Goal: Information Seeking & Learning: Check status

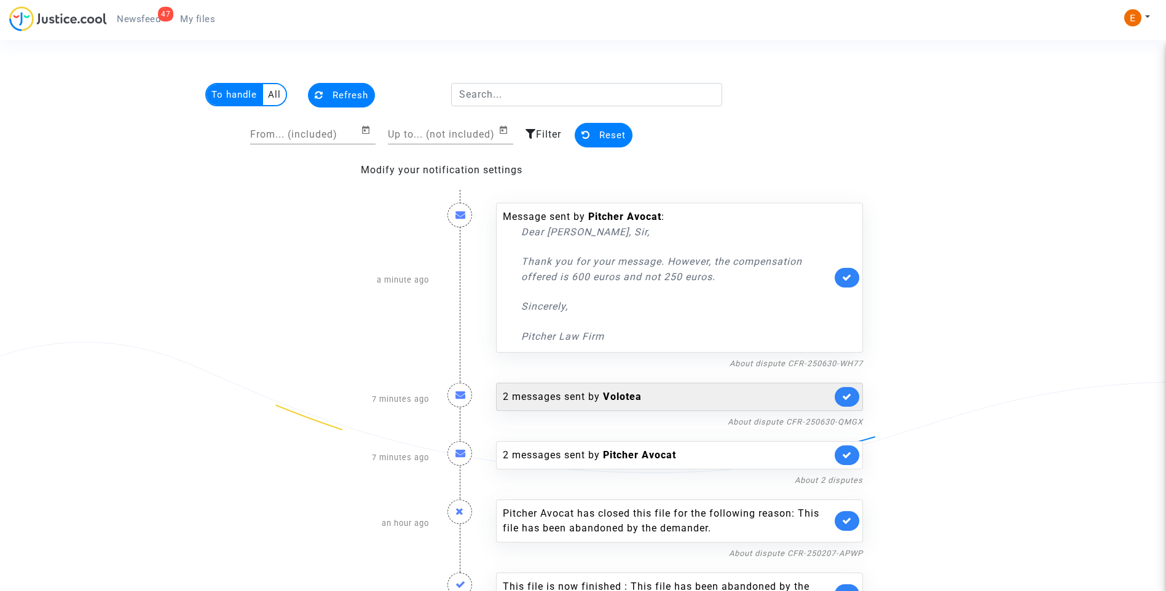
click at [852, 401] on link at bounding box center [846, 397] width 25 height 20
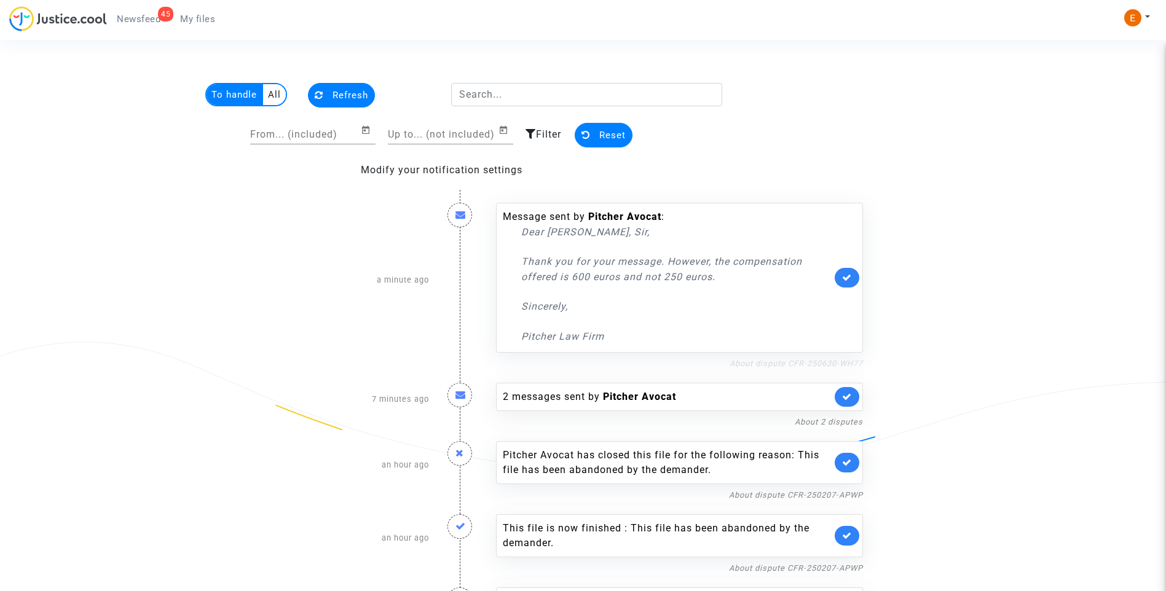
click at [792, 361] on link "About dispute CFR-250630-WH77" at bounding box center [795, 363] width 133 height 9
click at [846, 276] on icon at bounding box center [847, 277] width 10 height 9
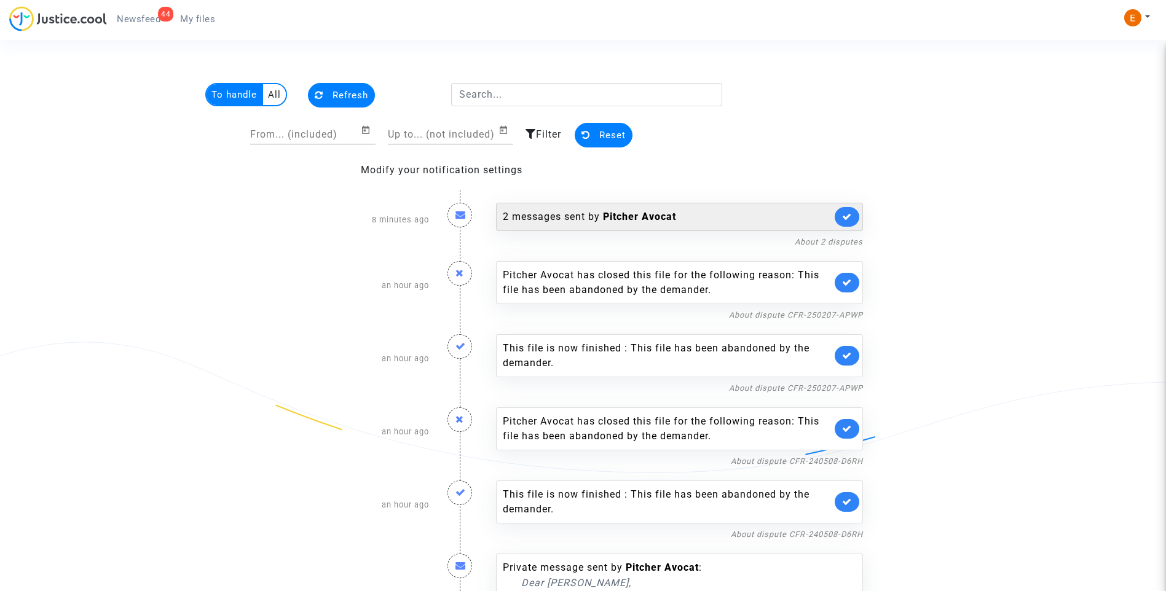
click at [551, 217] on div "2 messages sent by Pitcher Avocat" at bounding box center [667, 217] width 329 height 15
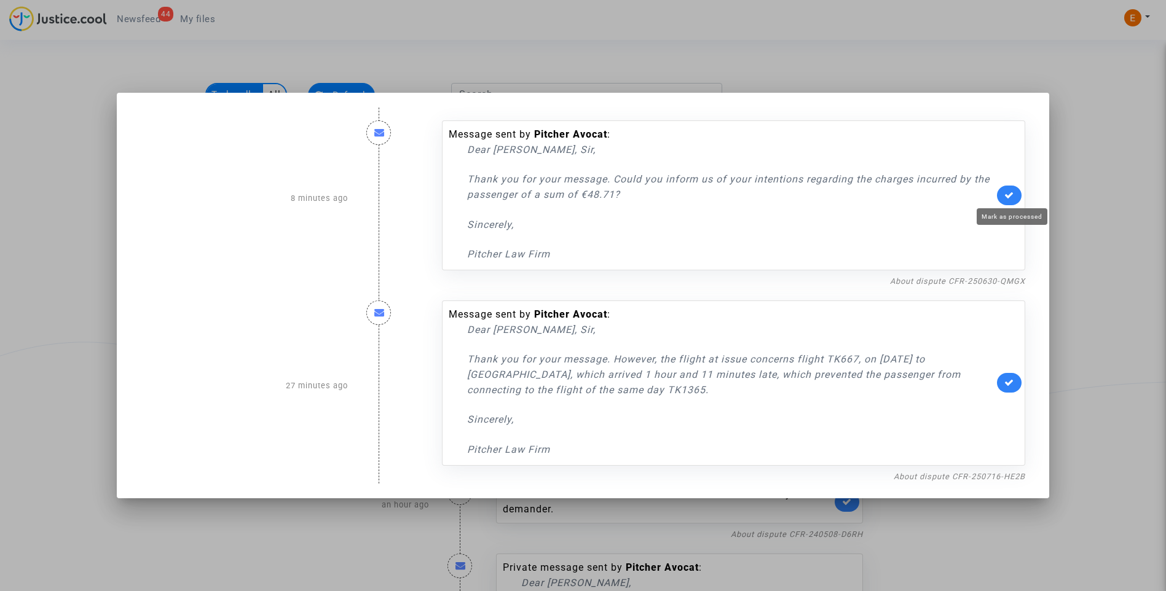
click at [1013, 195] on icon at bounding box center [1009, 194] width 10 height 9
click at [1014, 385] on icon at bounding box center [1009, 382] width 10 height 9
click at [1111, 231] on div at bounding box center [583, 295] width 1166 height 591
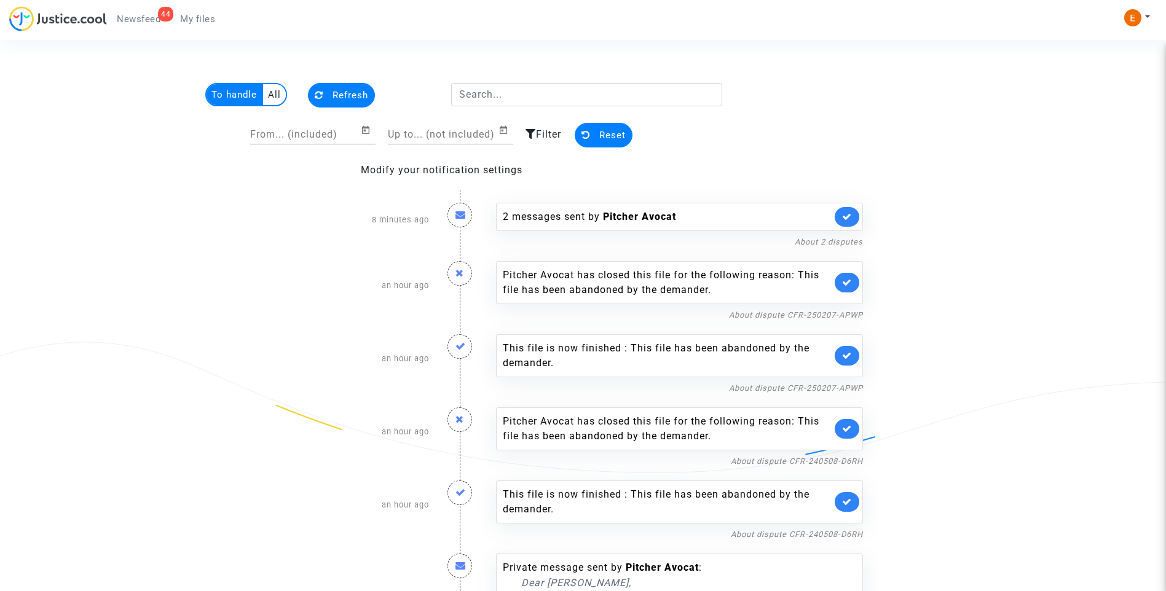
drag, startPoint x: 200, startPoint y: 22, endPoint x: 190, endPoint y: 22, distance: 9.8
click at [200, 22] on span "My files" at bounding box center [197, 19] width 35 height 11
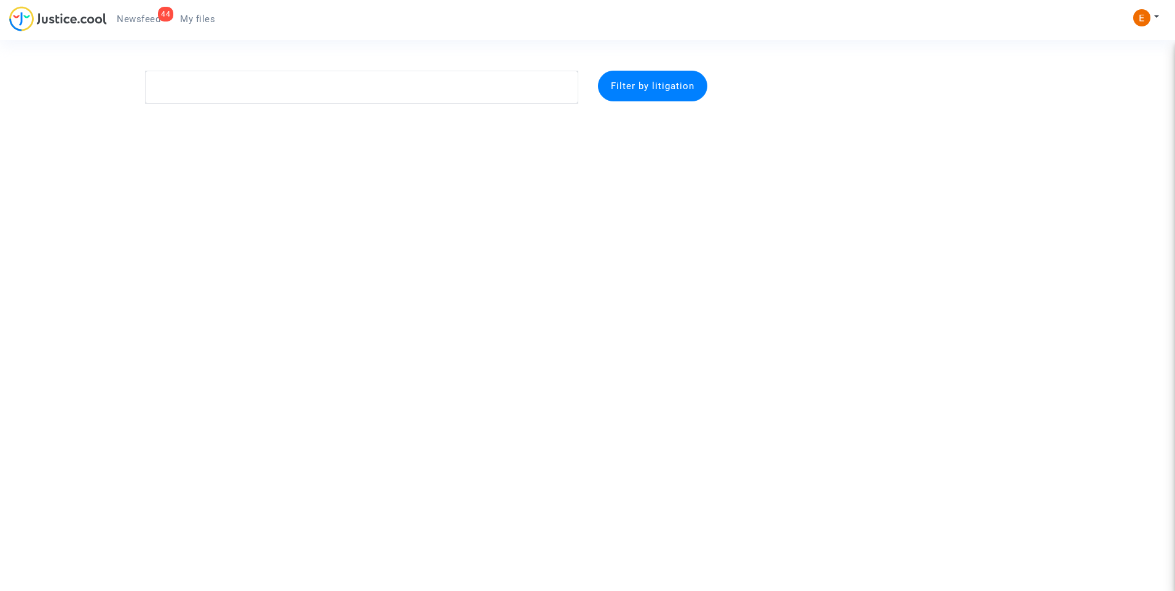
click at [150, 15] on span "Newsfeed" at bounding box center [139, 19] width 44 height 11
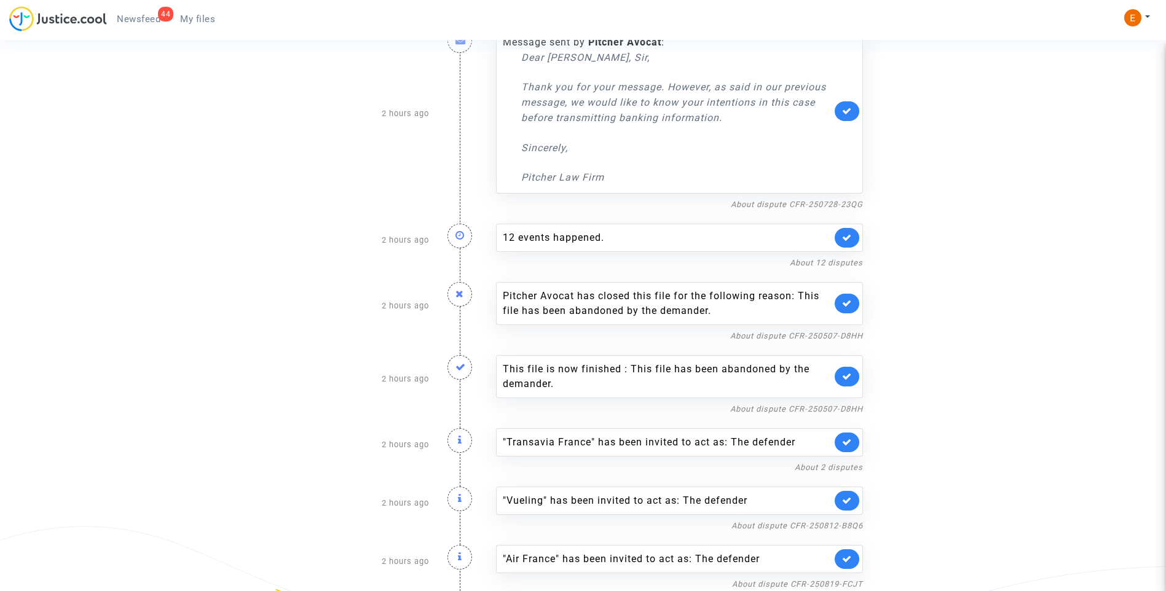
scroll to position [2452, 0]
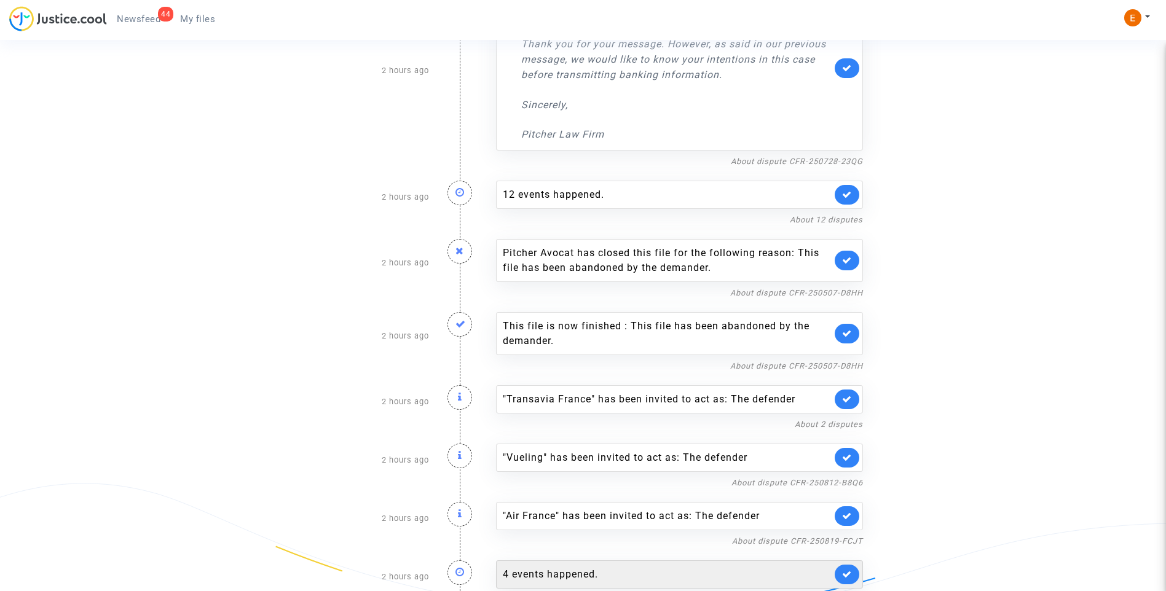
click at [573, 567] on div "4 events happened." at bounding box center [667, 574] width 329 height 15
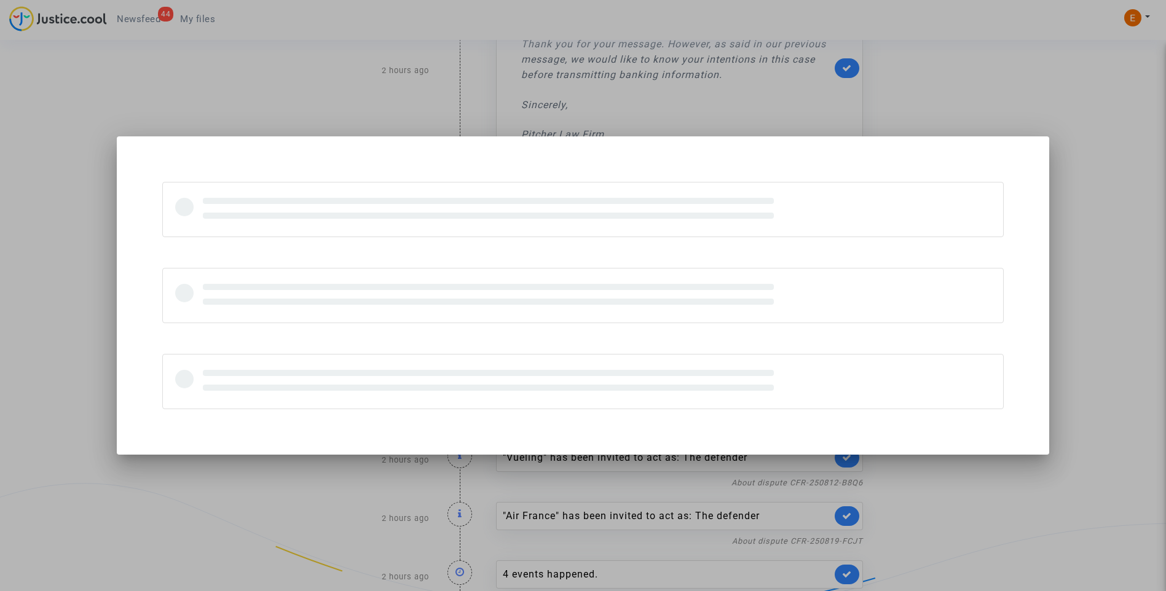
scroll to position [0, 0]
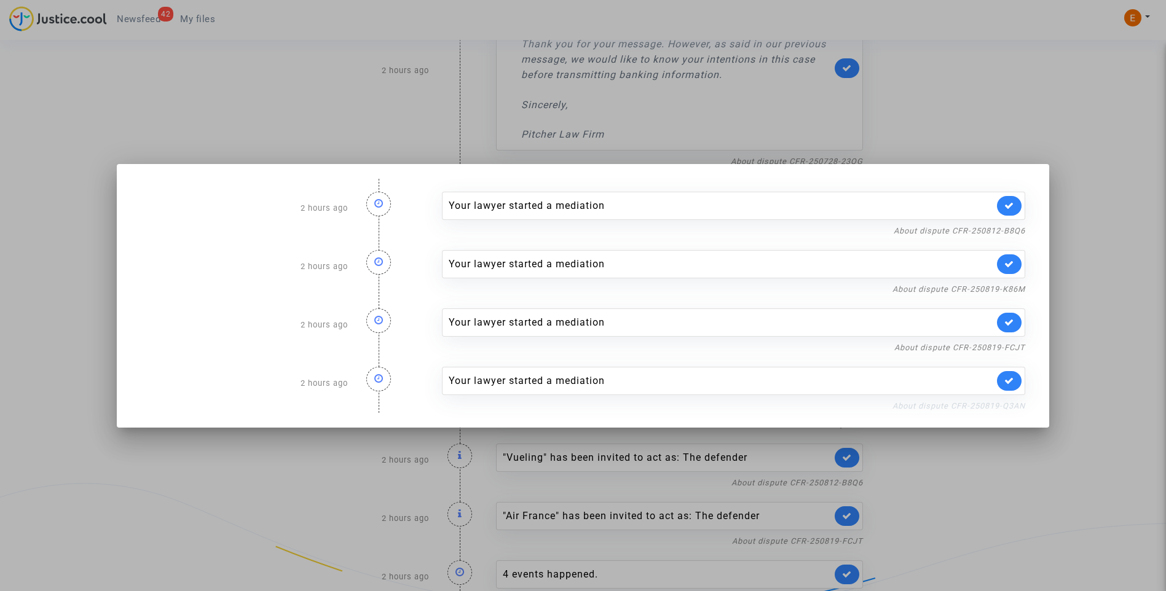
click at [970, 408] on link "About dispute CFR-250819-Q3AN" at bounding box center [958, 405] width 133 height 9
click at [1009, 383] on icon at bounding box center [1009, 380] width 10 height 9
click at [1004, 346] on link "About dispute CFR-250819-FCJT" at bounding box center [959, 347] width 131 height 9
click at [1014, 319] on icon at bounding box center [1009, 322] width 10 height 9
click at [1009, 289] on link "About dispute CFR-250819-K86M" at bounding box center [958, 288] width 133 height 9
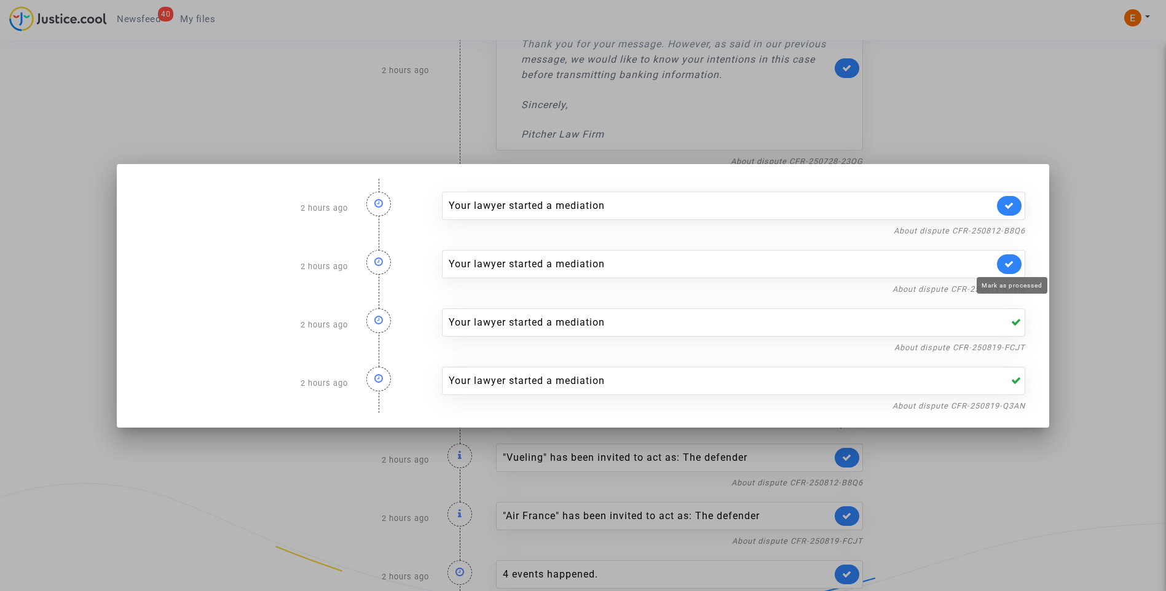
click at [1014, 264] on icon at bounding box center [1009, 263] width 10 height 9
click at [1012, 230] on link "About dispute CFR-250812-B8Q6" at bounding box center [958, 230] width 131 height 9
click at [1009, 210] on link at bounding box center [1009, 206] width 25 height 20
click at [1047, 150] on div at bounding box center [583, 295] width 1166 height 591
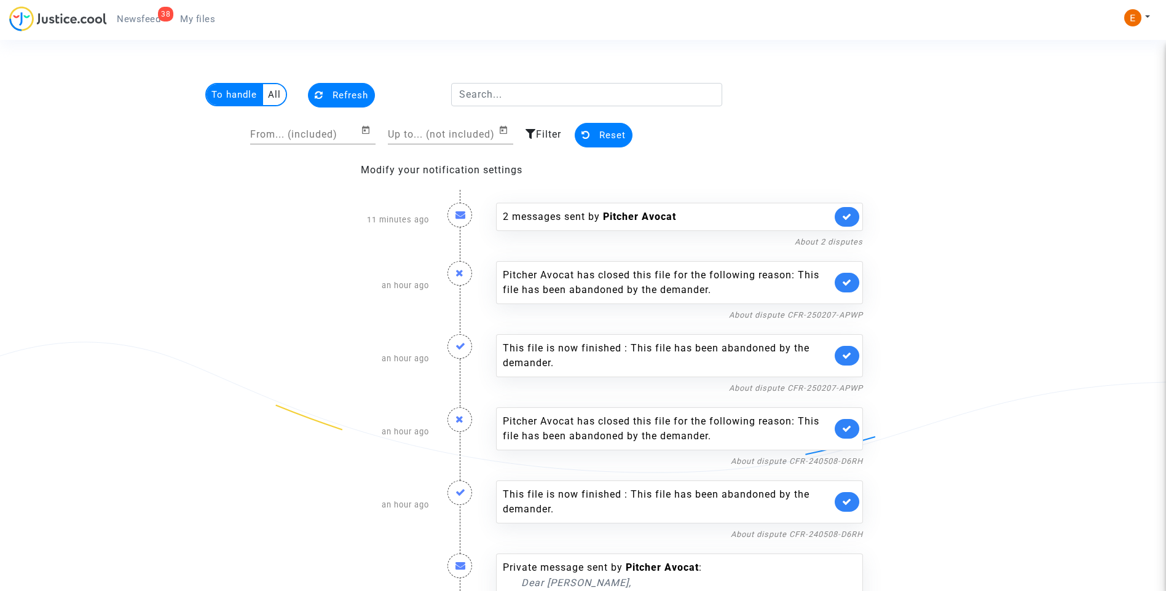
scroll to position [2452, 0]
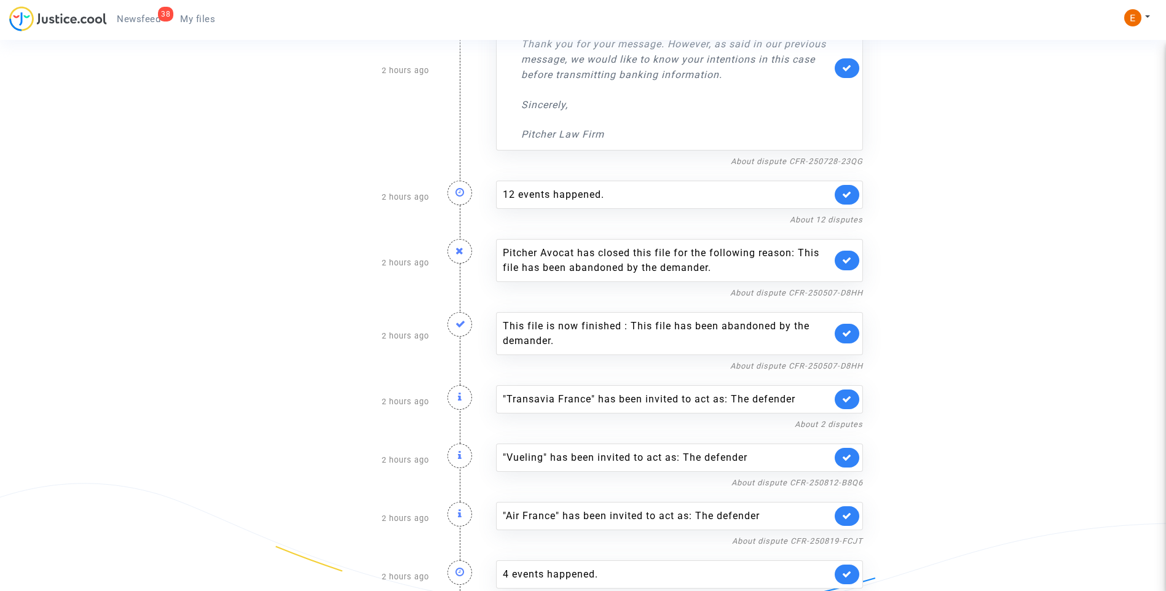
click at [204, 22] on span "My files" at bounding box center [197, 19] width 35 height 11
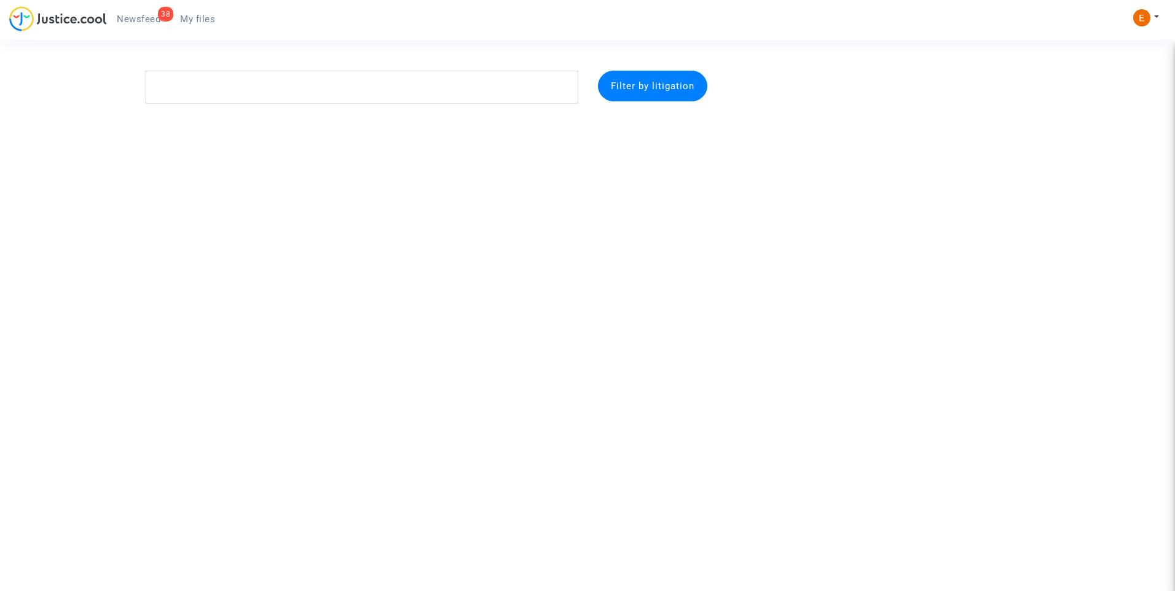
click at [144, 24] on span "Newsfeed" at bounding box center [139, 19] width 44 height 11
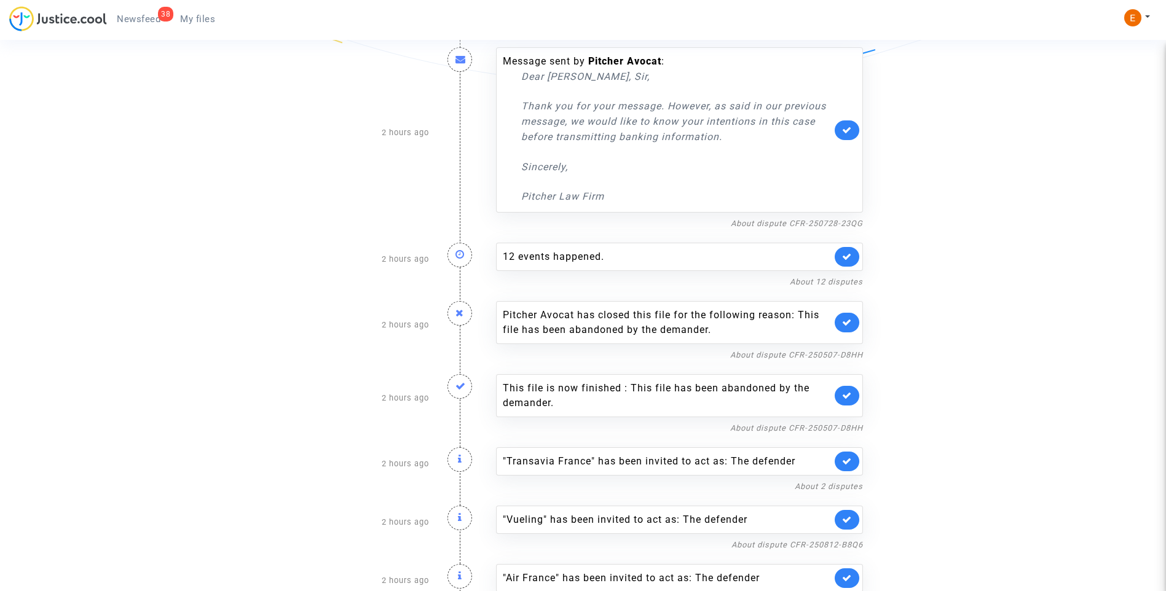
scroll to position [2335, 0]
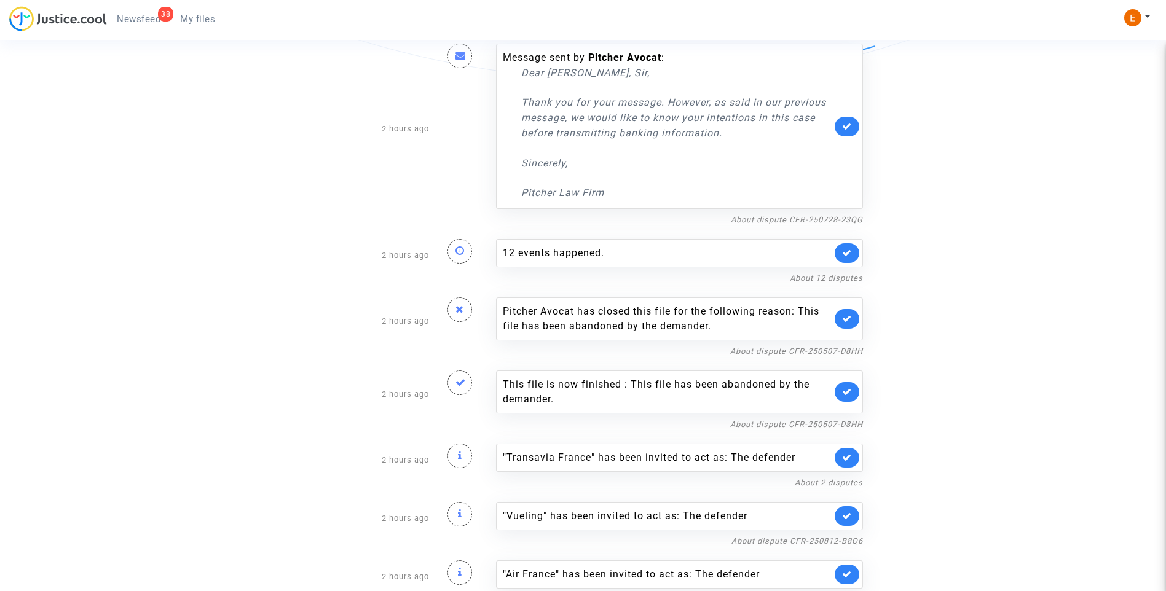
click at [850, 565] on link at bounding box center [846, 575] width 25 height 20
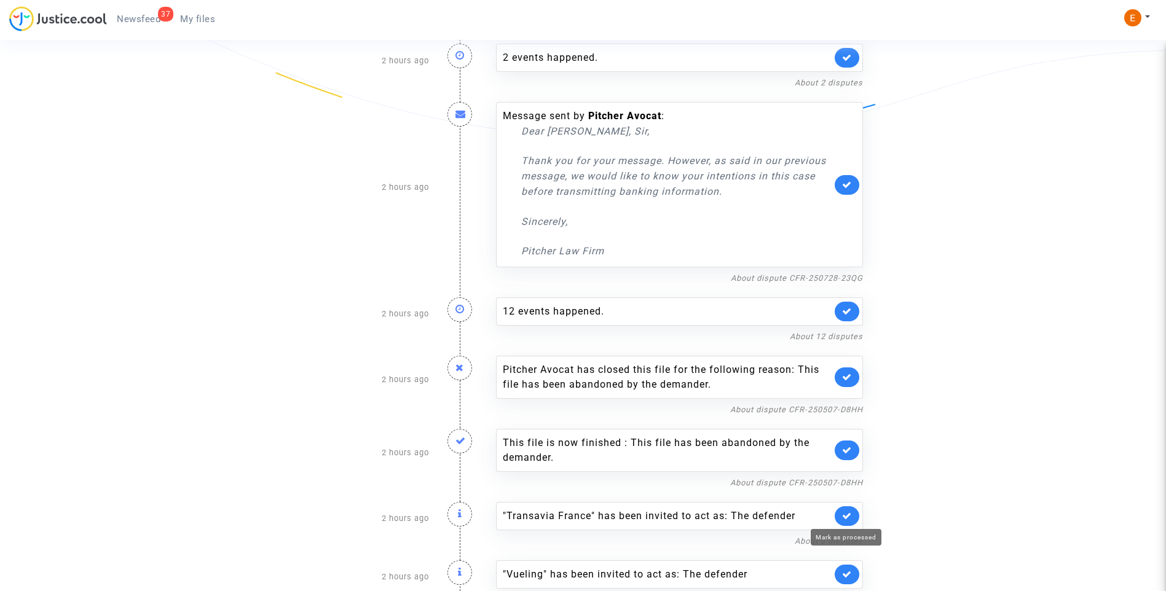
click at [851, 570] on icon at bounding box center [847, 574] width 10 height 9
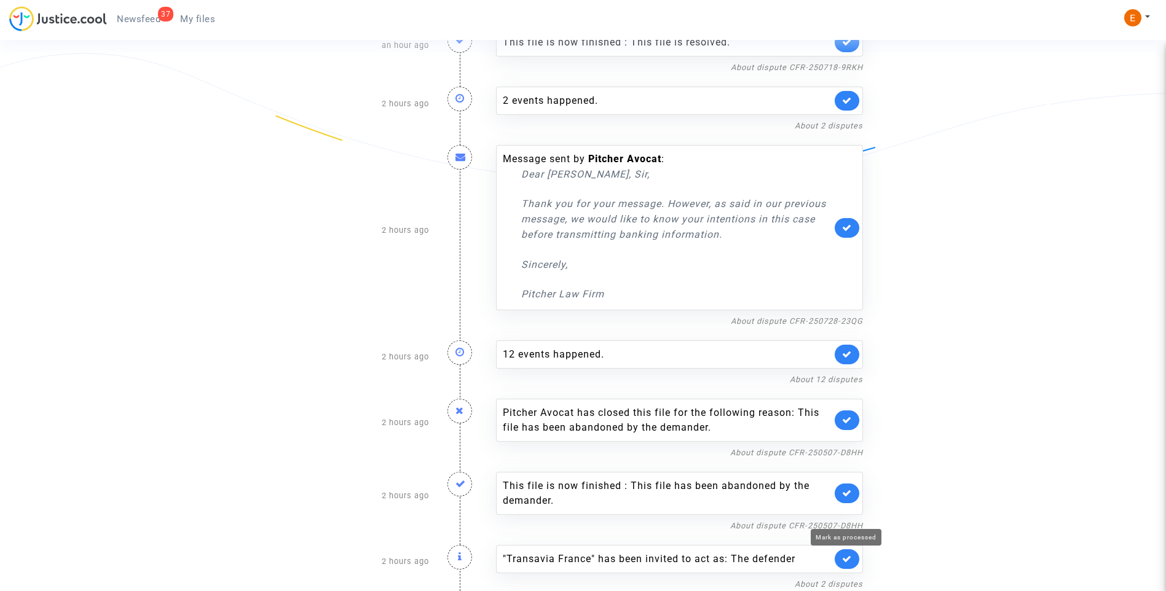
scroll to position [2219, 0]
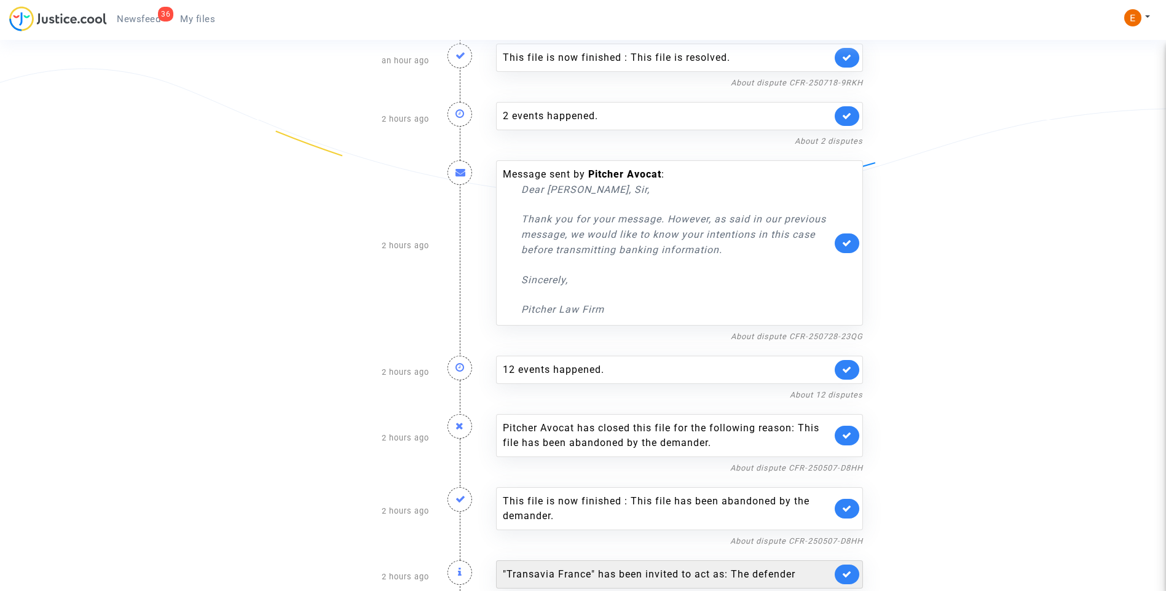
click at [849, 565] on link at bounding box center [846, 575] width 25 height 20
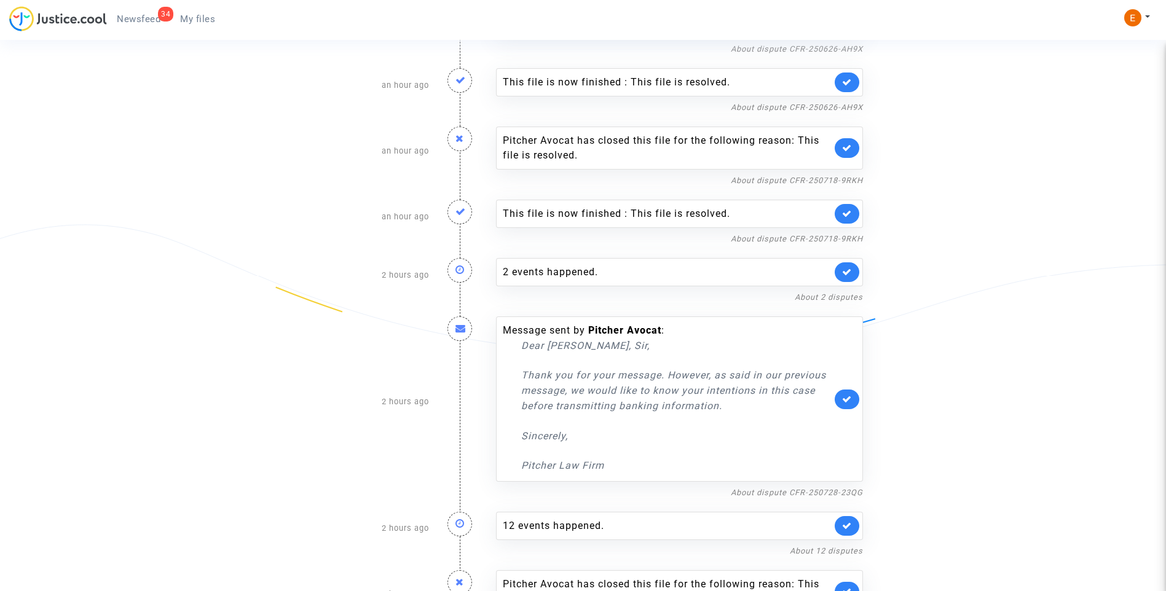
scroll to position [2160, 0]
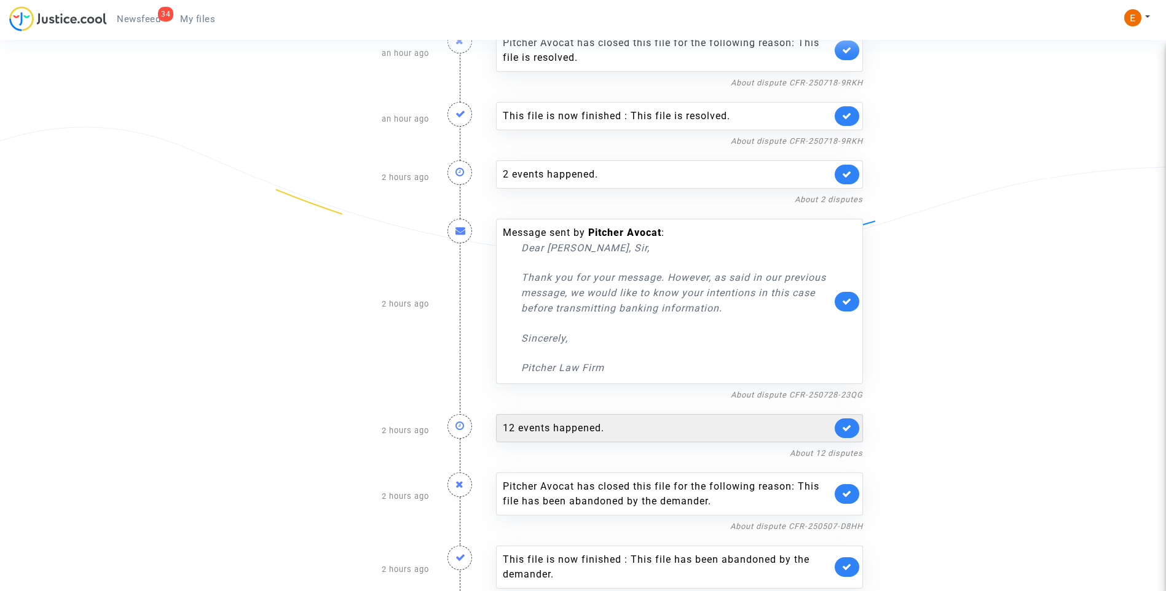
click at [590, 421] on div "12 events happened." at bounding box center [667, 428] width 329 height 15
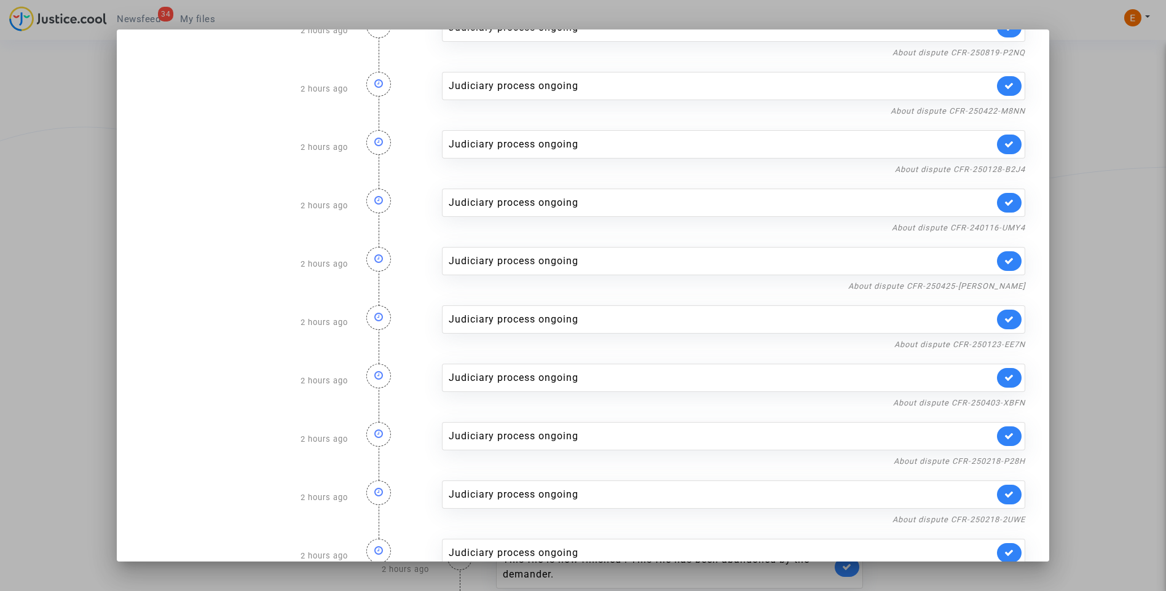
scroll to position [198, 0]
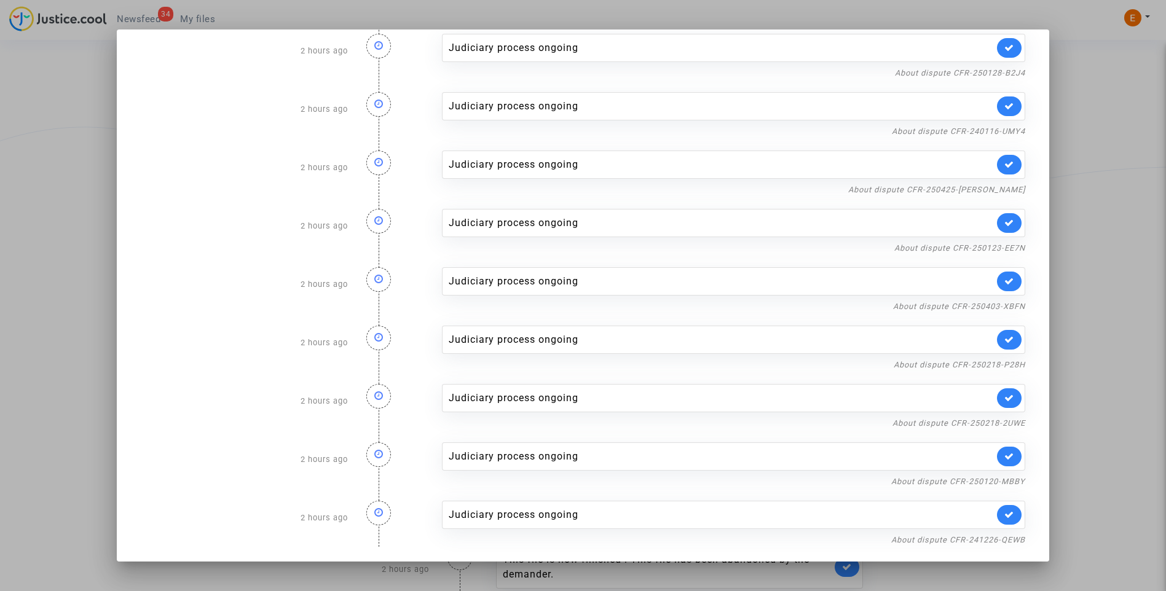
click at [1091, 192] on div at bounding box center [583, 295] width 1166 height 591
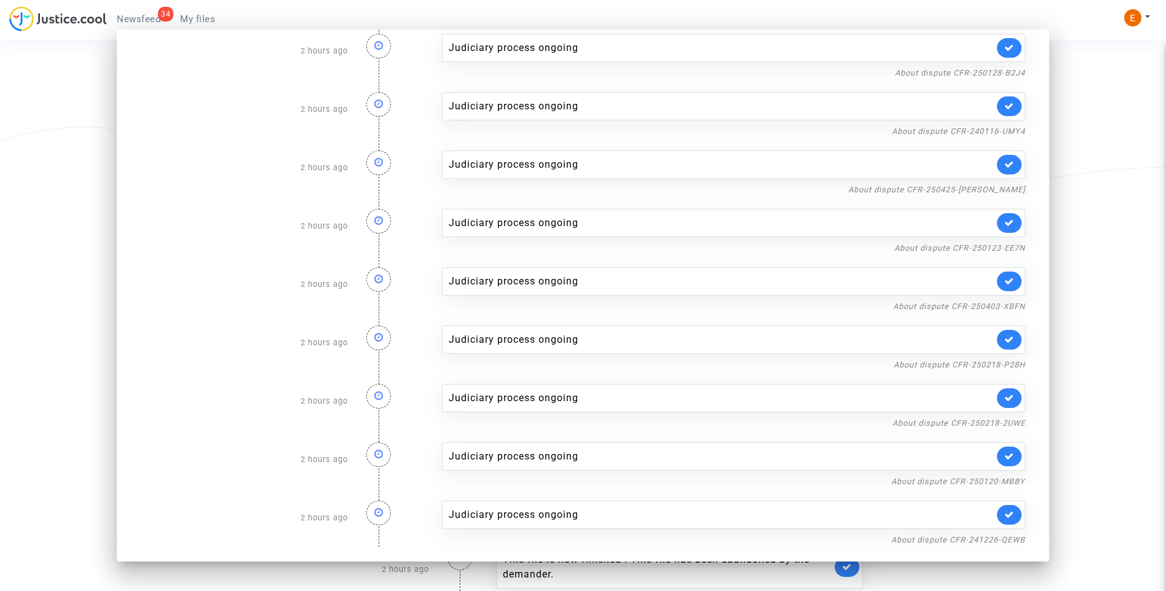
scroll to position [2160, 0]
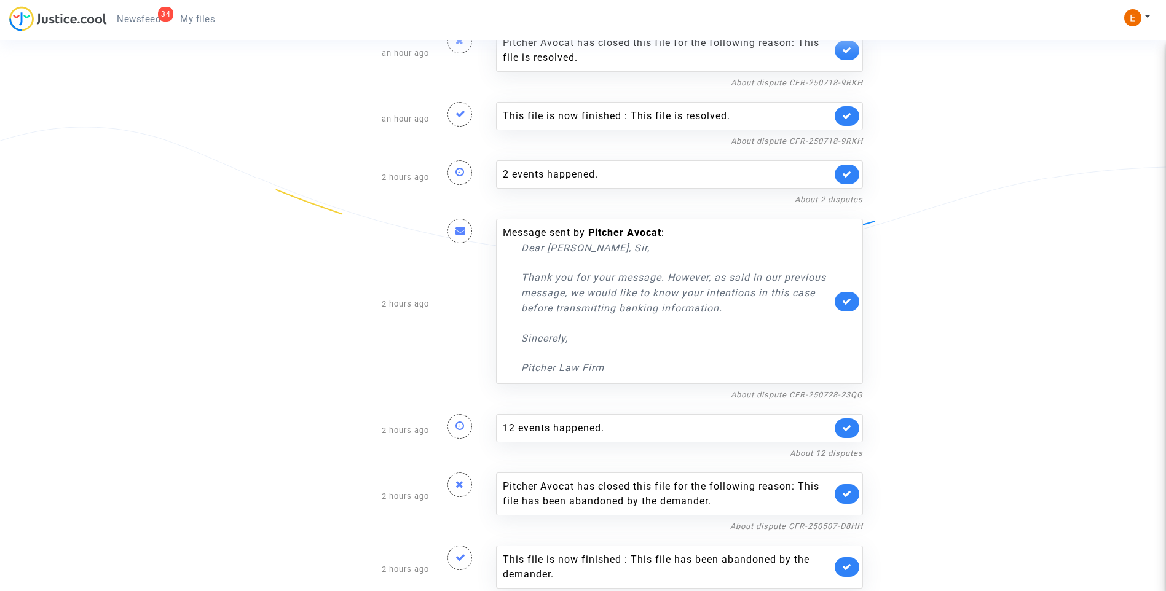
click at [823, 590] on link "About dispute CFR-250507-D8HH" at bounding box center [796, 599] width 133 height 9
click at [847, 562] on icon at bounding box center [847, 566] width 10 height 9
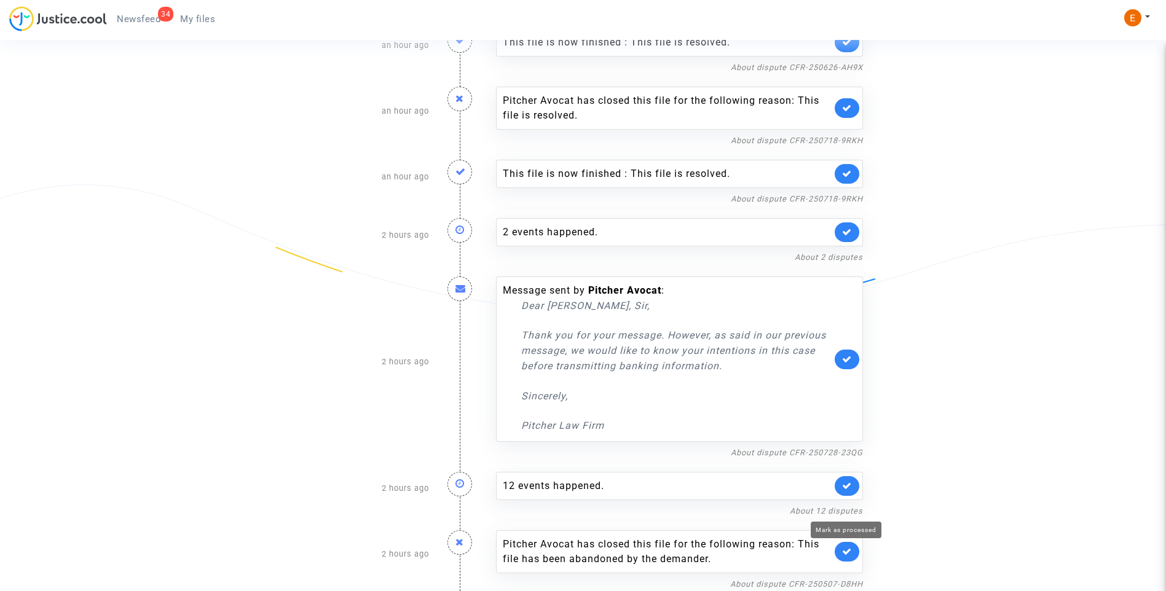
scroll to position [2087, 0]
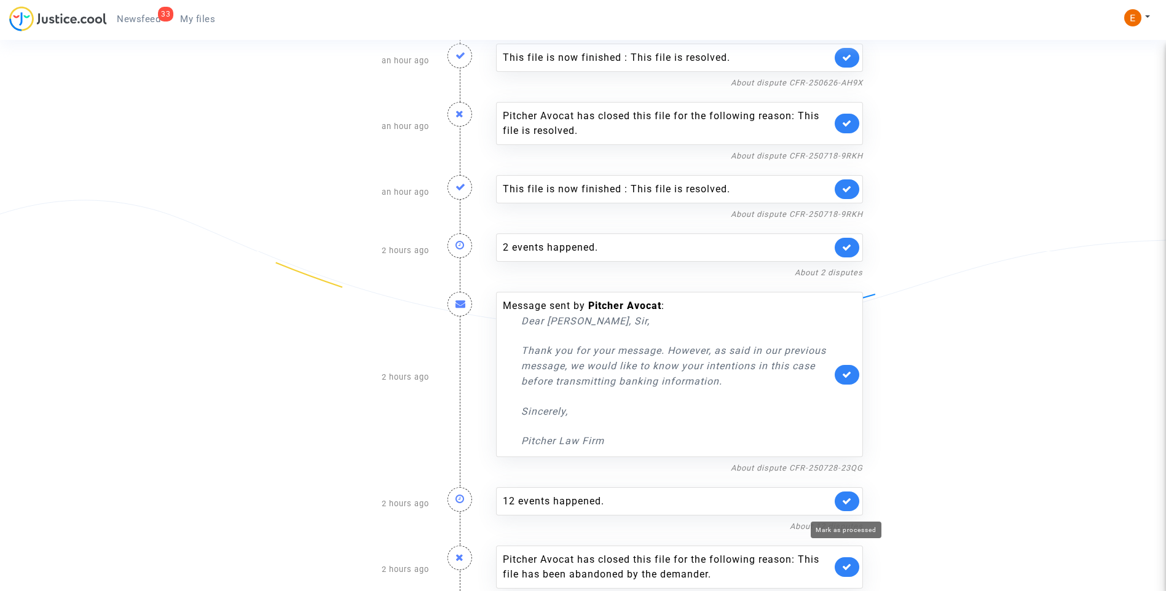
click at [847, 562] on icon at bounding box center [847, 566] width 10 height 9
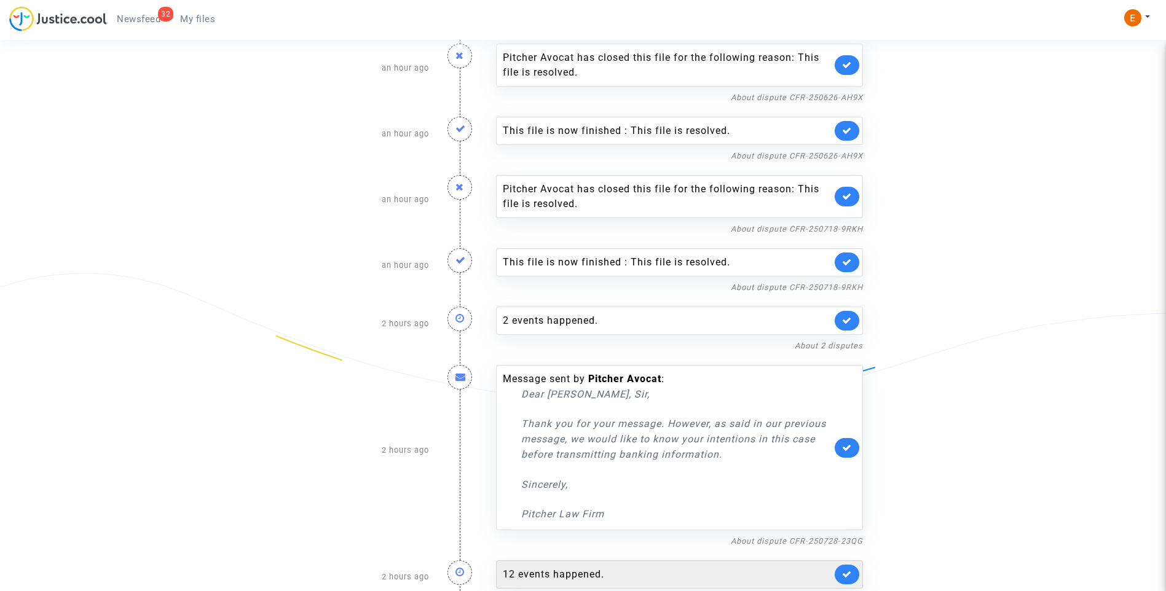
click at [565, 567] on div "12 events happened." at bounding box center [667, 574] width 329 height 15
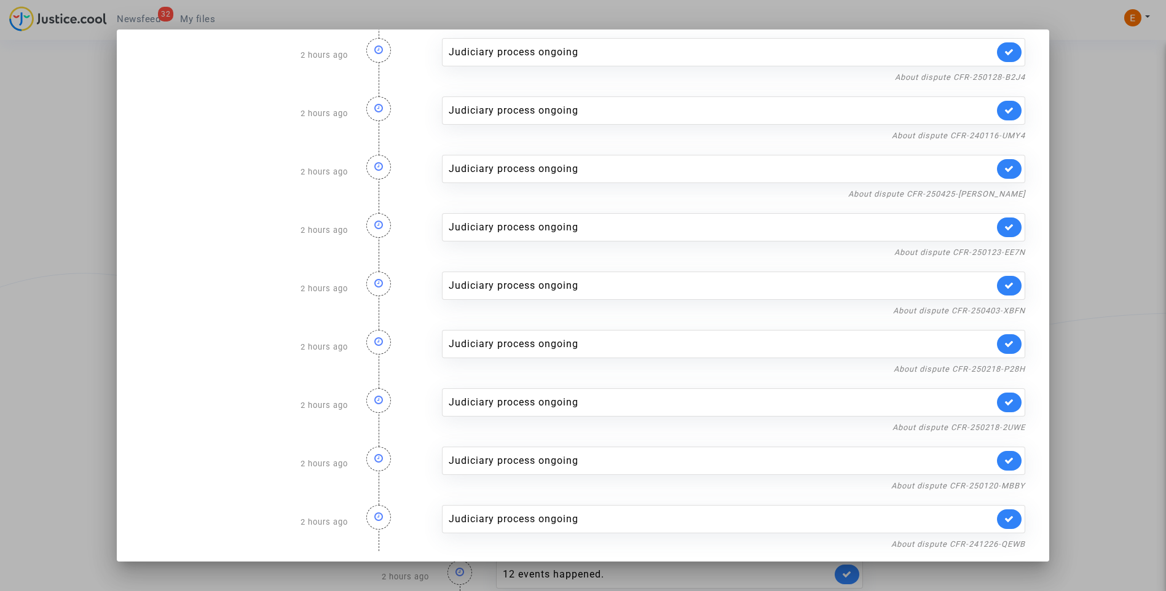
scroll to position [198, 0]
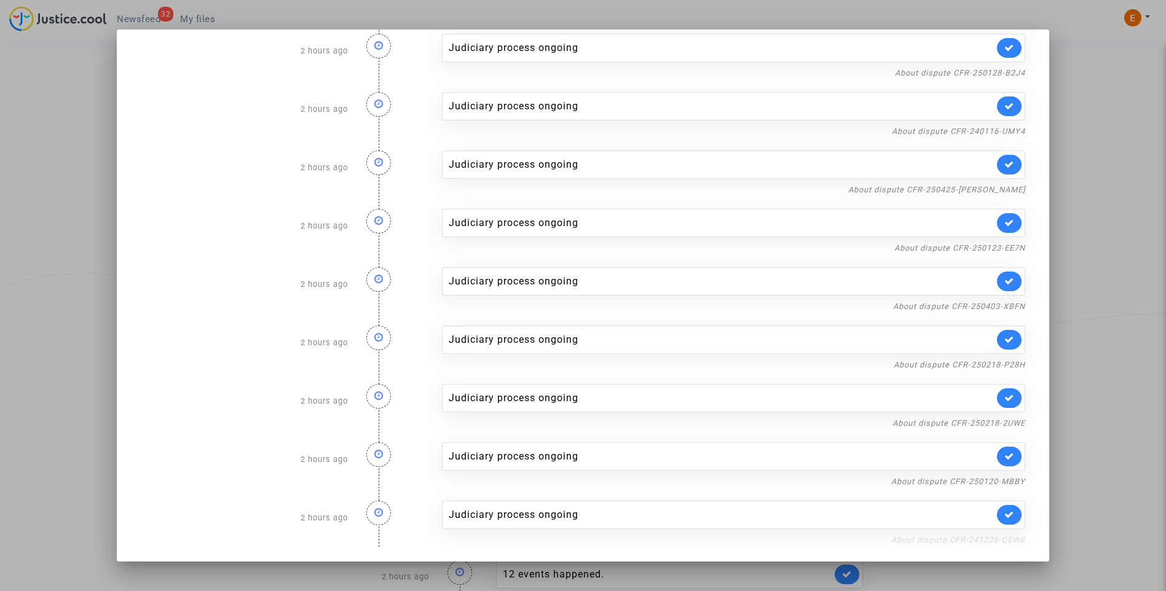
click at [996, 540] on link "About dispute CFR-241226-QEWB" at bounding box center [958, 539] width 134 height 9
drag, startPoint x: 1008, startPoint y: 511, endPoint x: 1008, endPoint y: 487, distance: 23.3
click at [1008, 509] on link at bounding box center [1009, 515] width 25 height 20
click at [1008, 483] on link "About dispute CFR-250120-MBBY" at bounding box center [958, 481] width 134 height 9
click at [1009, 462] on link at bounding box center [1009, 457] width 25 height 20
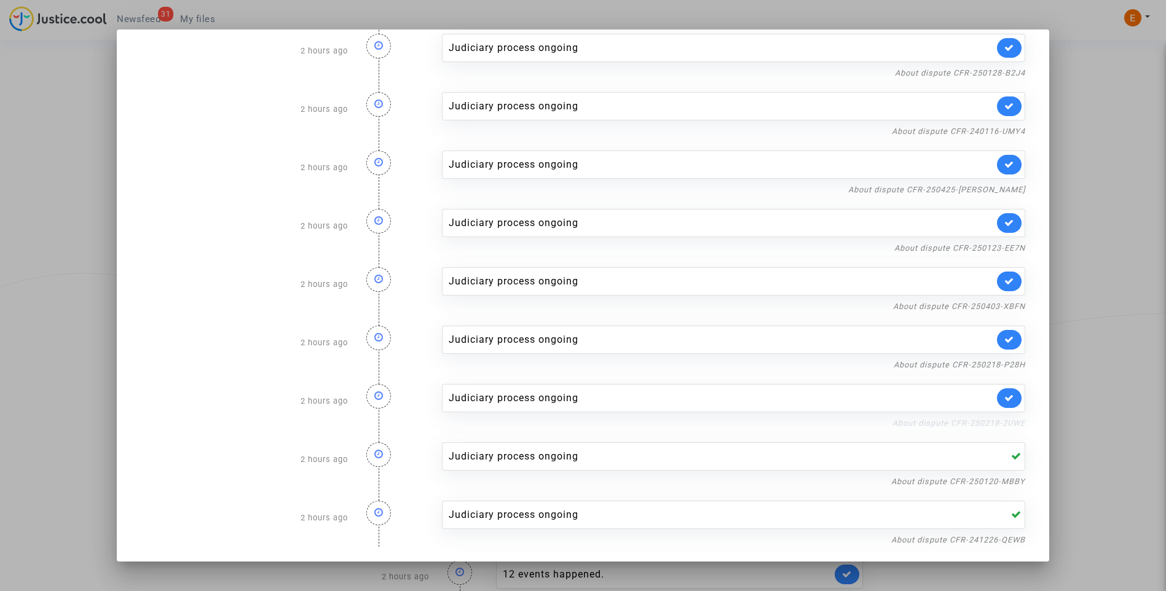
click at [1011, 425] on link "About dispute CFR-250218-2UWE" at bounding box center [958, 422] width 133 height 9
click at [1013, 398] on link at bounding box center [1009, 398] width 25 height 20
click at [1008, 367] on link "About dispute CFR-250218-P28H" at bounding box center [958, 364] width 131 height 9
click at [1011, 340] on link at bounding box center [1009, 340] width 25 height 20
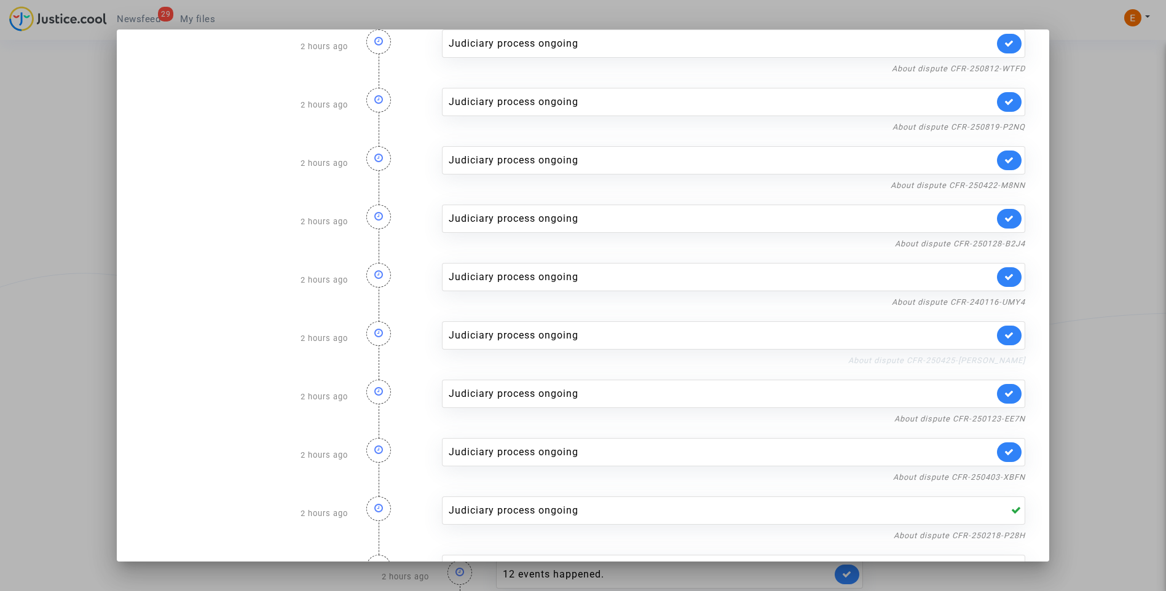
scroll to position [14, 0]
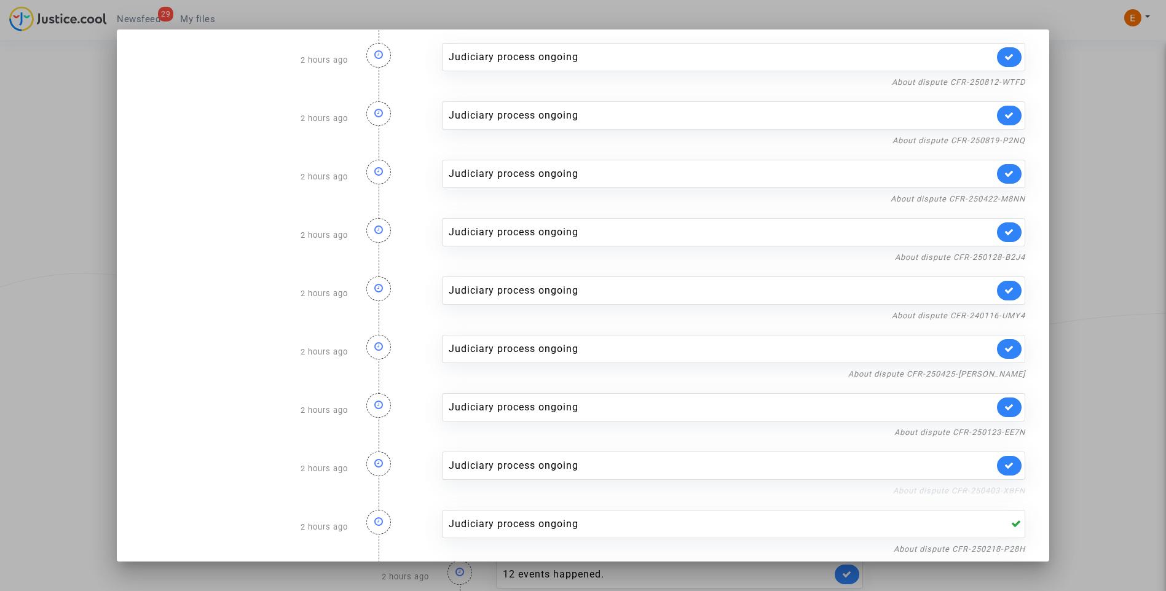
click at [1005, 495] on link "About dispute CFR-250403-XBFN" at bounding box center [959, 490] width 132 height 9
click at [1008, 465] on icon at bounding box center [1009, 465] width 10 height 9
click at [1000, 432] on link "About dispute CFR-250123-EE7N" at bounding box center [959, 432] width 131 height 9
click at [1005, 405] on icon at bounding box center [1009, 406] width 10 height 9
click at [1000, 373] on link "About dispute CFR-250425-KAYY" at bounding box center [936, 373] width 177 height 9
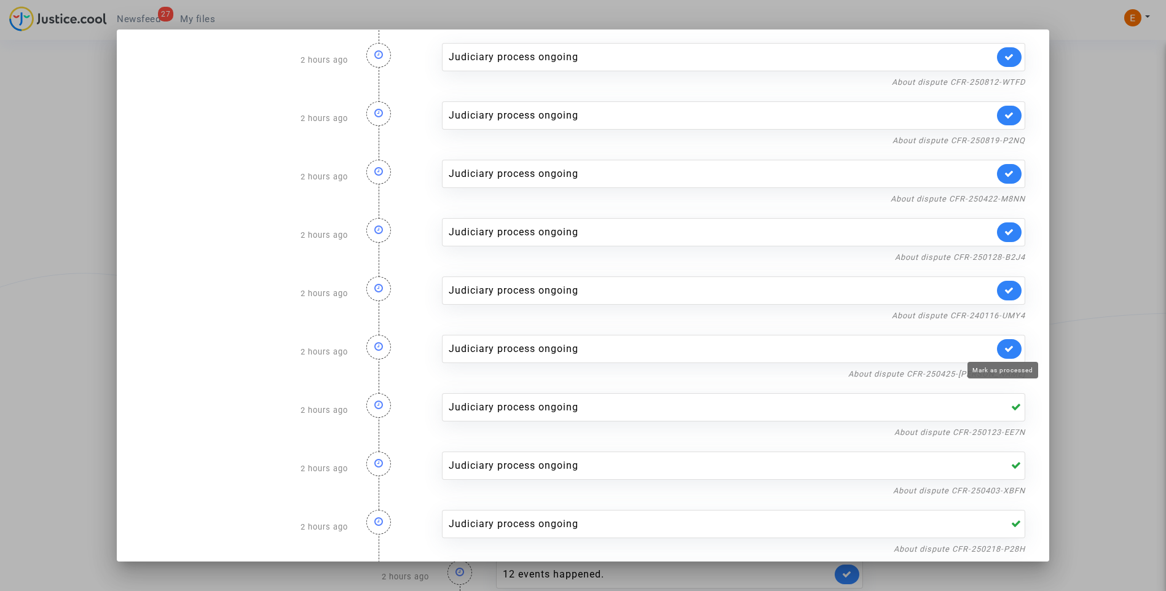
click at [1004, 345] on icon at bounding box center [1009, 348] width 10 height 9
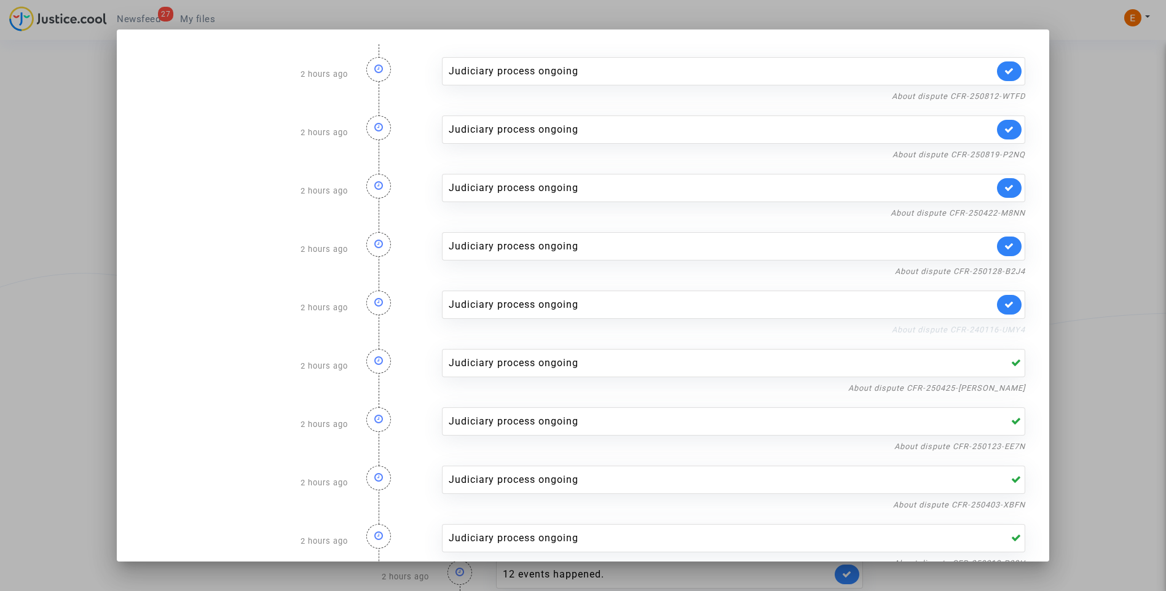
click at [1002, 333] on link "About dispute CFR-240116-UMY4" at bounding box center [958, 329] width 133 height 9
click at [1013, 299] on link at bounding box center [1009, 305] width 25 height 20
click at [1008, 273] on link "About dispute CFR-250128-B2J4" at bounding box center [960, 271] width 130 height 9
click at [1004, 245] on icon at bounding box center [1009, 245] width 10 height 9
click at [936, 214] on link "About dispute CFR-250422-M8NN" at bounding box center [957, 212] width 135 height 9
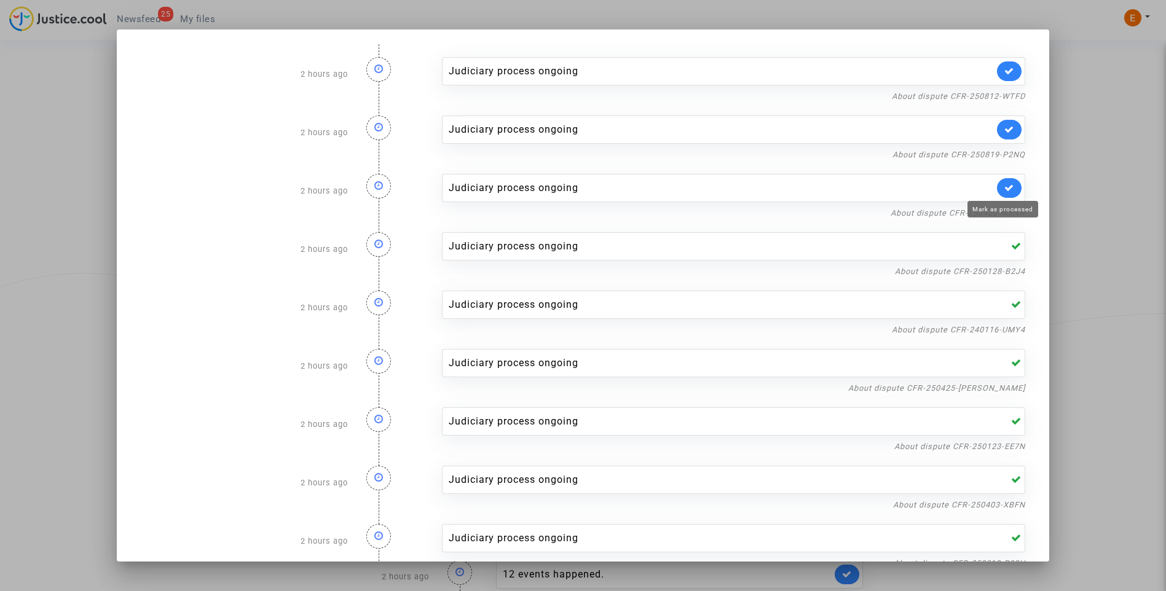
click at [1008, 190] on icon at bounding box center [1009, 187] width 10 height 9
click at [997, 147] on div "About dispute CFR-250819-P2NQ" at bounding box center [734, 154] width 584 height 15
click at [992, 154] on link "About dispute CFR-250819-P2NQ" at bounding box center [958, 154] width 133 height 9
click at [1010, 134] on link at bounding box center [1009, 130] width 25 height 20
click at [1007, 96] on link "About dispute CFR-250812-WTFD" at bounding box center [958, 96] width 133 height 9
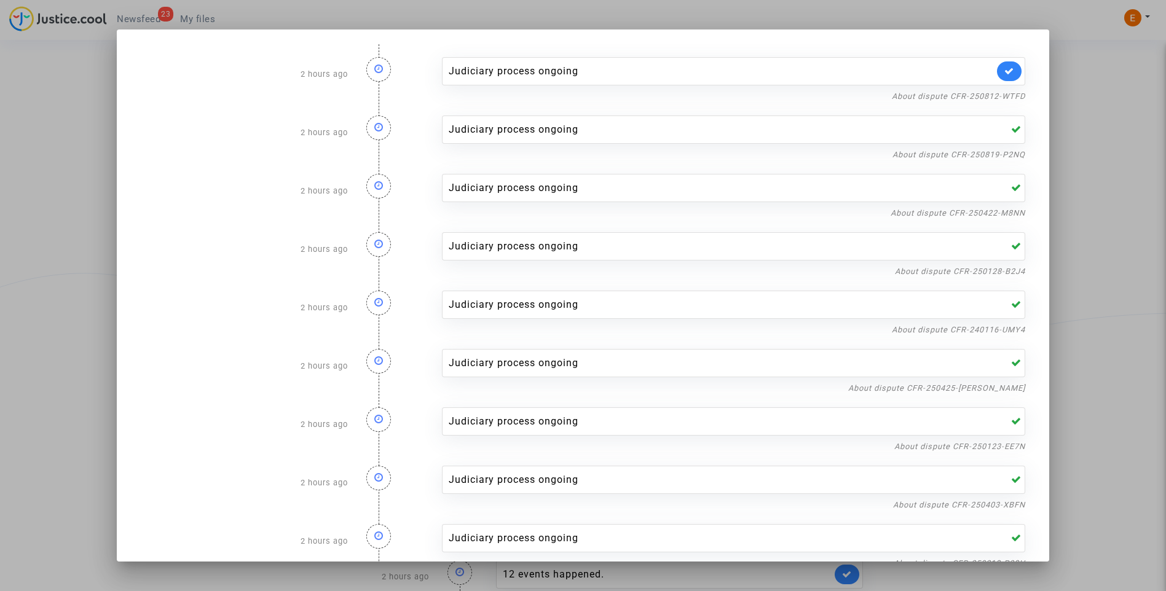
click at [1007, 76] on link at bounding box center [1009, 71] width 25 height 20
drag, startPoint x: 1103, startPoint y: 80, endPoint x: 377, endPoint y: 55, distance: 726.7
click at [1104, 81] on div at bounding box center [583, 295] width 1166 height 591
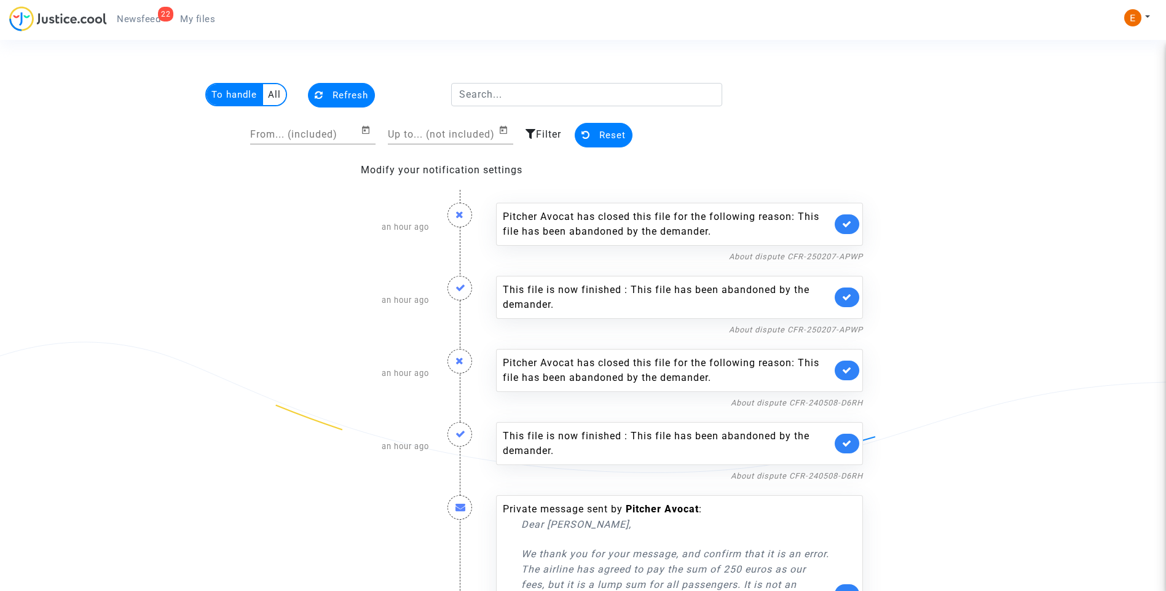
scroll to position [2014, 0]
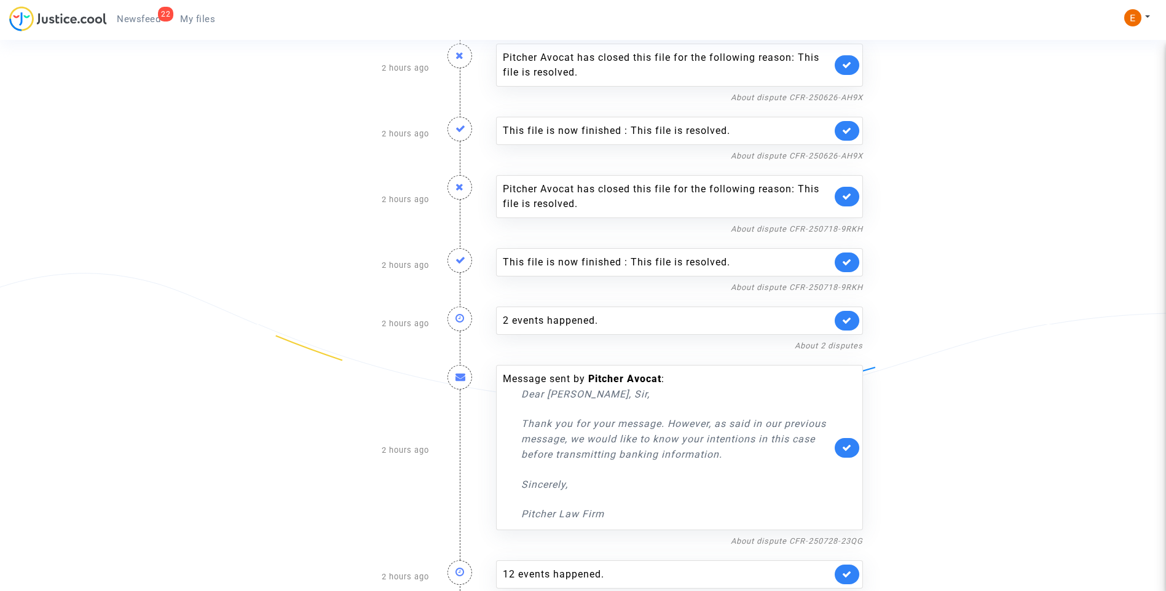
click at [211, 17] on span "My files" at bounding box center [197, 19] width 35 height 11
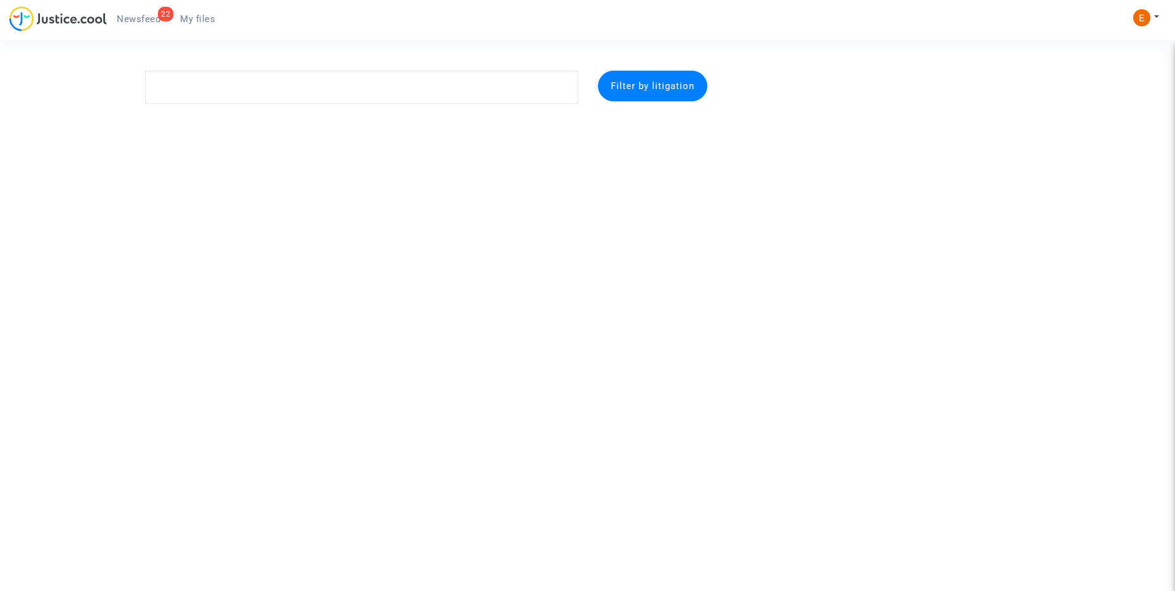
click at [135, 19] on span "Newsfeed" at bounding box center [139, 19] width 44 height 11
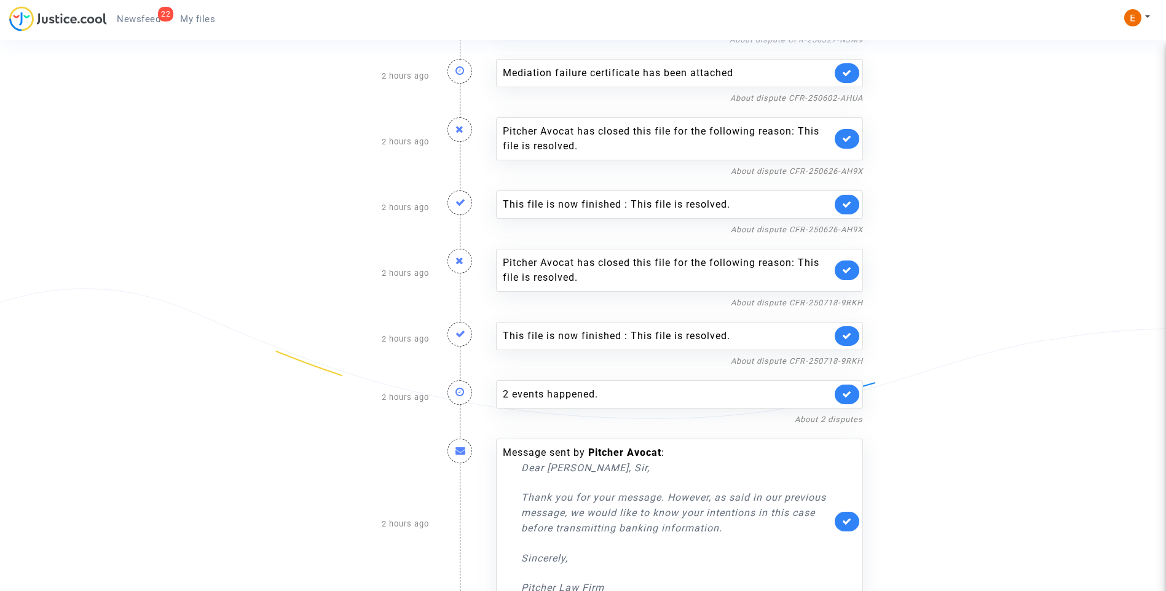
scroll to position [2014, 0]
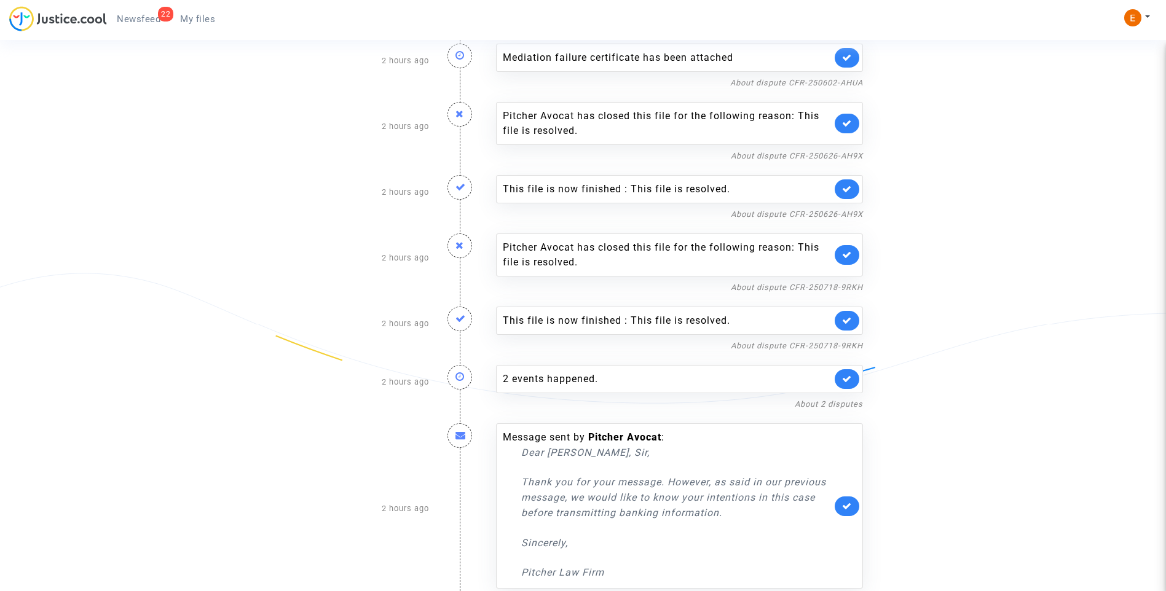
click at [788, 590] on link "About dispute CFR-250728-23QG" at bounding box center [797, 599] width 132 height 9
click at [846, 496] on link at bounding box center [846, 506] width 25 height 20
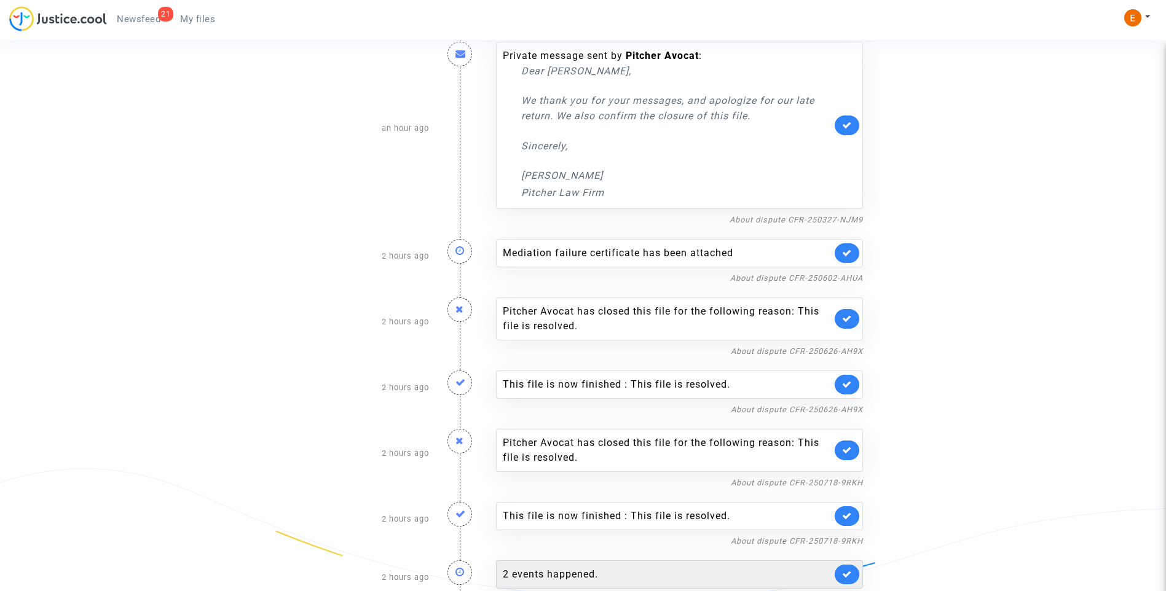
click at [576, 567] on div "2 events happened." at bounding box center [667, 574] width 329 height 15
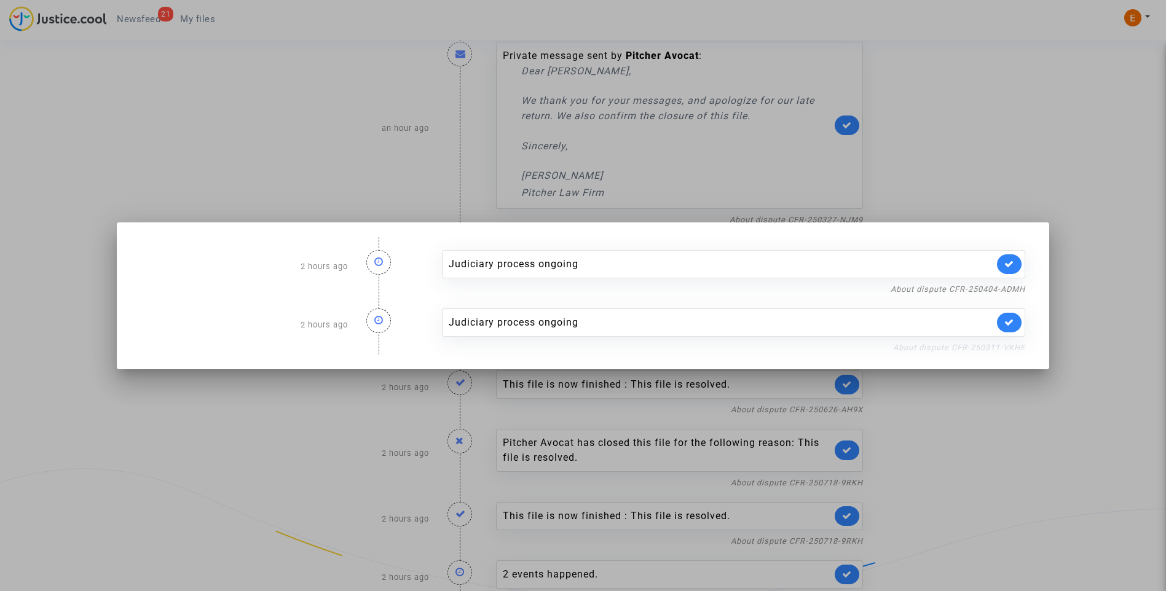
click at [965, 344] on link "About dispute CFR-250311-VKHE" at bounding box center [959, 347] width 132 height 9
click at [1020, 325] on link at bounding box center [1009, 323] width 25 height 20
click at [1018, 289] on link "About dispute CFR-250404-ADMH" at bounding box center [957, 288] width 135 height 9
click at [1021, 264] on link at bounding box center [1009, 264] width 25 height 20
drag, startPoint x: 1016, startPoint y: 163, endPoint x: 401, endPoint y: 33, distance: 627.9
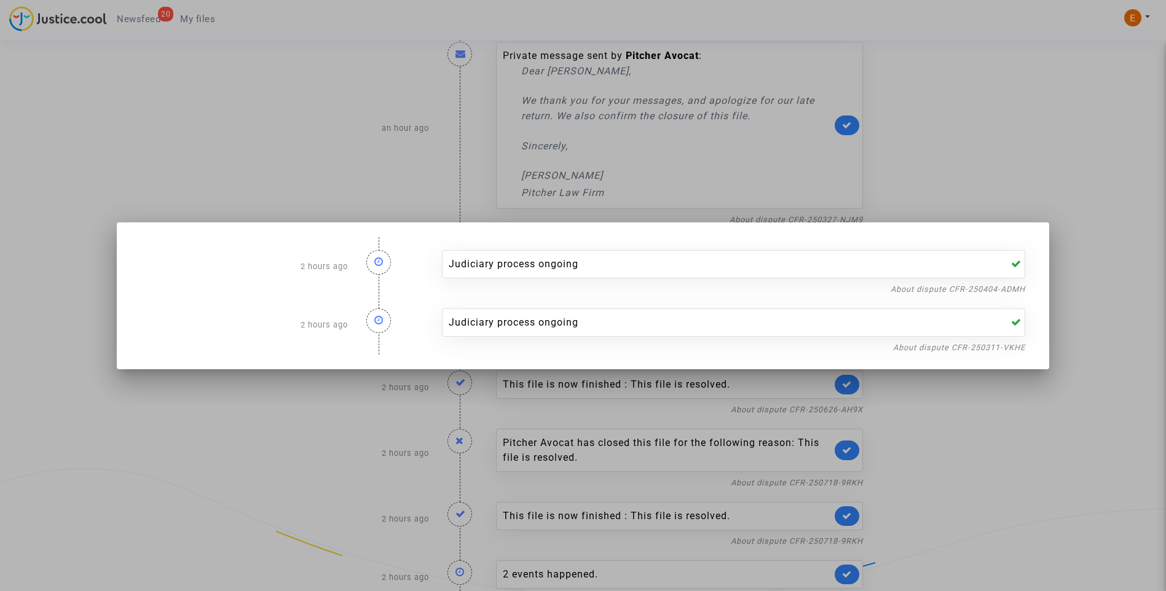
click at [1014, 161] on div at bounding box center [583, 295] width 1166 height 591
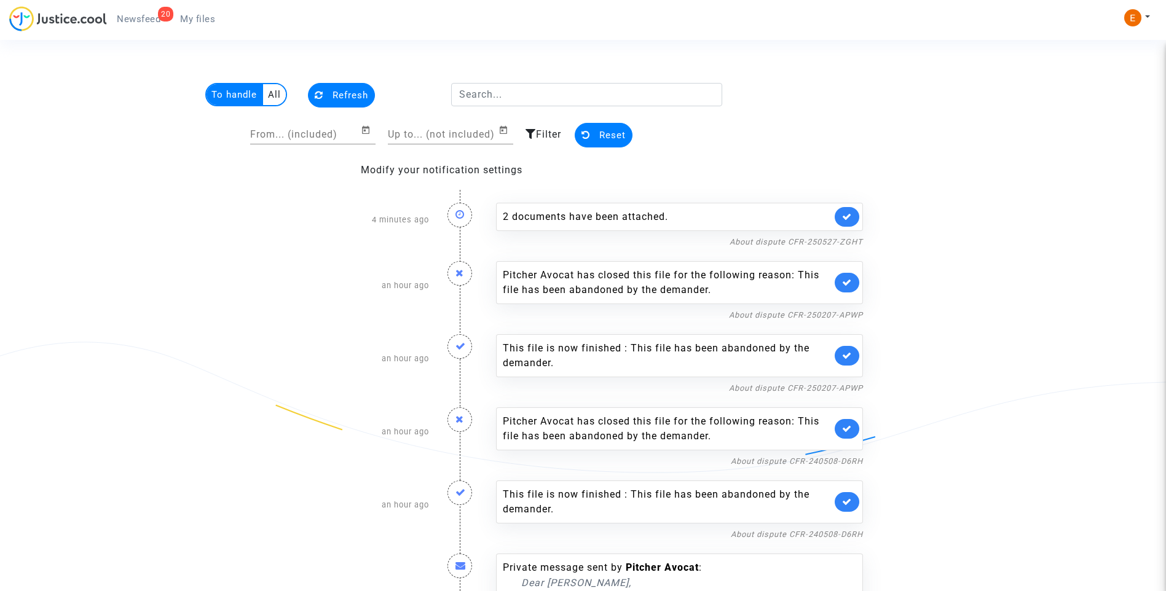
scroll to position [1819, 0]
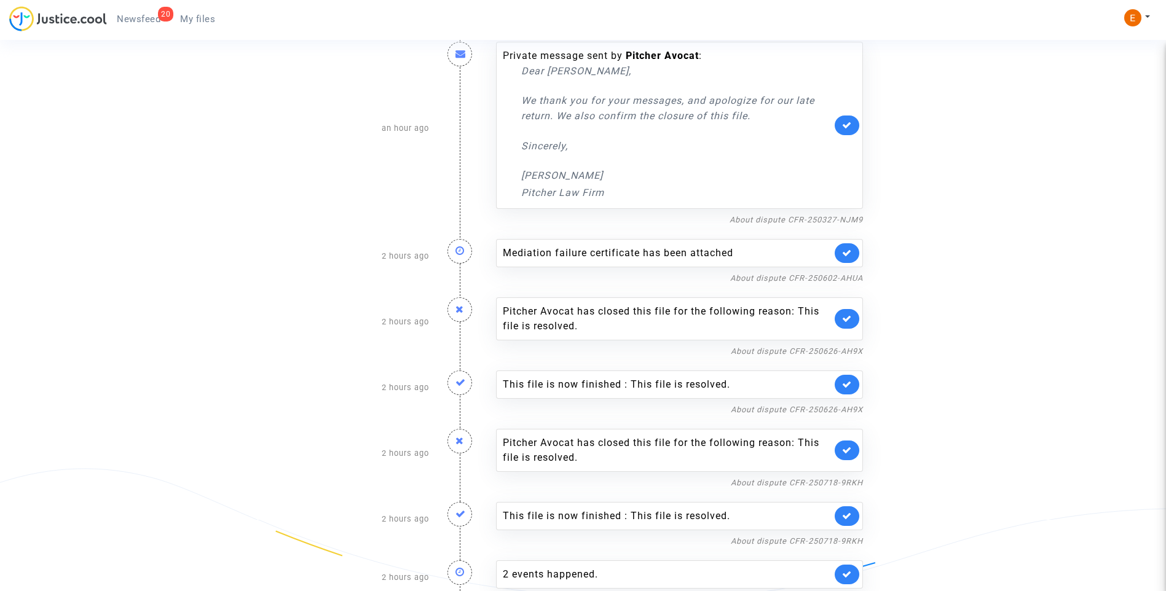
click at [191, 10] on ul "20 Newsfeed My files" at bounding box center [166, 17] width 118 height 22
drag, startPoint x: 191, startPoint y: 10, endPoint x: 191, endPoint y: 19, distance: 9.2
click at [191, 19] on span "My files" at bounding box center [197, 19] width 35 height 11
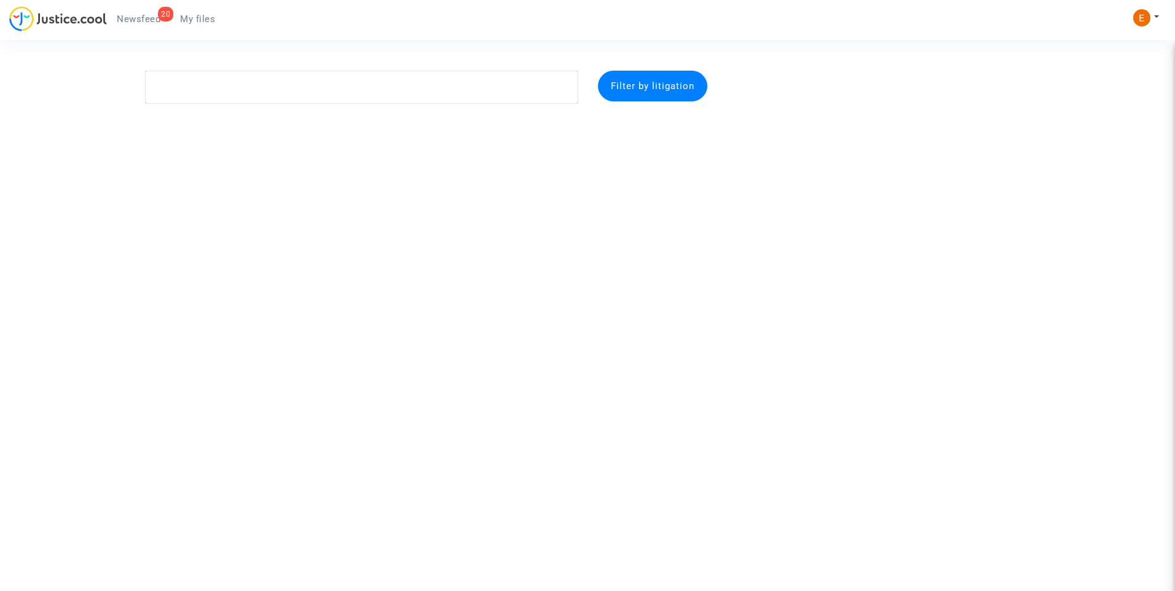
click at [139, 18] on span "Newsfeed" at bounding box center [139, 19] width 44 height 11
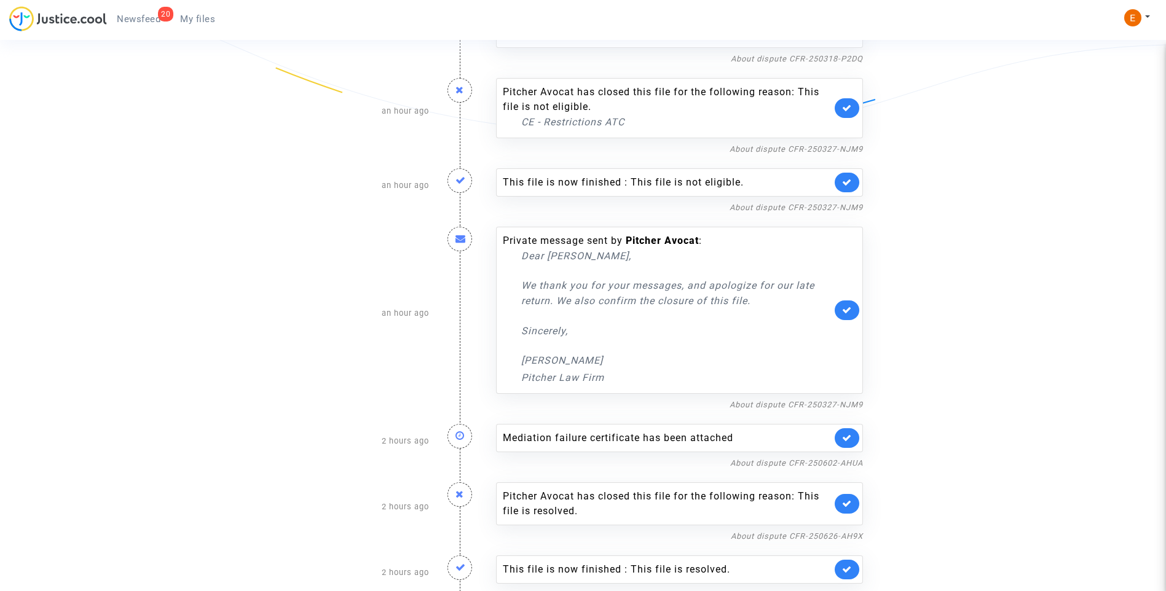
scroll to position [1760, 0]
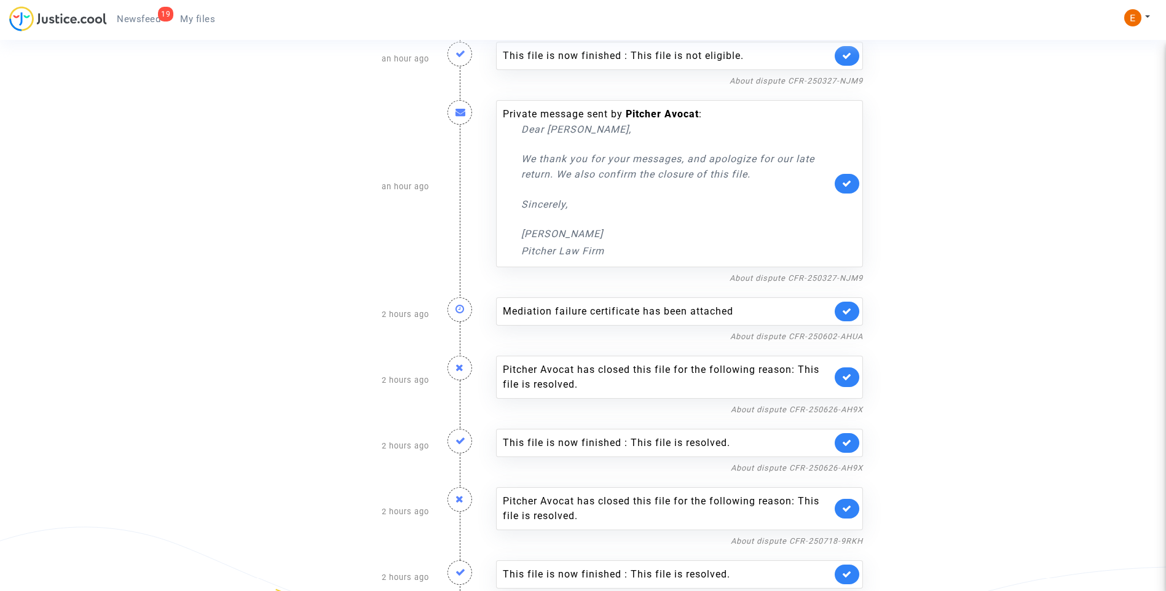
click at [755, 590] on link "About dispute CFR-250718-9RKH" at bounding box center [797, 599] width 132 height 9
click at [847, 570] on icon at bounding box center [847, 574] width 10 height 9
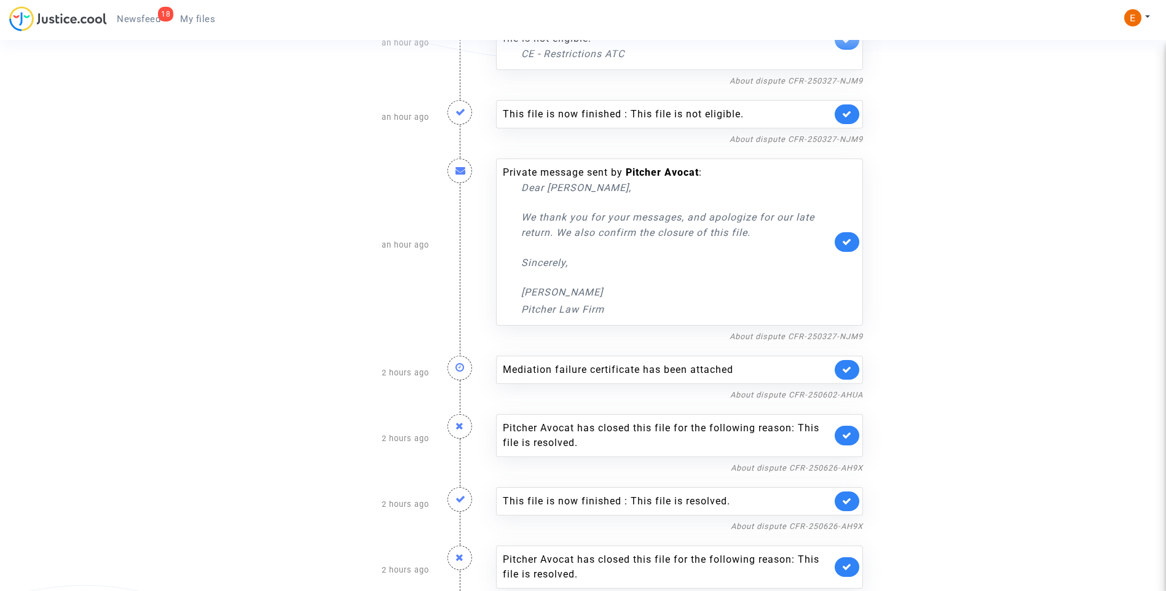
click at [852, 557] on link at bounding box center [846, 567] width 25 height 20
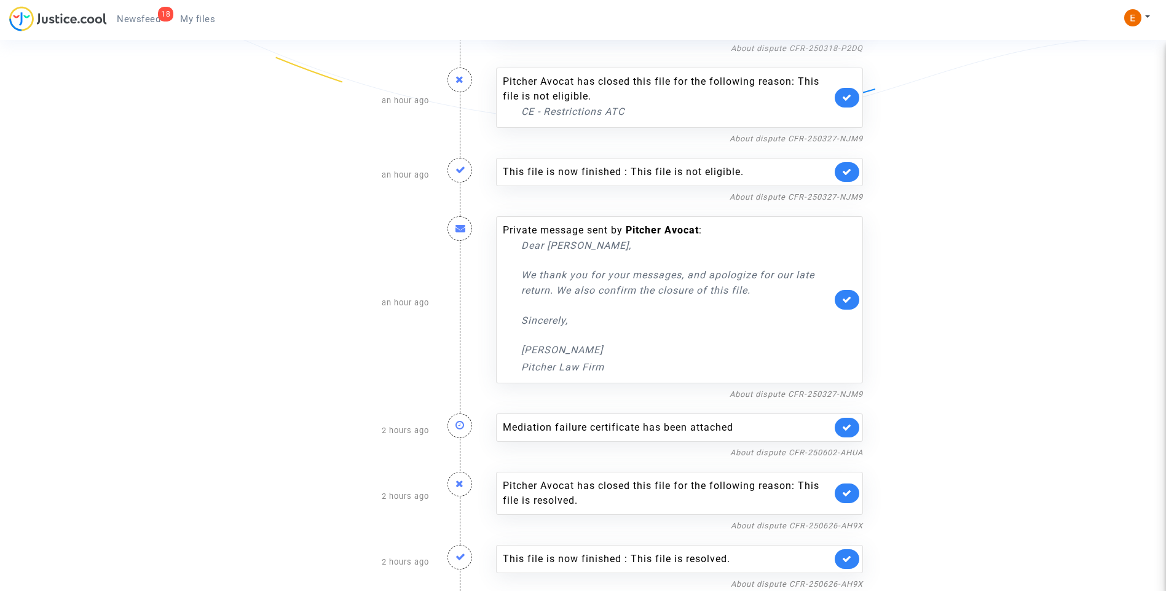
scroll to position [1629, 0]
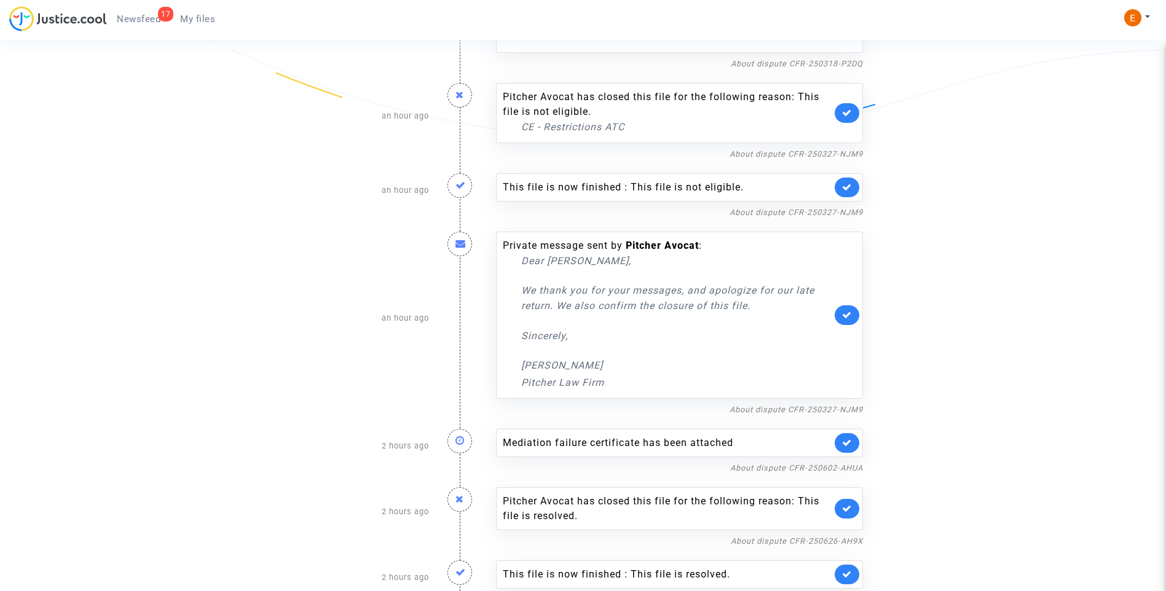
click at [850, 590] on link "About dispute CFR-250626-AH9X" at bounding box center [797, 599] width 132 height 9
click at [847, 570] on icon at bounding box center [847, 574] width 10 height 9
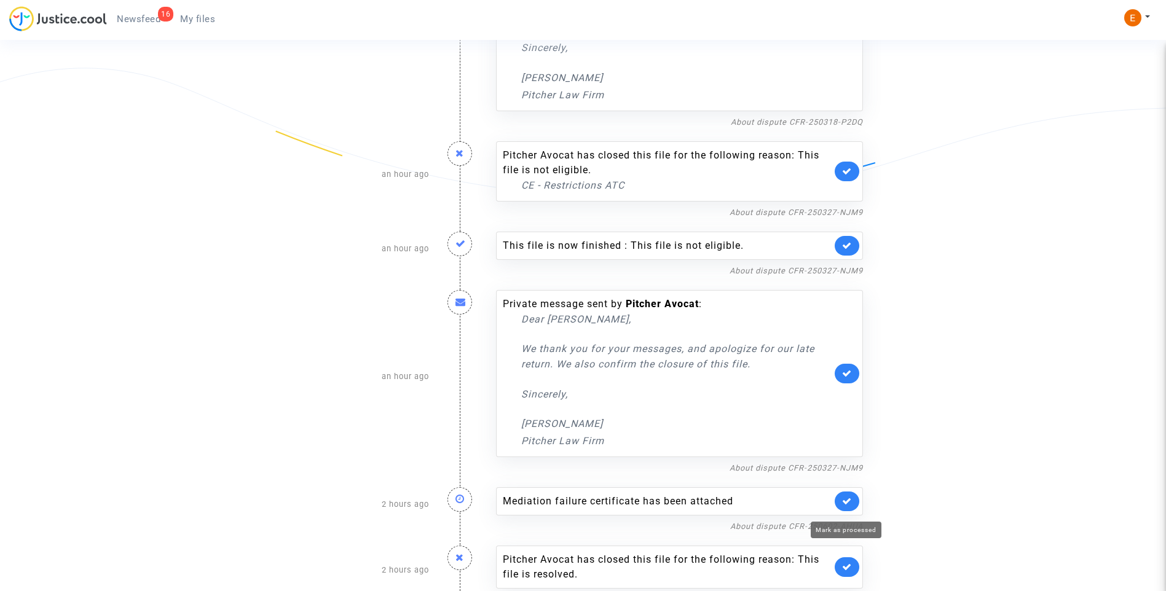
click at [848, 562] on icon at bounding box center [847, 566] width 10 height 9
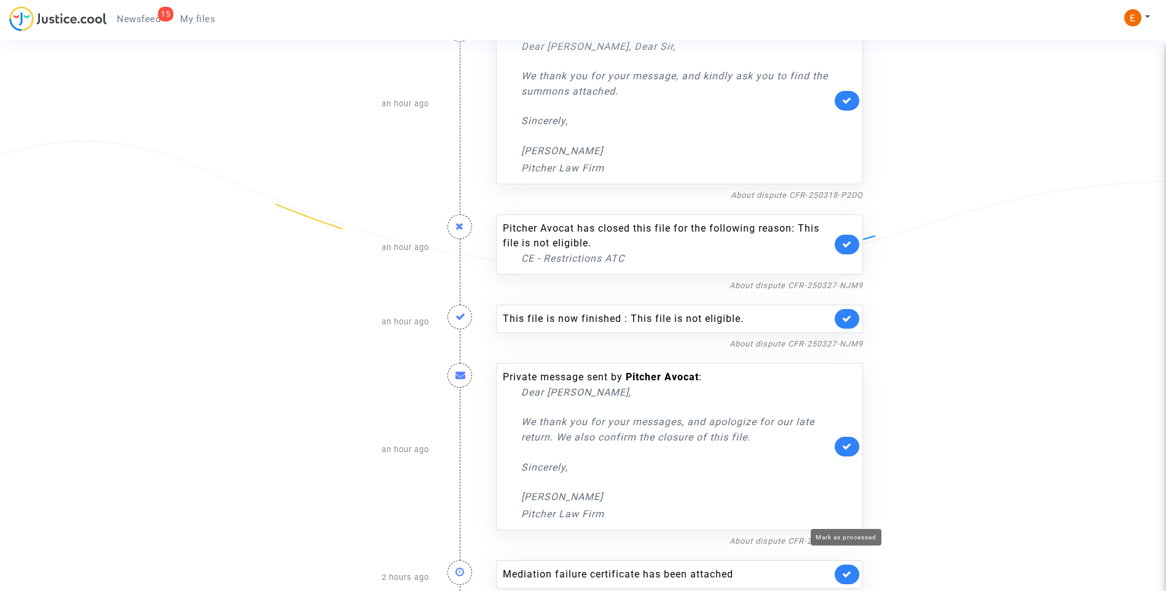
click at [849, 570] on icon at bounding box center [847, 574] width 10 height 9
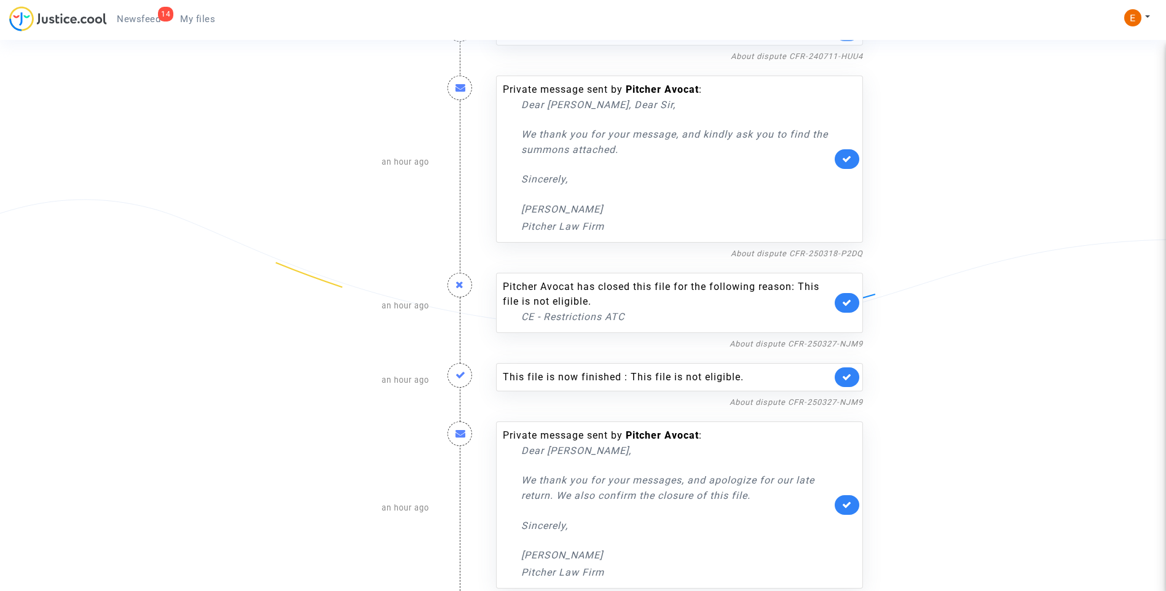
click at [802, 590] on link "About dispute CFR-250327-NJM9" at bounding box center [795, 599] width 133 height 9
click at [844, 500] on icon at bounding box center [847, 504] width 10 height 9
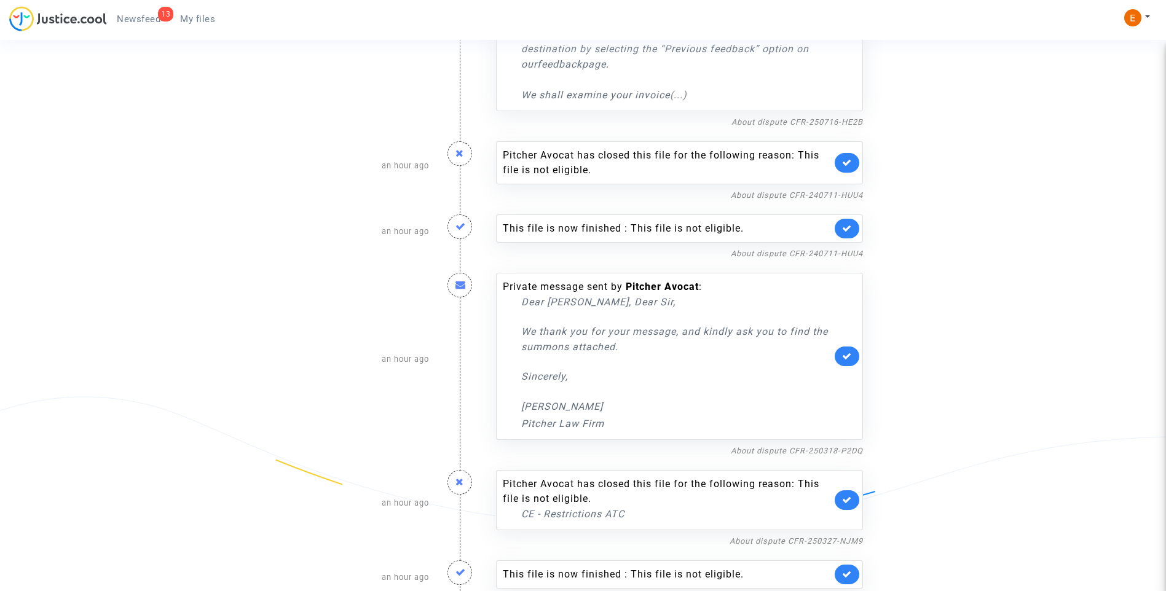
click at [855, 565] on link at bounding box center [846, 575] width 25 height 20
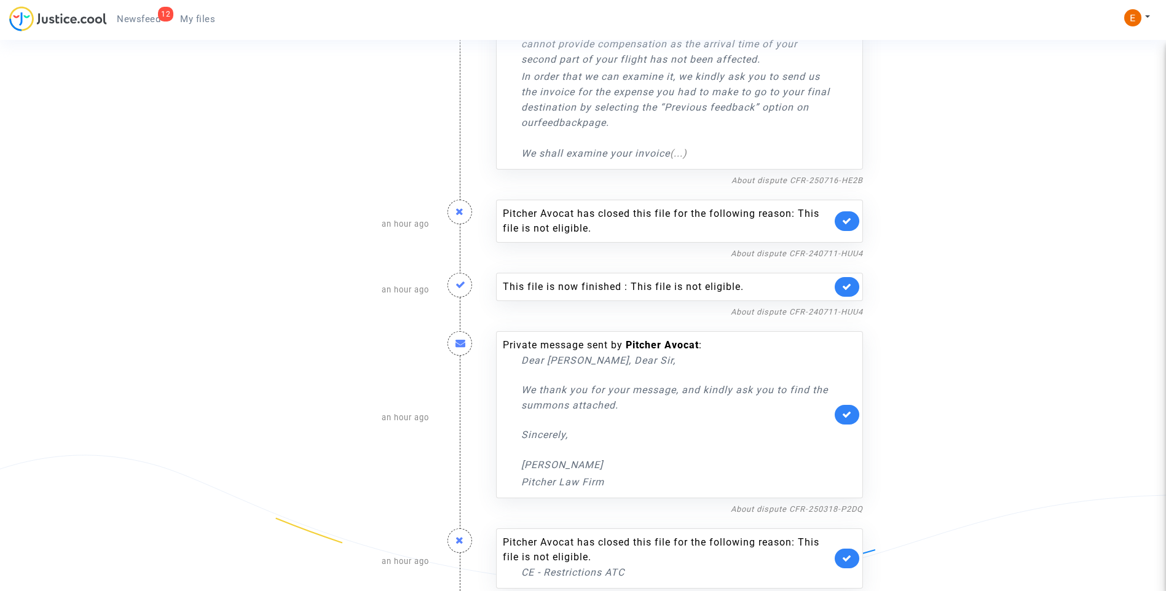
click at [852, 549] on link at bounding box center [846, 559] width 25 height 20
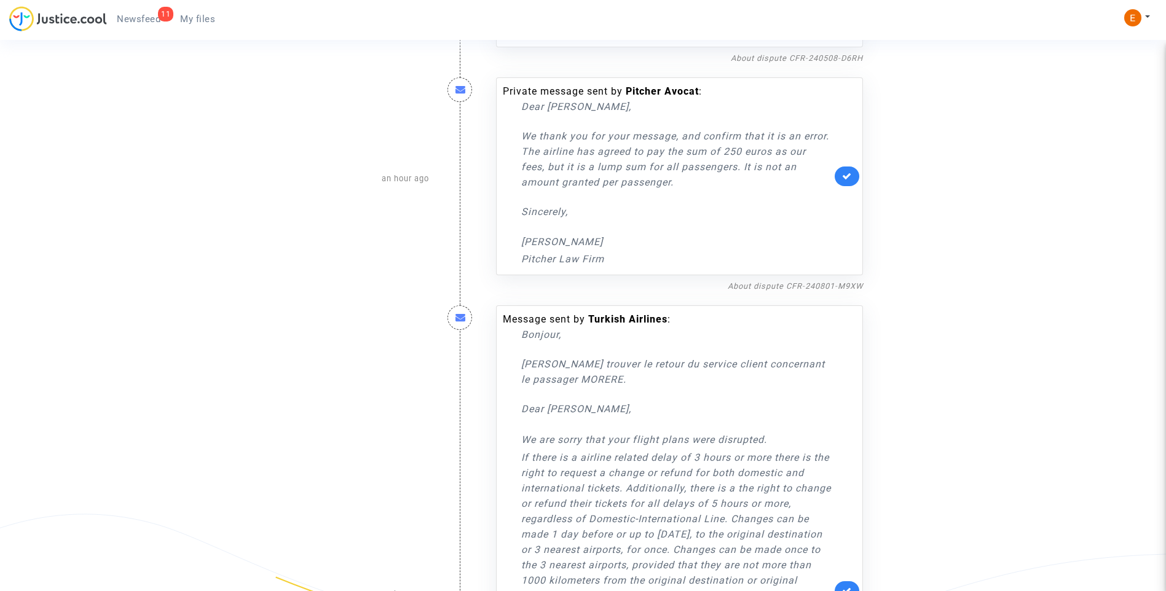
scroll to position [663, 0]
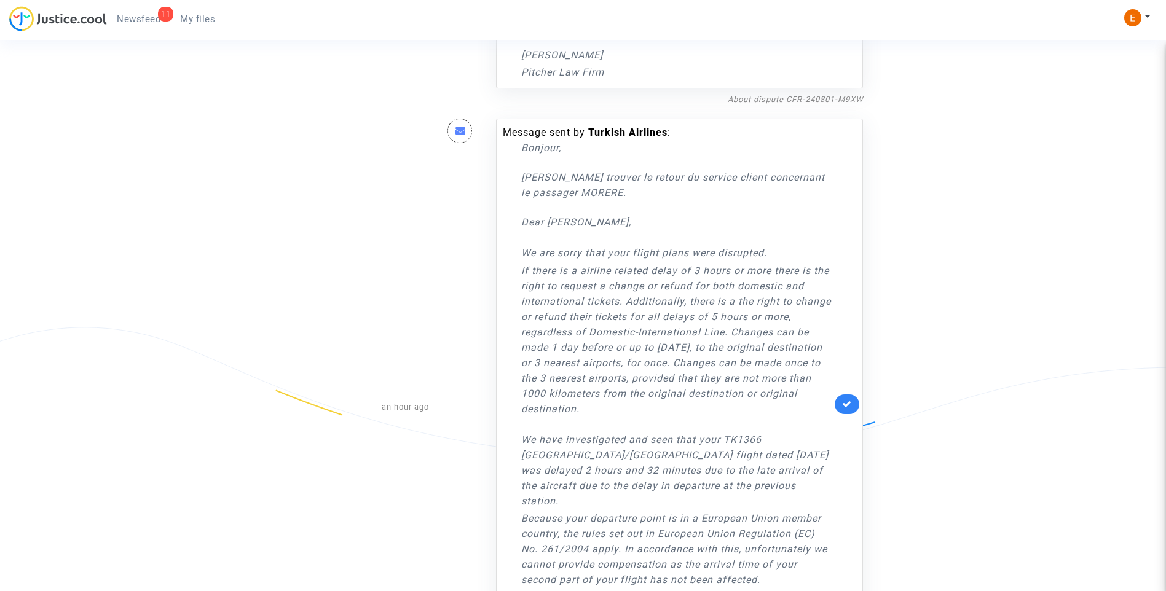
click at [852, 395] on link at bounding box center [846, 404] width 25 height 20
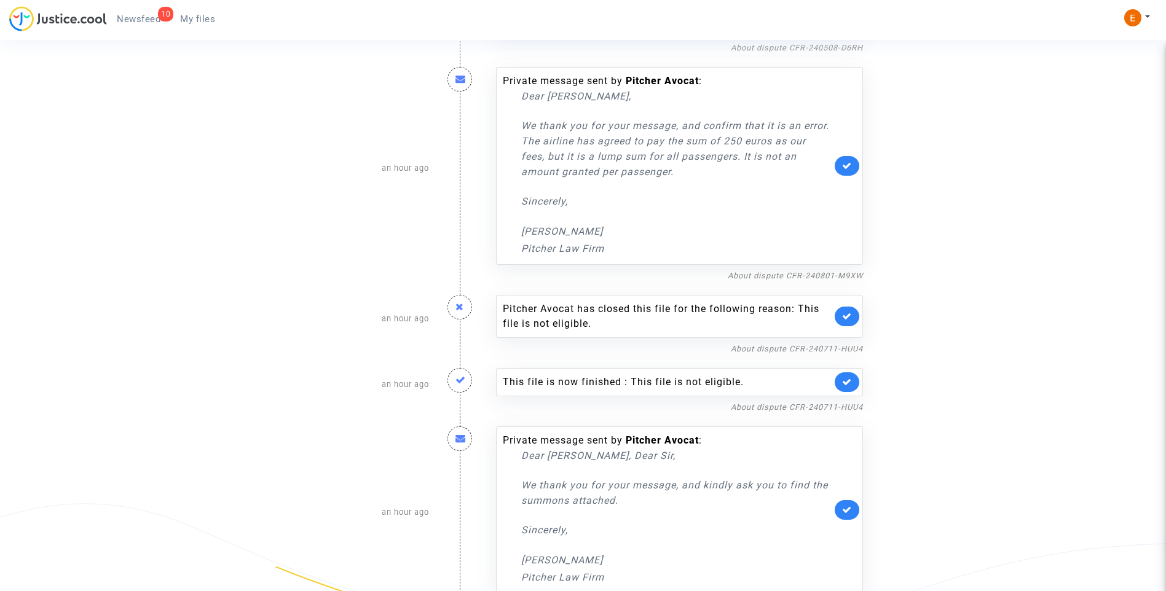
scroll to position [507, 0]
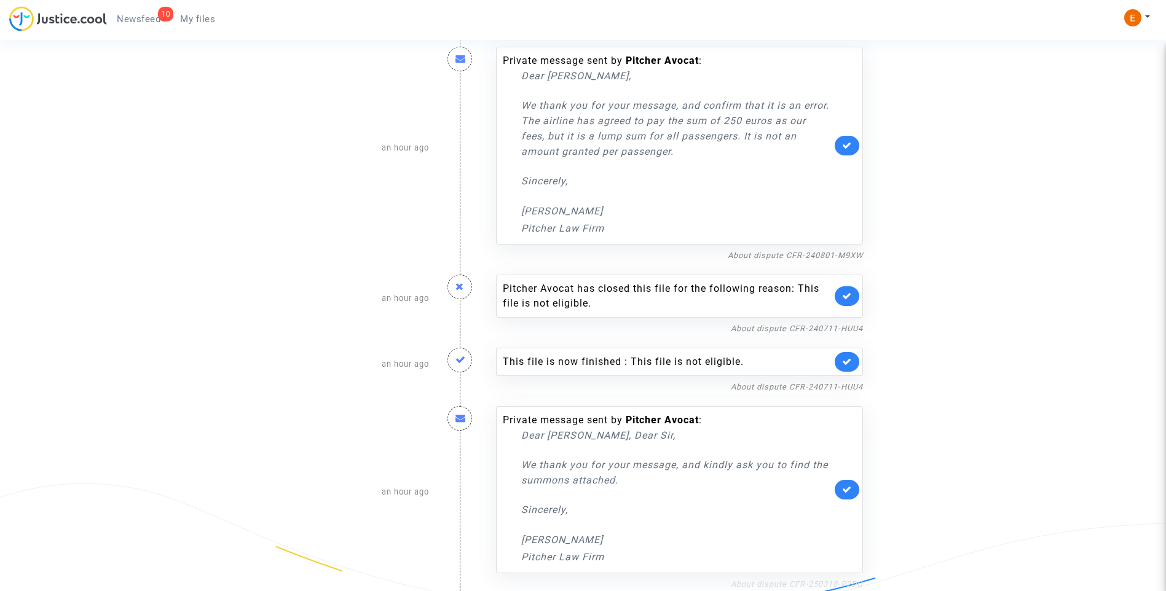
click at [780, 584] on link "About dispute CFR-250318-P2DQ" at bounding box center [797, 583] width 132 height 9
click at [848, 496] on link at bounding box center [846, 490] width 25 height 20
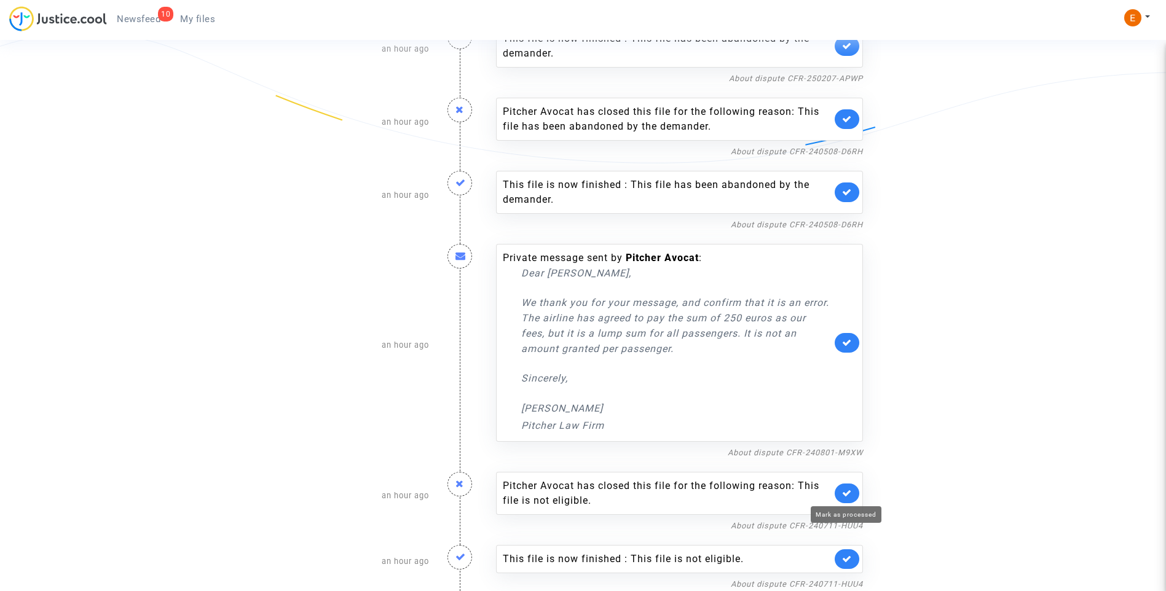
scroll to position [310, 0]
click at [826, 585] on link "About dispute CFR-240711-HUU4" at bounding box center [797, 583] width 132 height 9
click at [850, 562] on icon at bounding box center [847, 558] width 10 height 9
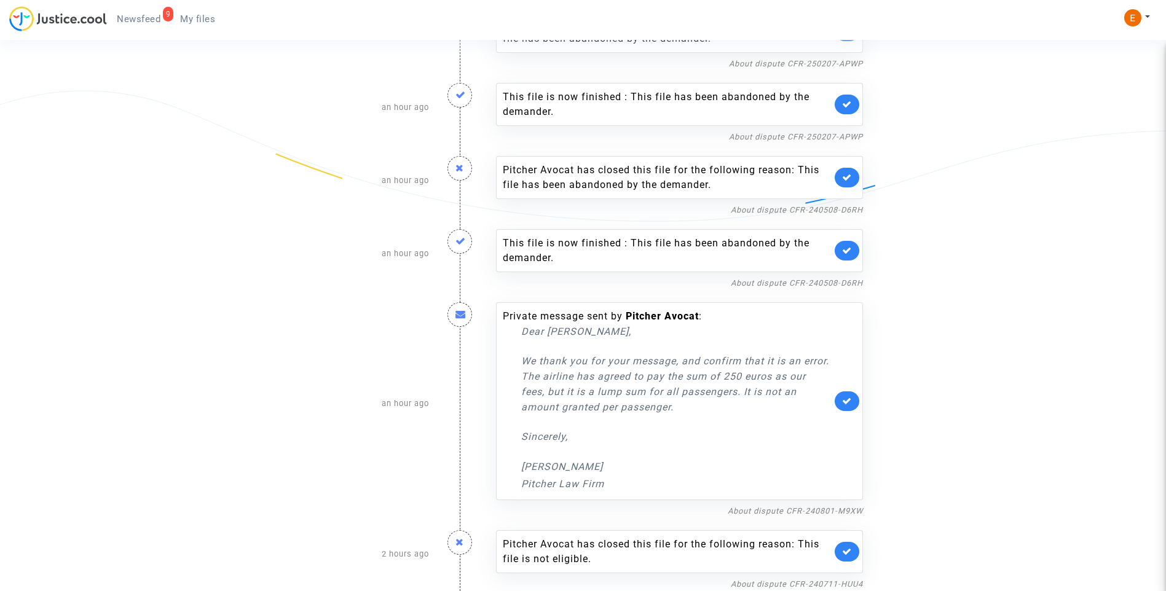
click at [847, 557] on link at bounding box center [846, 552] width 25 height 20
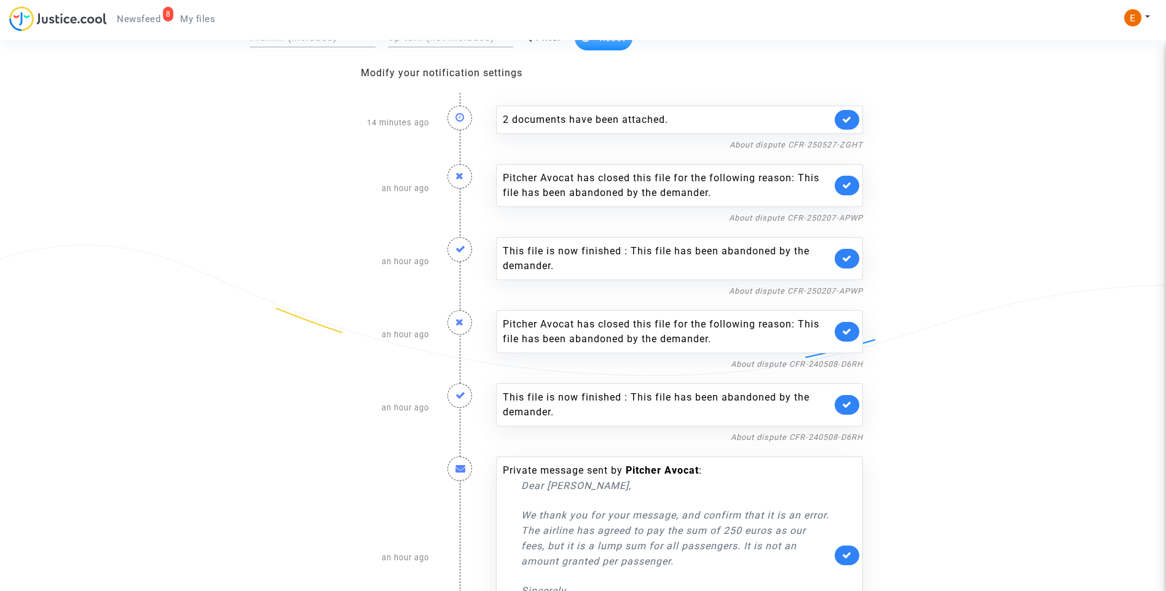
scroll to position [0, 0]
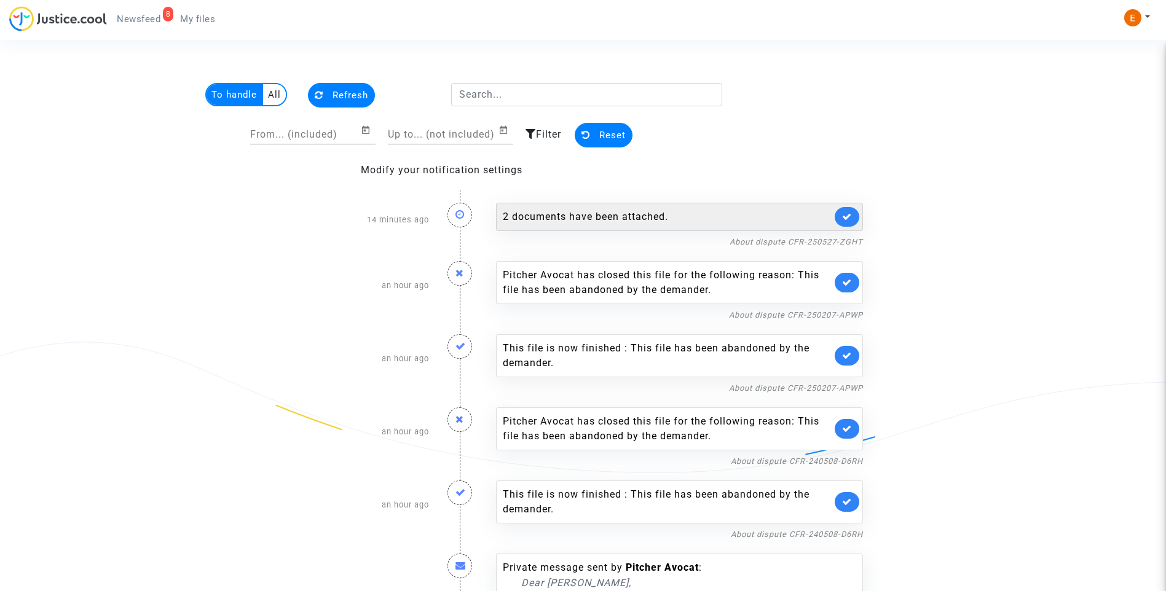
click at [602, 213] on div "2 documents have been attached." at bounding box center [667, 217] width 329 height 15
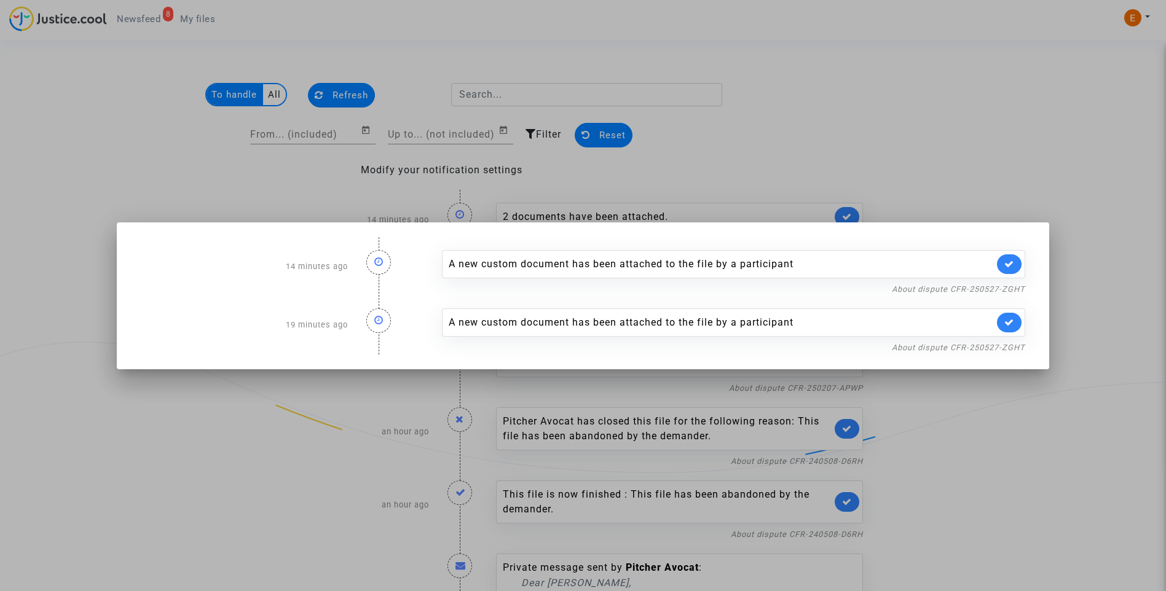
click at [1052, 122] on div at bounding box center [583, 295] width 1166 height 591
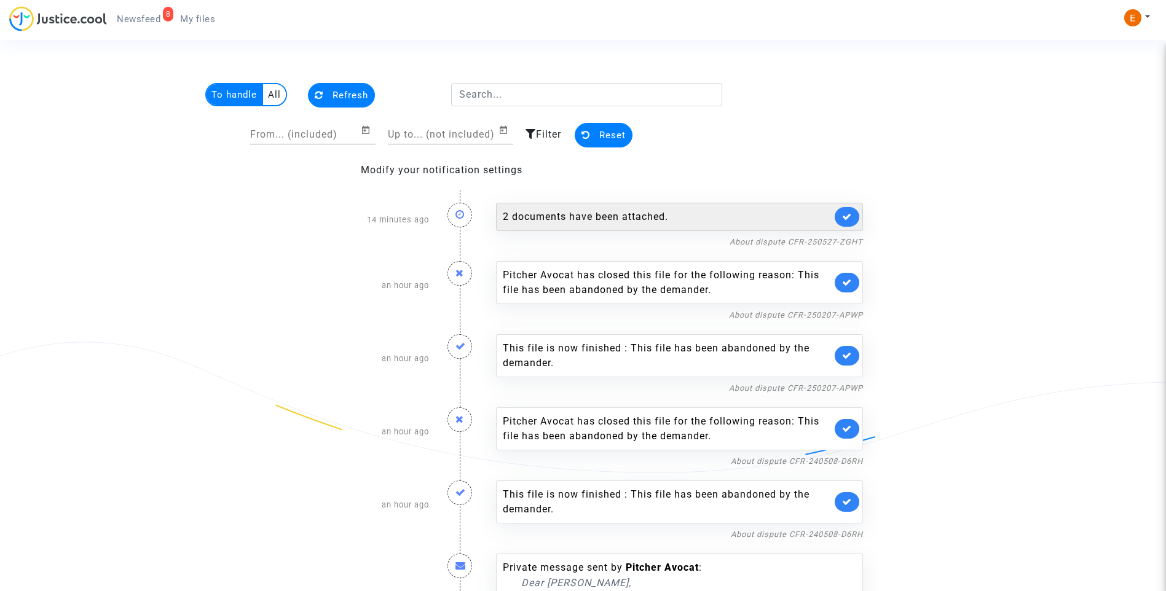
click at [843, 213] on icon at bounding box center [847, 216] width 10 height 9
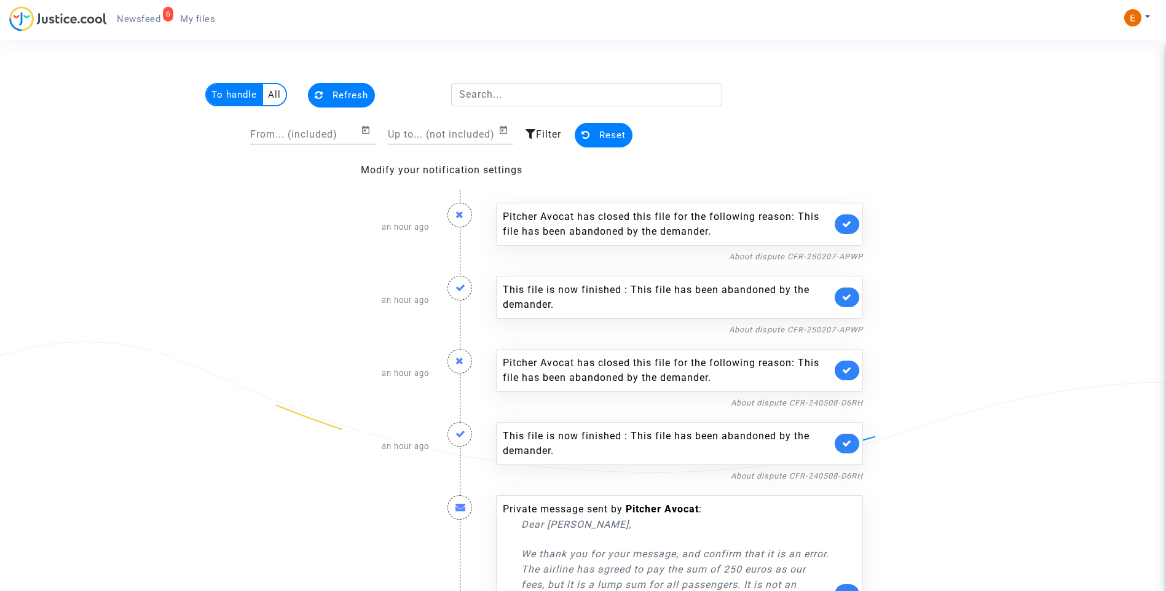
drag, startPoint x: 194, startPoint y: 20, endPoint x: 165, endPoint y: 20, distance: 29.5
click at [194, 20] on span "My files" at bounding box center [197, 19] width 35 height 11
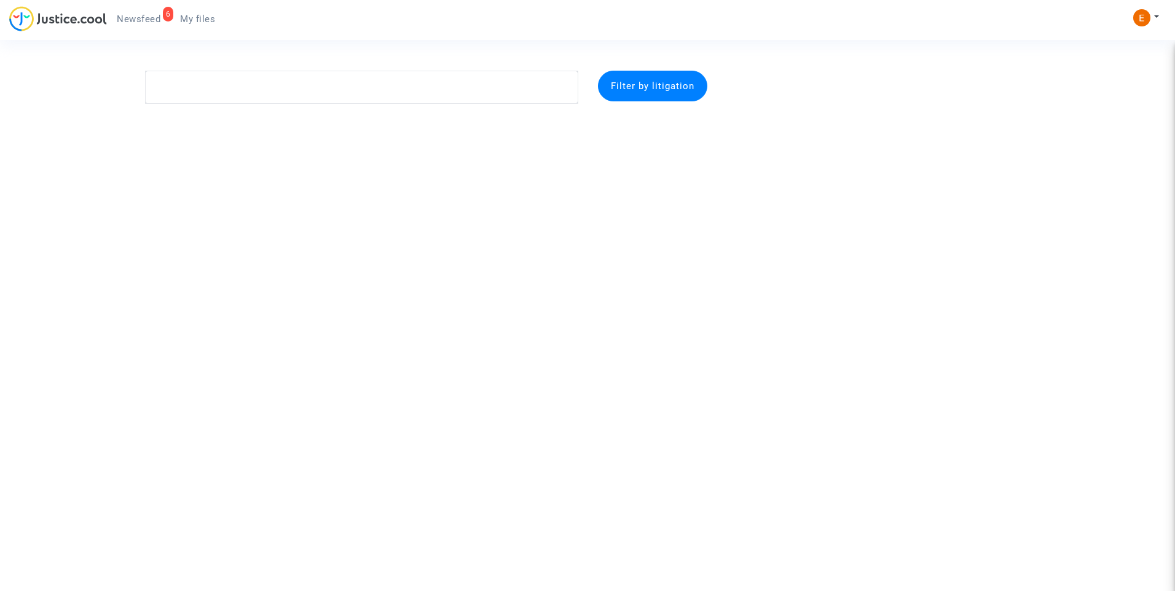
click at [152, 17] on span "Newsfeed" at bounding box center [139, 19] width 44 height 11
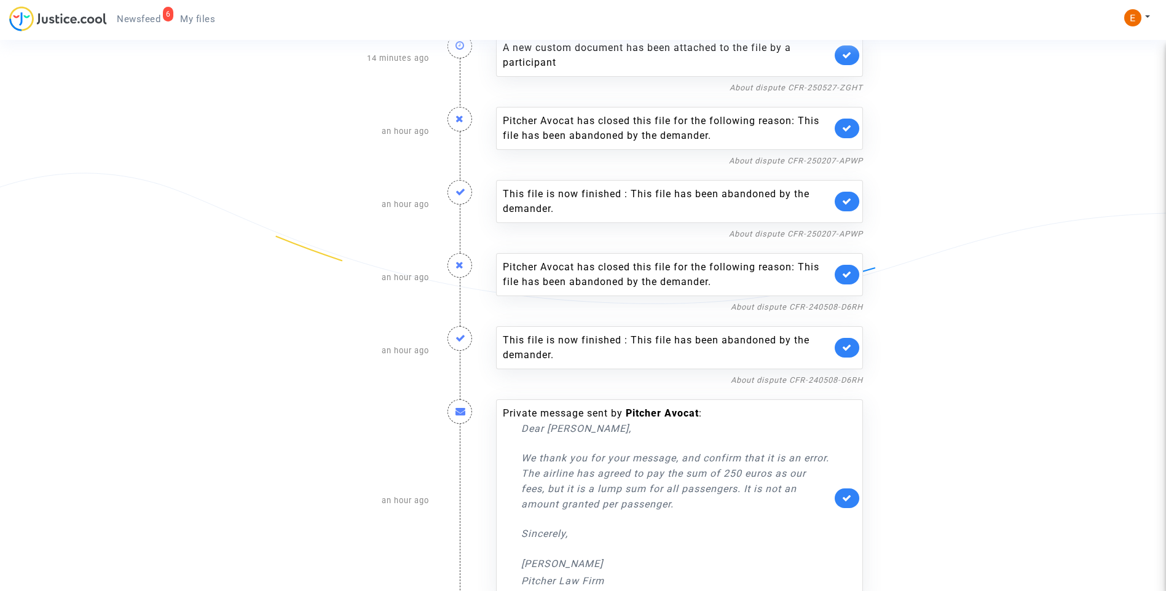
scroll to position [193, 0]
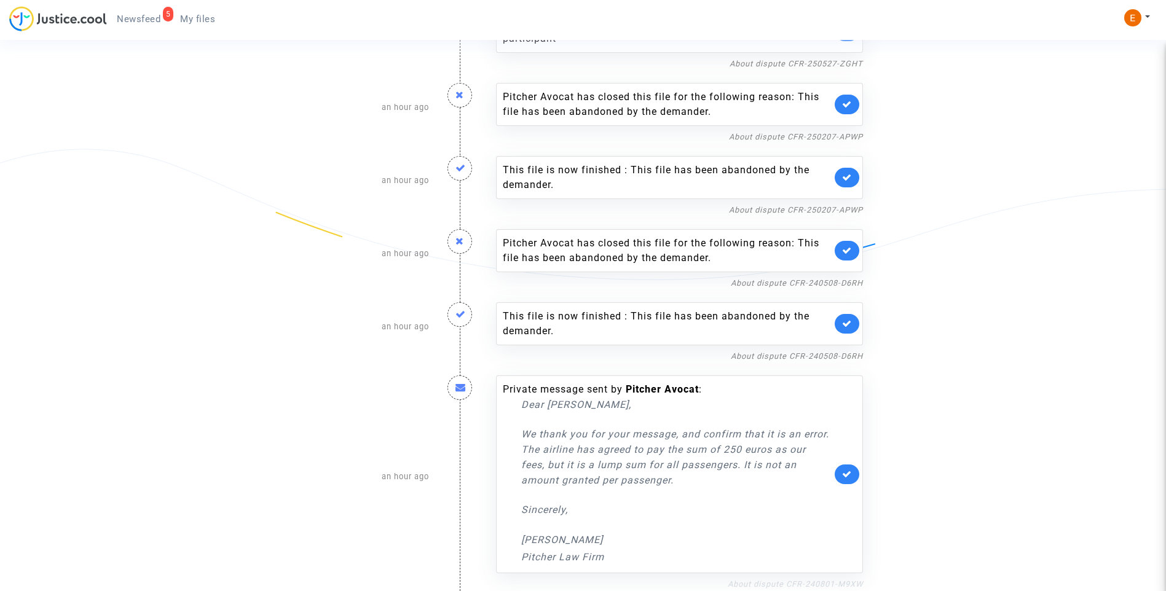
click at [778, 582] on link "About dispute CFR-240801-M9XW" at bounding box center [794, 583] width 135 height 9
click at [849, 480] on link at bounding box center [846, 475] width 25 height 20
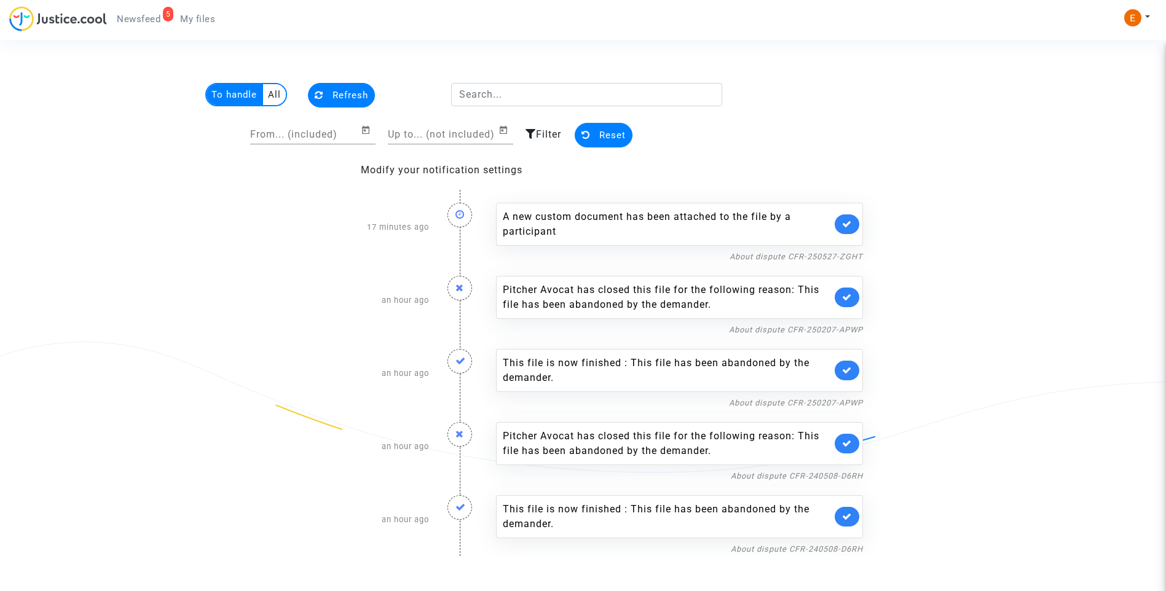
scroll to position [0, 0]
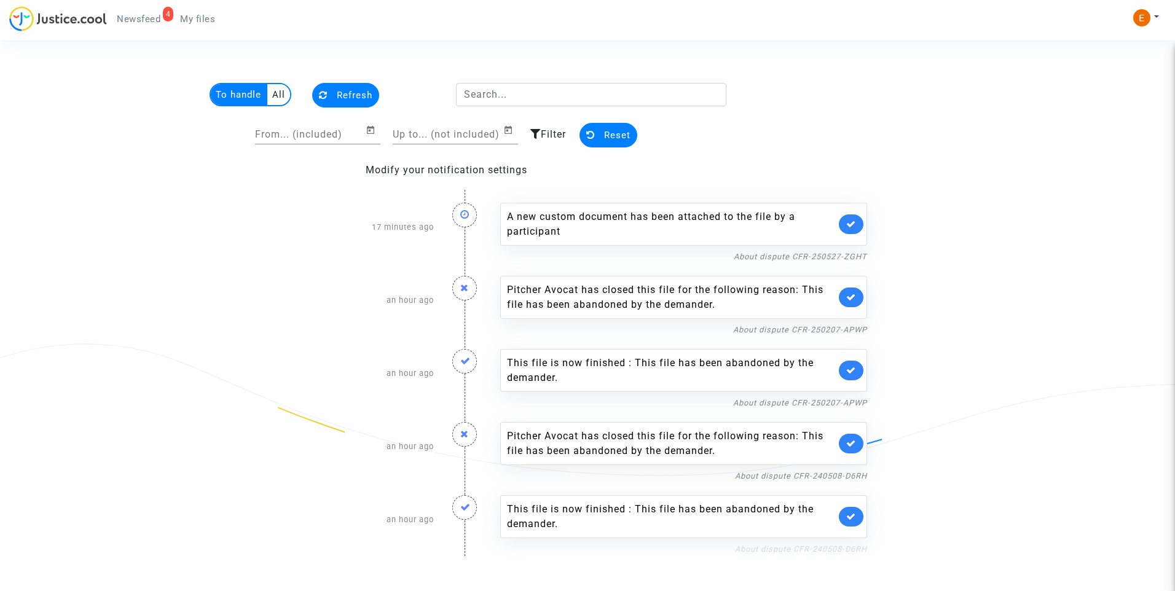
click at [817, 552] on link "About dispute CFR-240508-D6RH" at bounding box center [801, 548] width 132 height 9
click at [855, 522] on link at bounding box center [851, 517] width 25 height 20
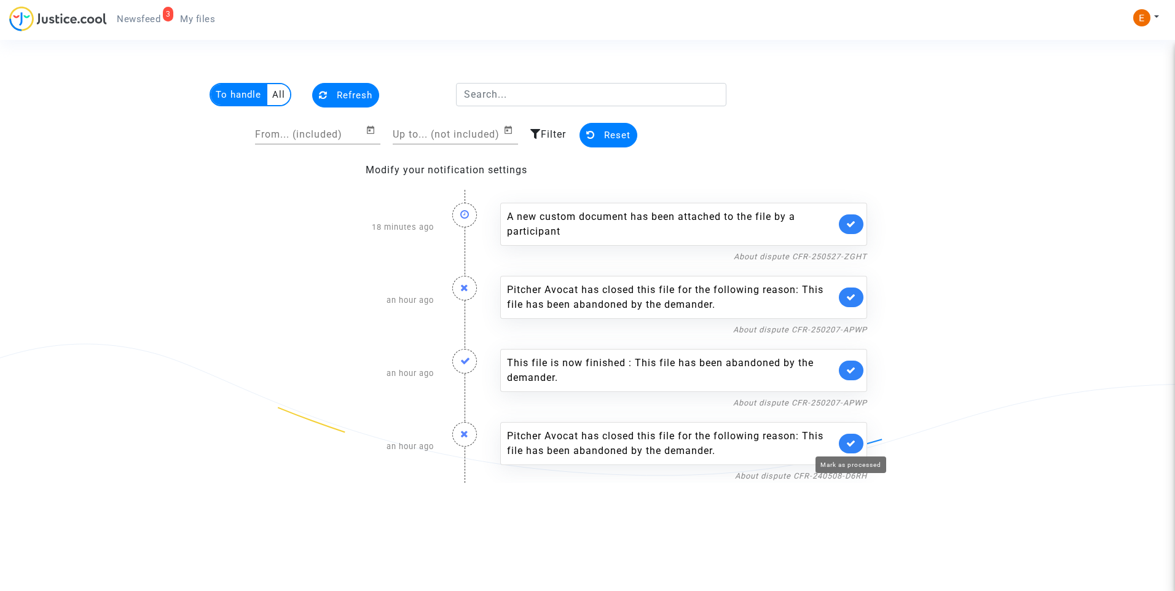
click at [853, 441] on icon at bounding box center [851, 443] width 10 height 9
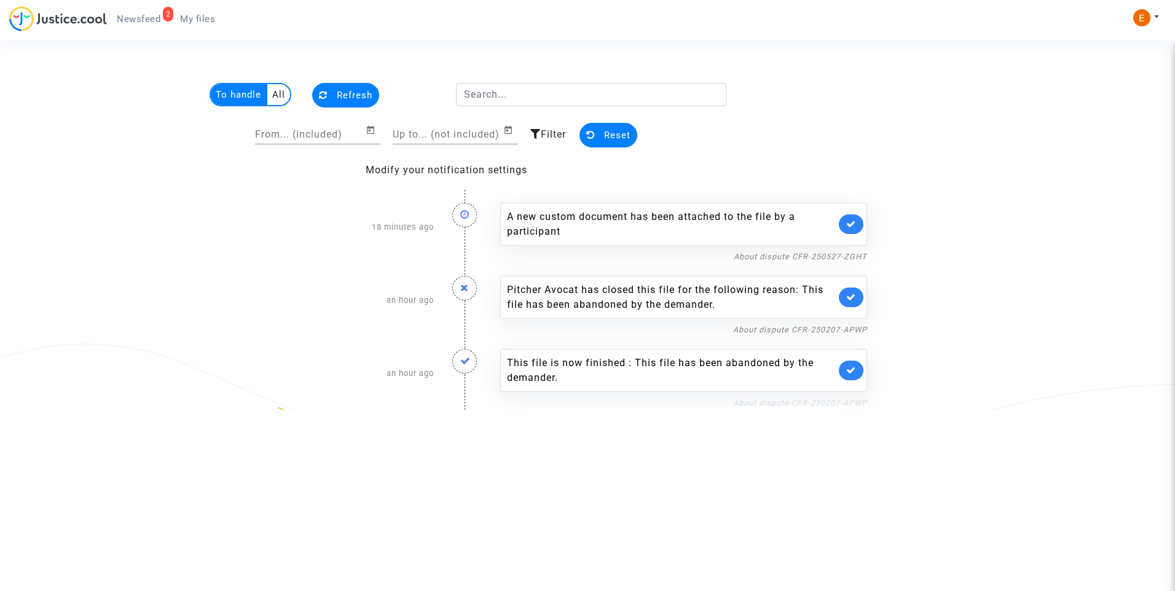
click at [855, 400] on link "About dispute CFR-250207-APWP" at bounding box center [800, 402] width 134 height 9
drag, startPoint x: 850, startPoint y: 371, endPoint x: 856, endPoint y: 323, distance: 48.9
click at [850, 370] on icon at bounding box center [851, 370] width 10 height 9
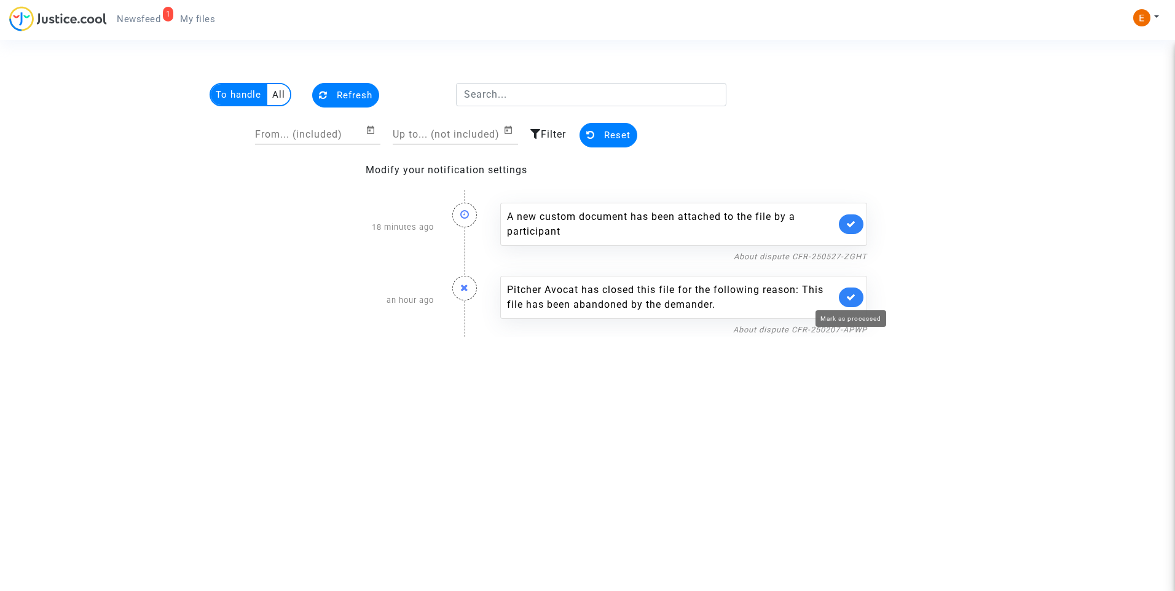
click at [850, 301] on icon at bounding box center [851, 296] width 10 height 9
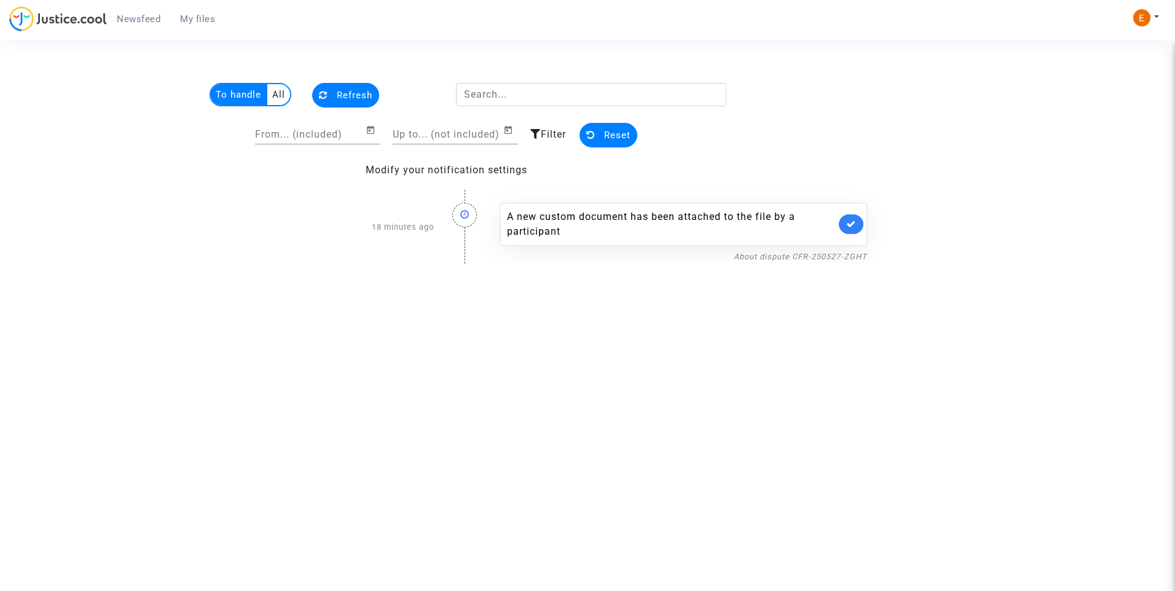
click at [844, 226] on link at bounding box center [851, 224] width 25 height 20
drag, startPoint x: 214, startPoint y: 12, endPoint x: 184, endPoint y: 18, distance: 30.1
click at [212, 12] on link "My files" at bounding box center [197, 19] width 55 height 18
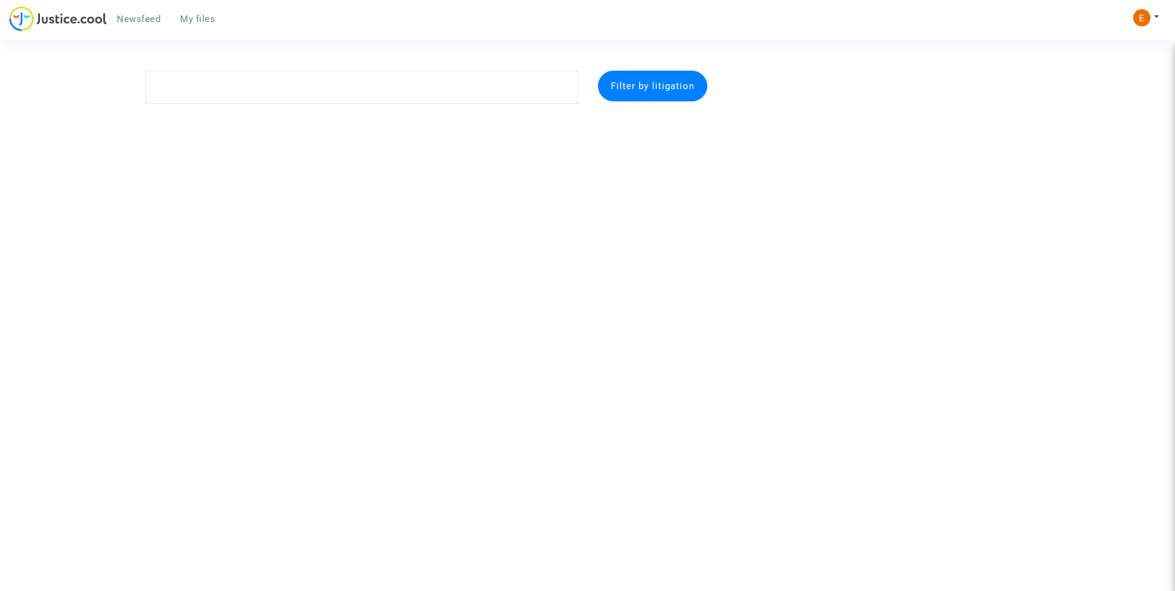
click at [157, 16] on span "Newsfeed" at bounding box center [139, 19] width 44 height 11
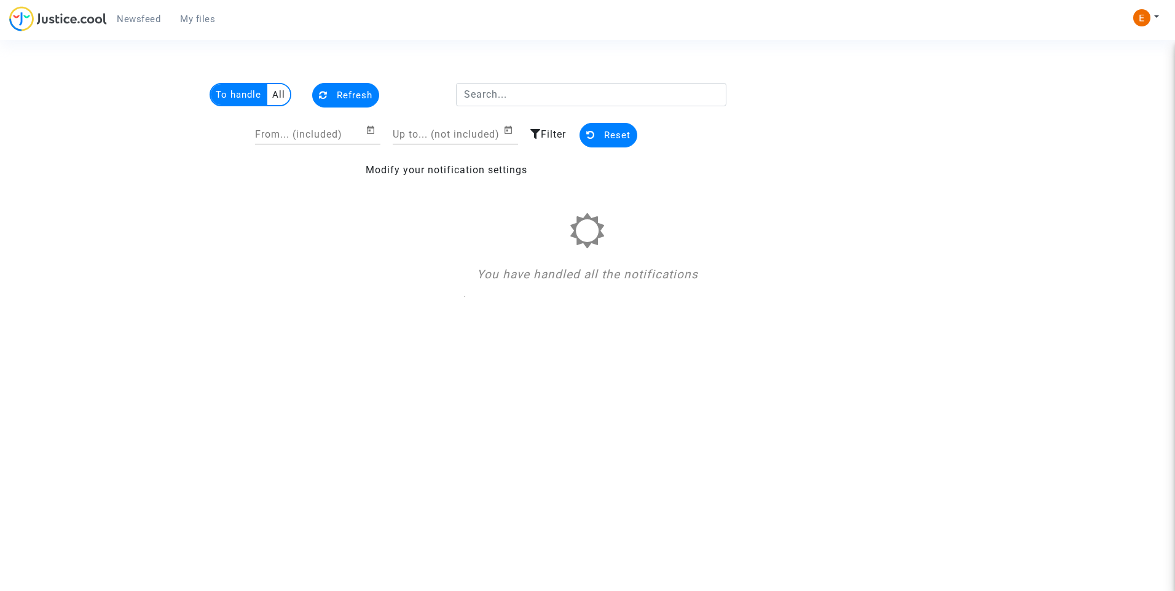
click at [213, 17] on span "My files" at bounding box center [197, 19] width 35 height 11
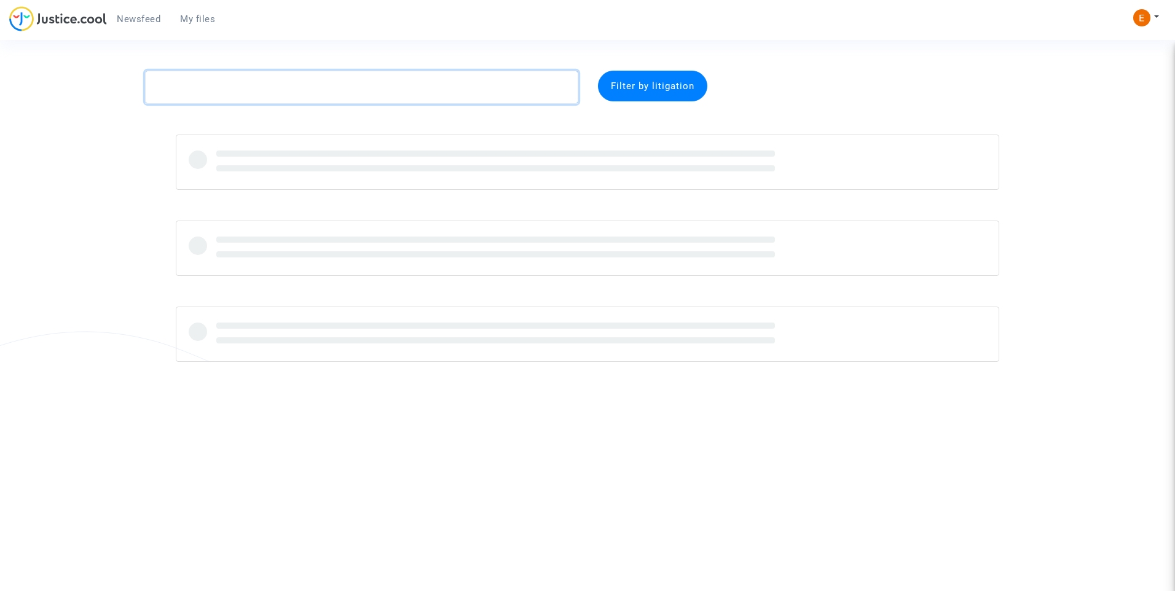
click at [407, 93] on textarea at bounding box center [361, 87] width 433 height 33
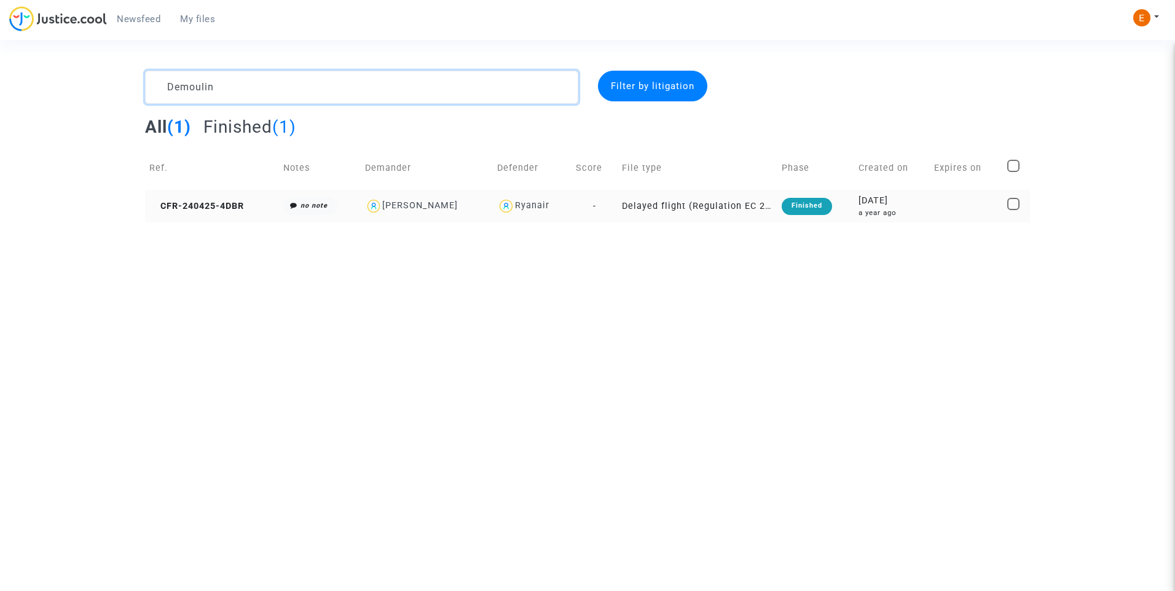
type textarea "Demoulin"
click at [799, 200] on div "Finished" at bounding box center [807, 206] width 50 height 17
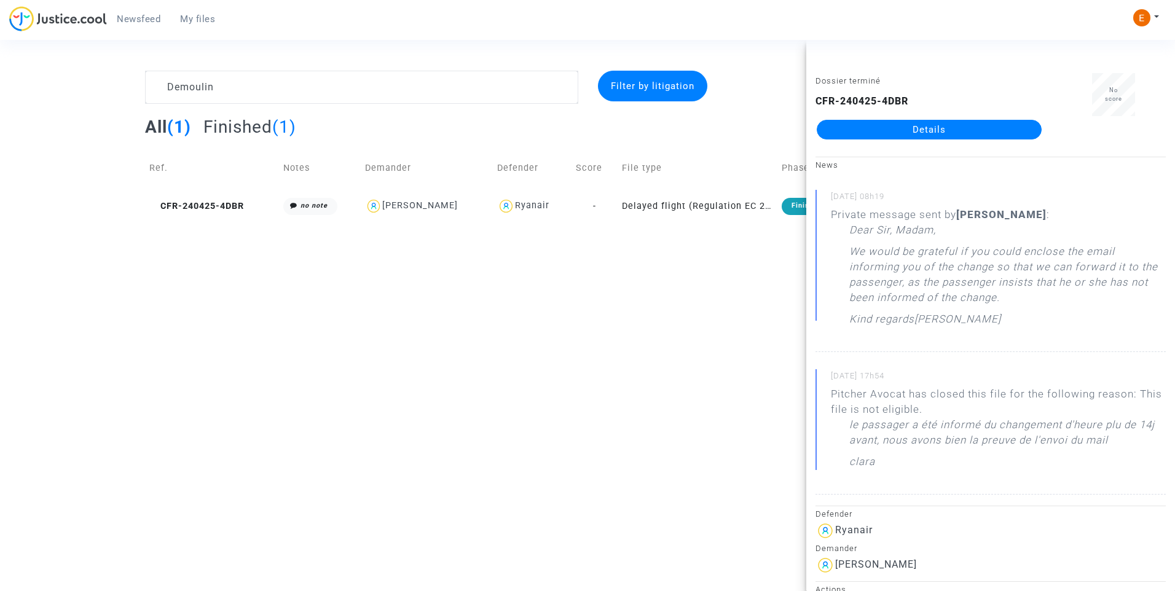
click at [942, 131] on link "Details" at bounding box center [929, 130] width 225 height 20
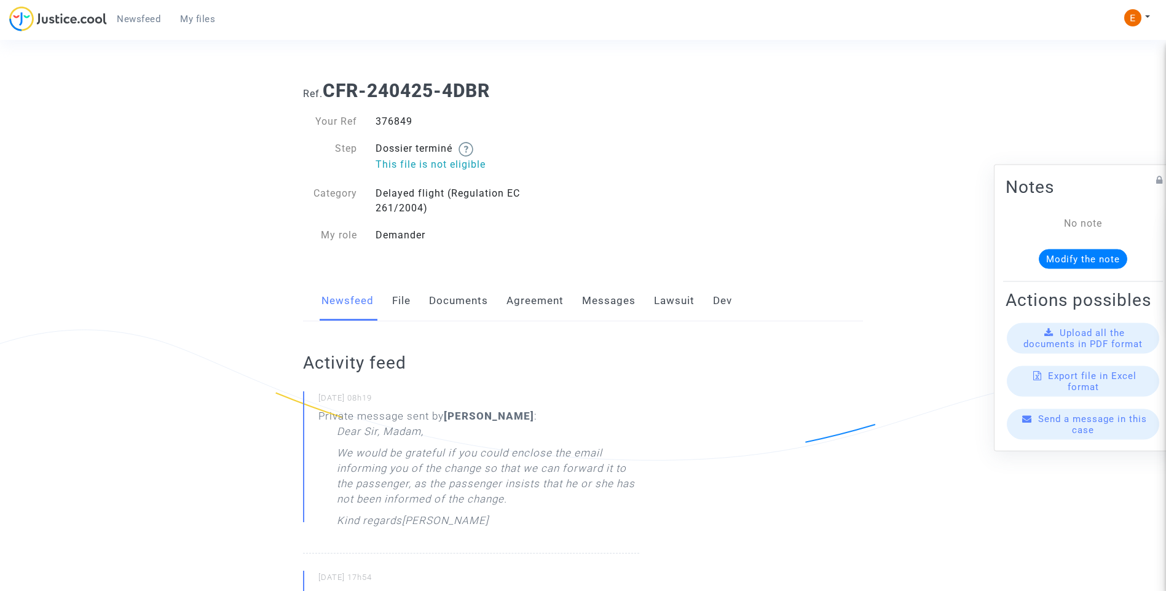
drag, startPoint x: 479, startPoint y: 292, endPoint x: 550, endPoint y: 288, distance: 71.4
click at [479, 292] on link "Documents" at bounding box center [458, 301] width 59 height 41
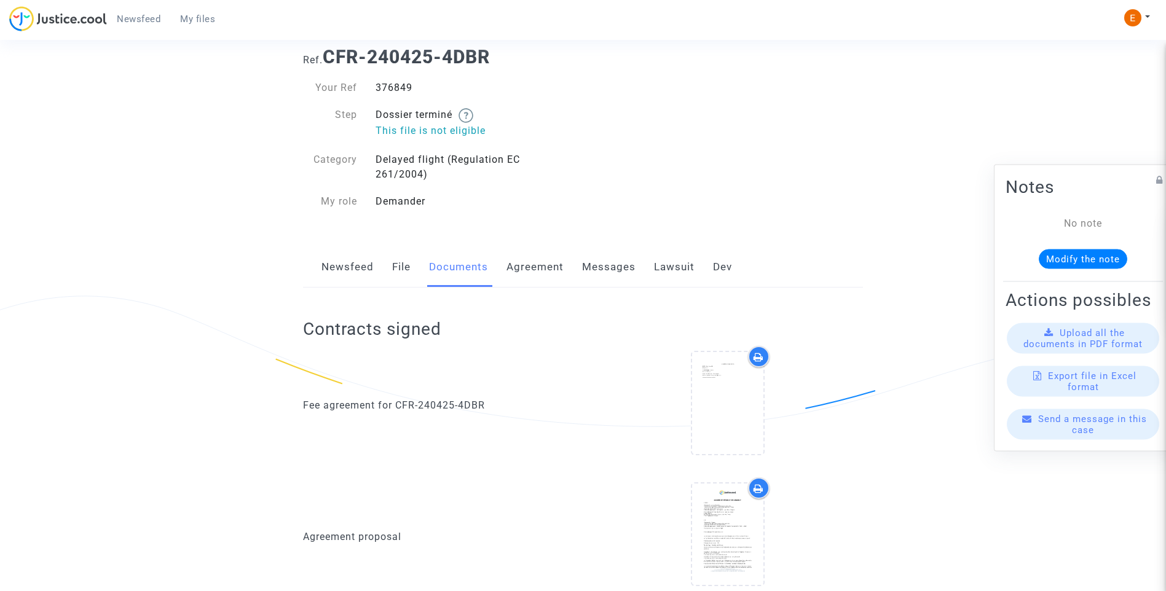
scroll to position [14, 0]
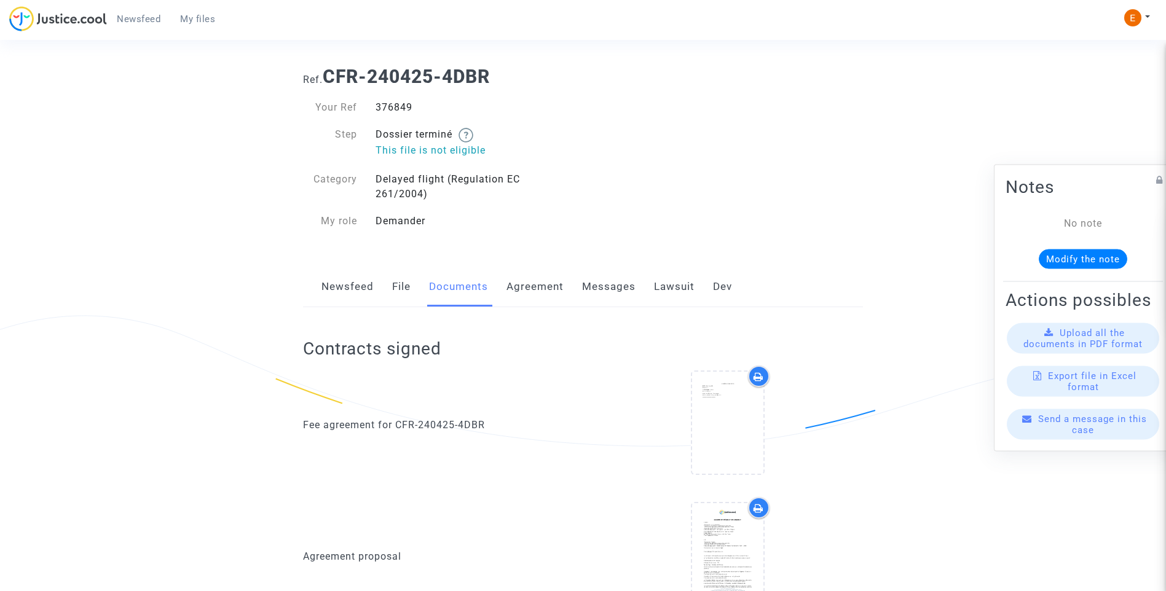
click at [361, 288] on link "Newsfeed" at bounding box center [347, 287] width 52 height 41
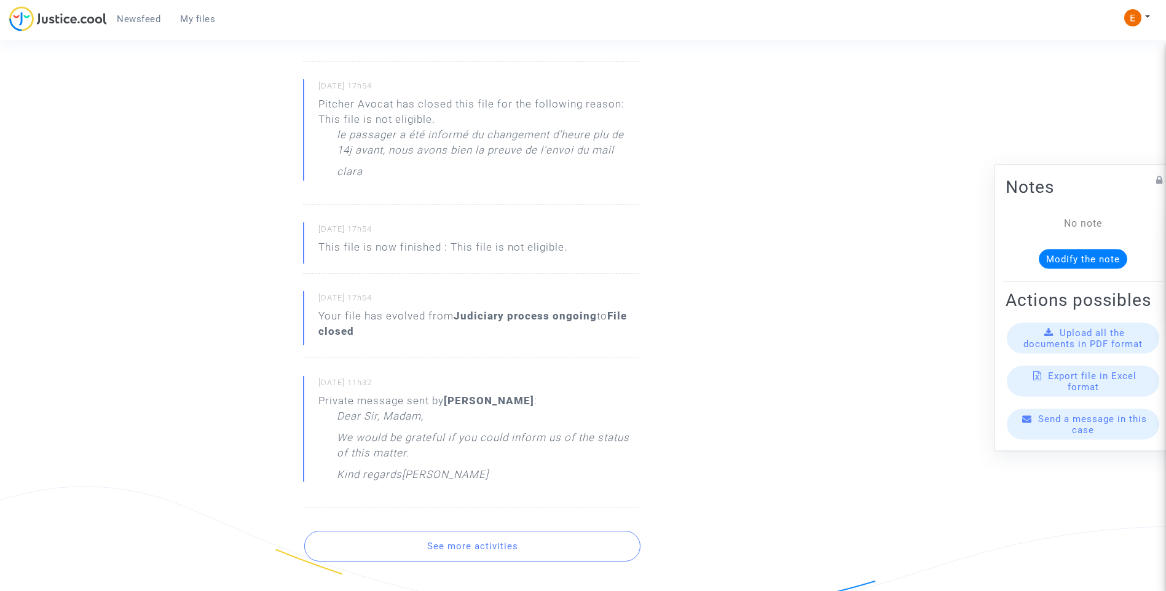
scroll to position [737, 0]
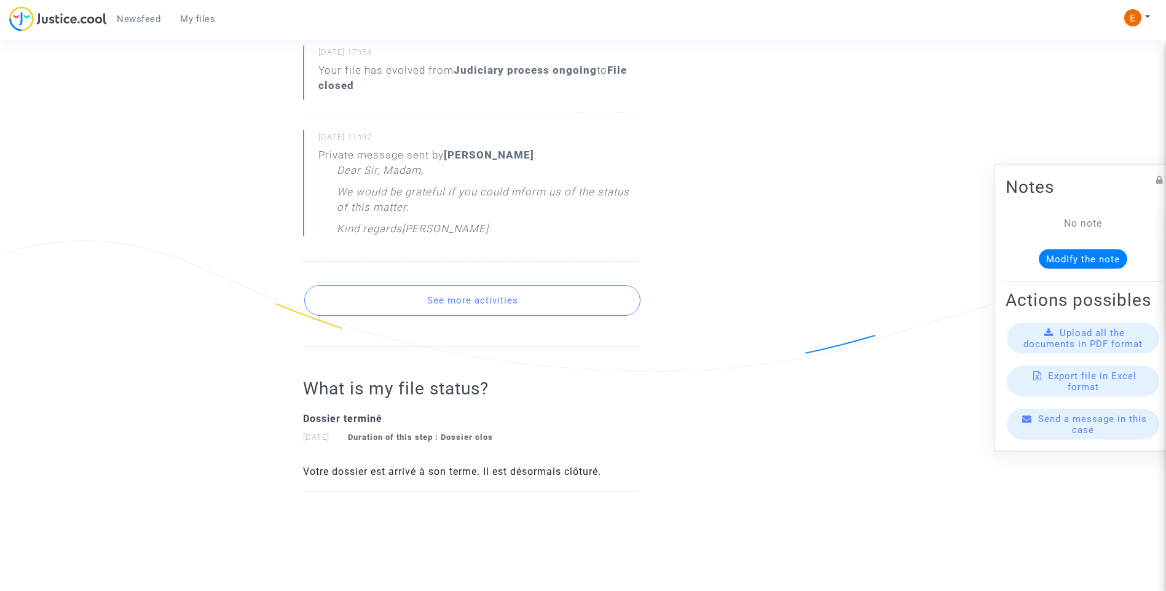
click at [534, 297] on button "See more activities" at bounding box center [472, 300] width 336 height 31
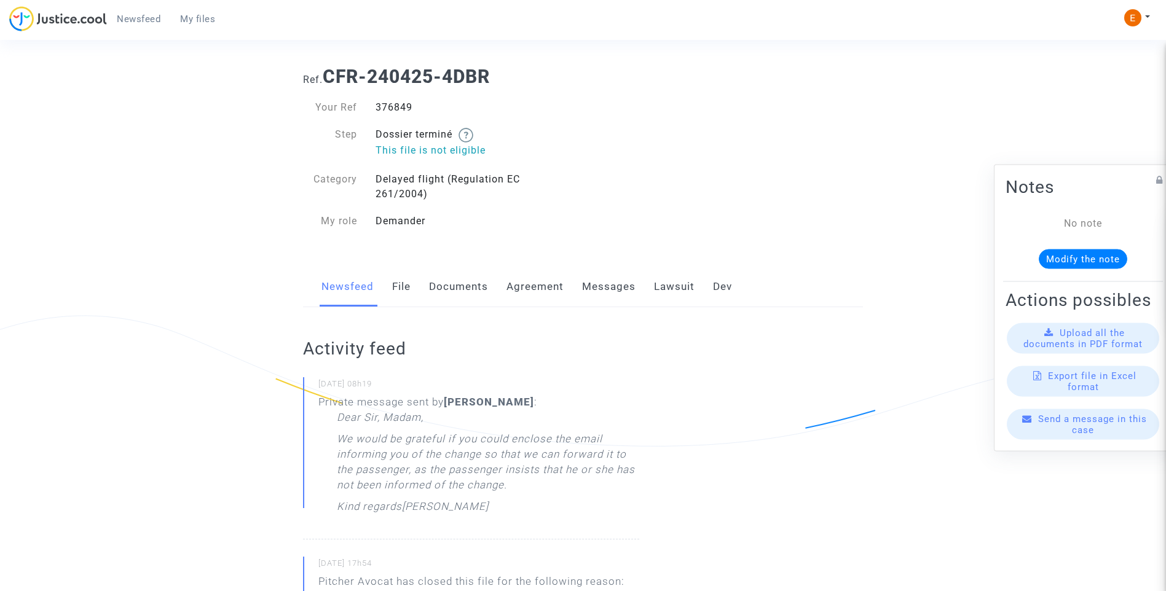
scroll to position [0, 0]
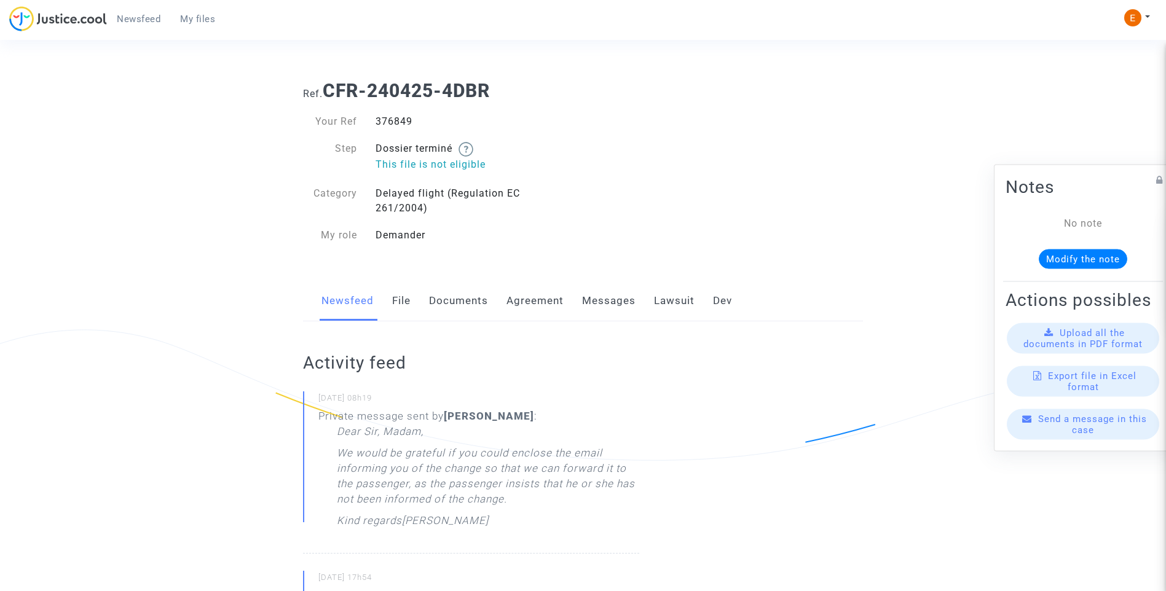
click at [617, 295] on link "Messages" at bounding box center [608, 301] width 53 height 41
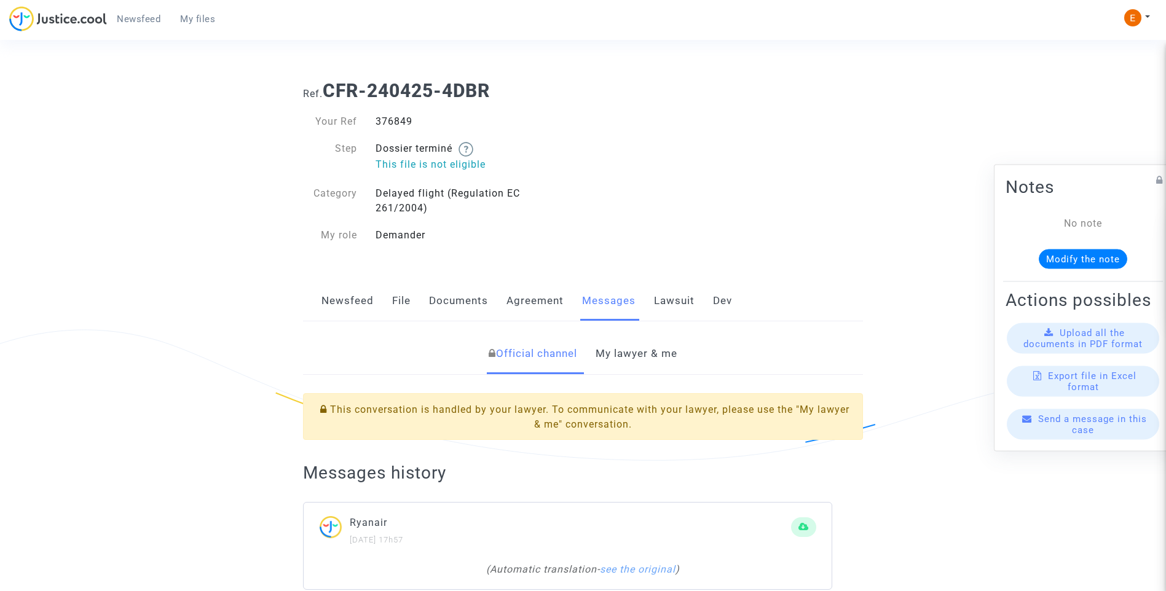
click at [652, 342] on link "My lawyer & me" at bounding box center [636, 354] width 82 height 41
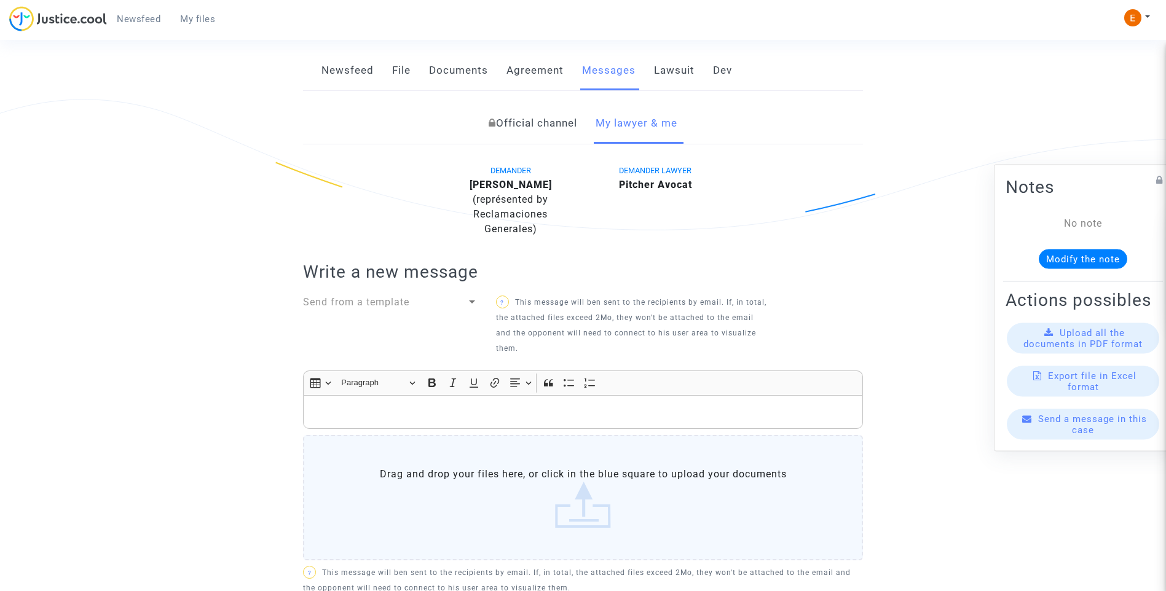
scroll to position [82, 0]
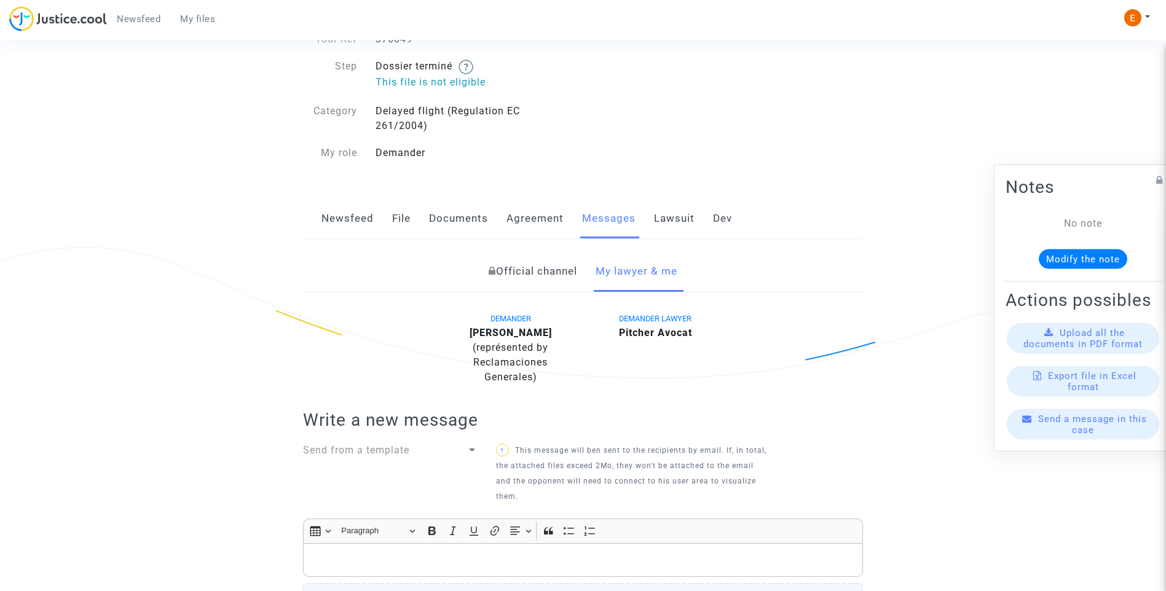
click at [685, 216] on link "Lawsuit" at bounding box center [674, 218] width 41 height 41
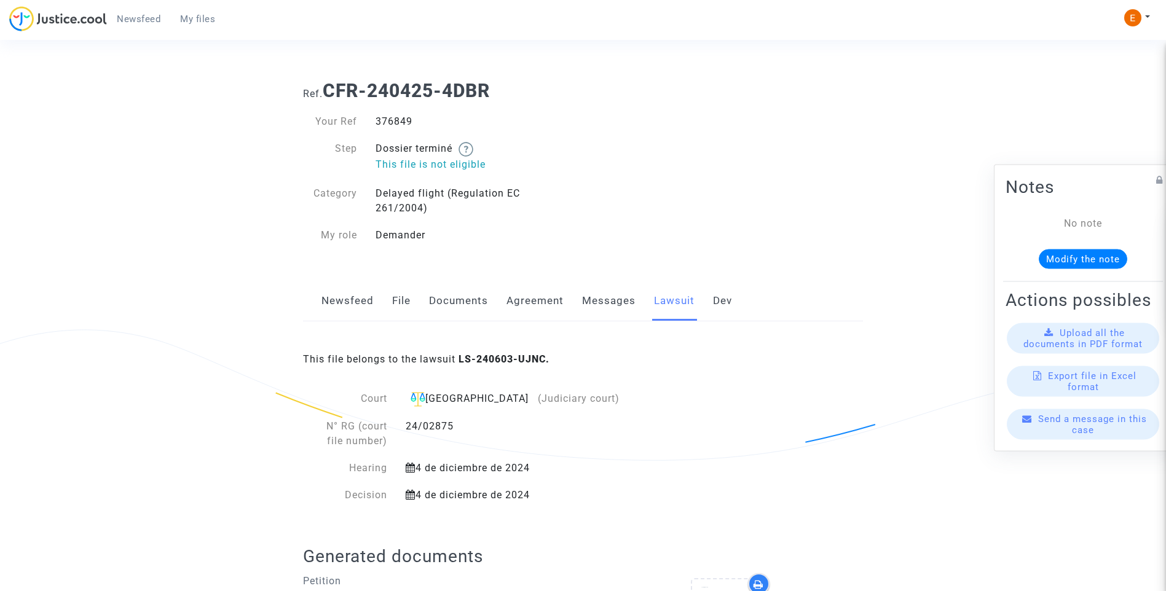
click at [729, 298] on link "Dev" at bounding box center [722, 301] width 19 height 41
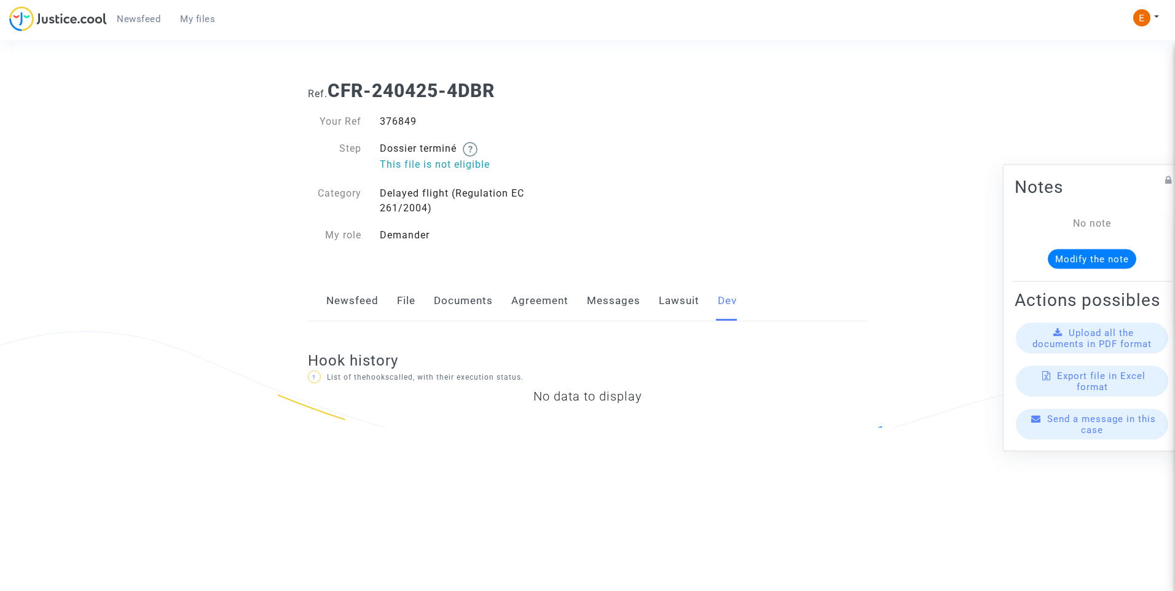
click at [549, 300] on link "Agreement" at bounding box center [539, 301] width 57 height 41
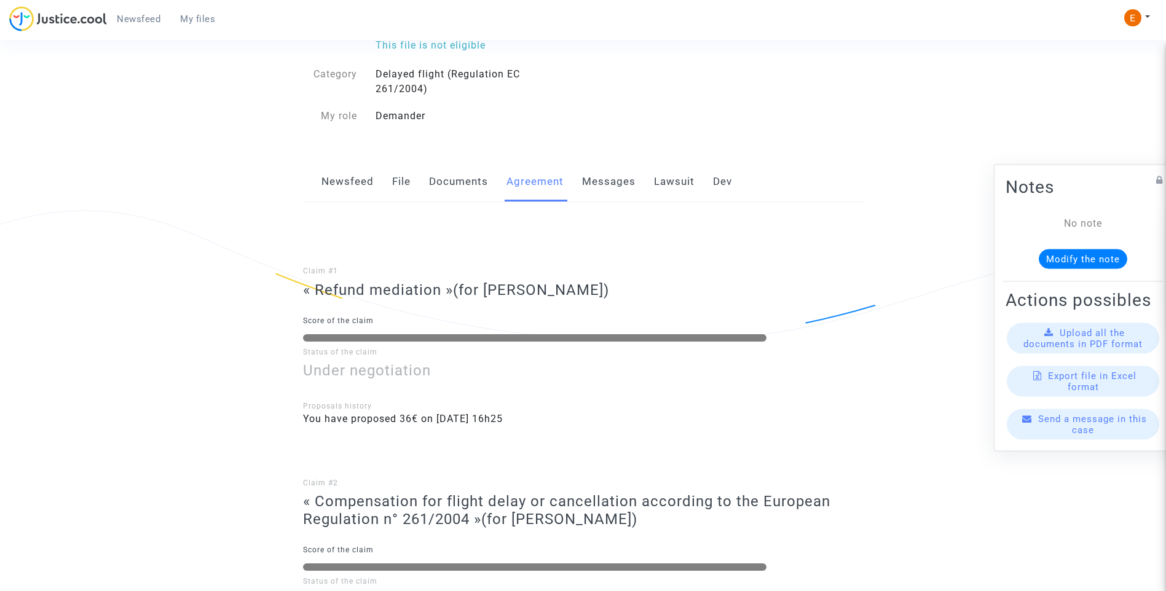
scroll to position [123, 0]
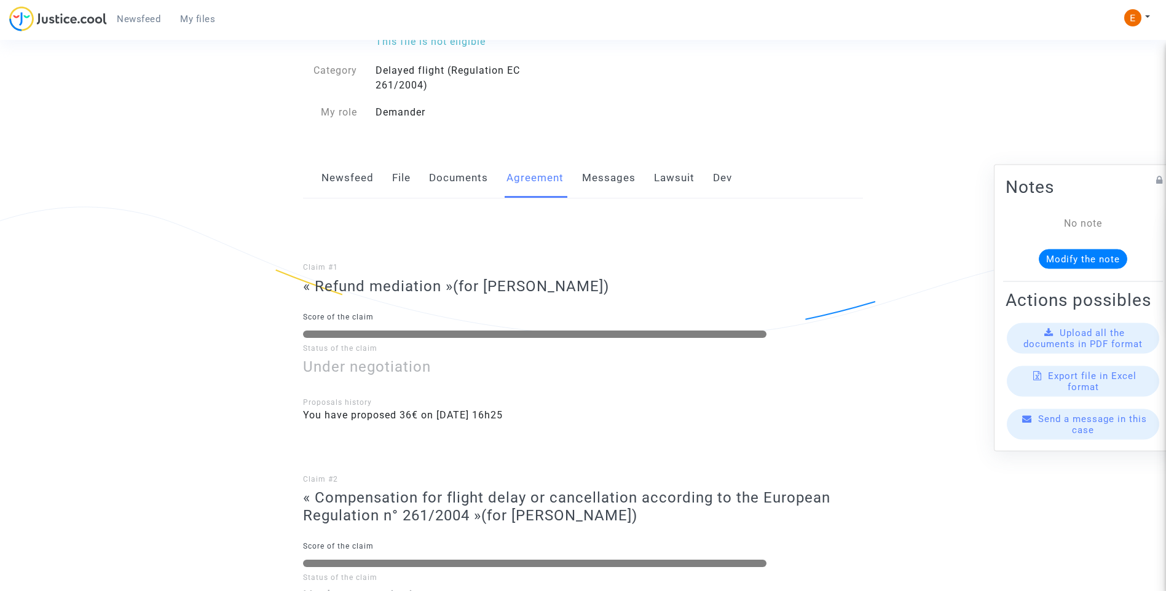
click at [610, 176] on link "Messages" at bounding box center [608, 178] width 53 height 41
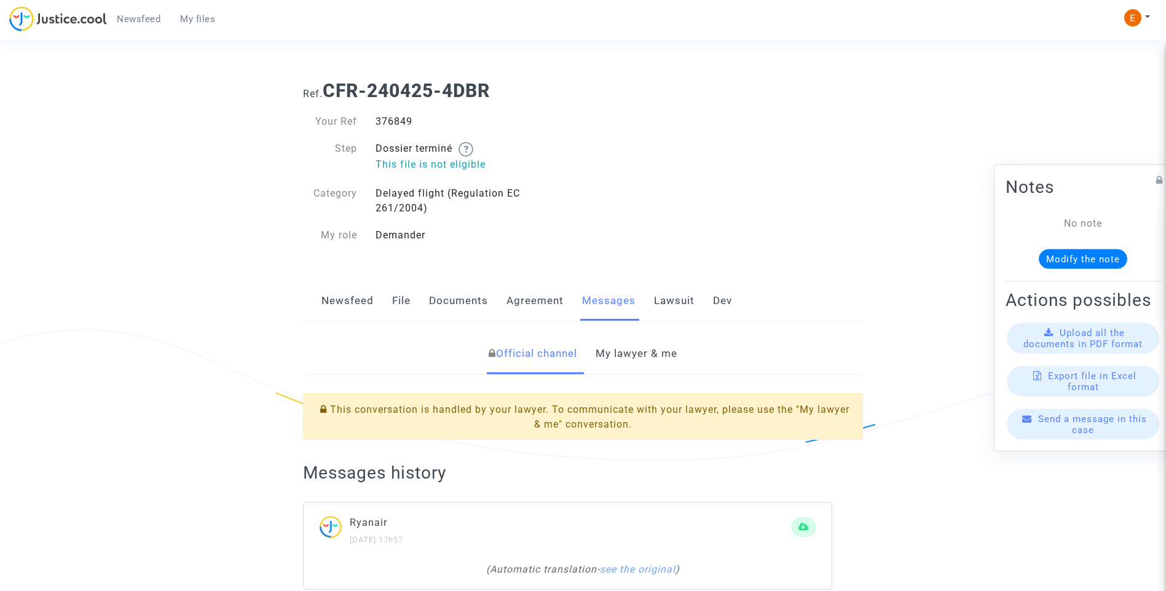
click at [637, 353] on link "My lawyer & me" at bounding box center [636, 354] width 82 height 41
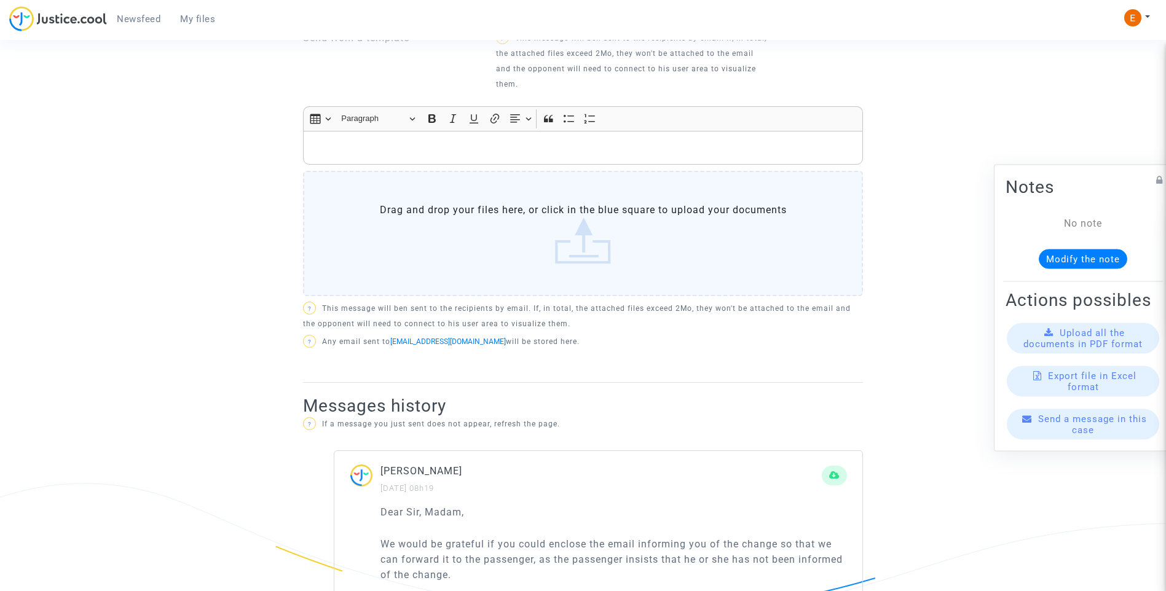
scroll to position [492, 0]
click at [526, 159] on div "Rich Text Editor, main" at bounding box center [583, 151] width 560 height 34
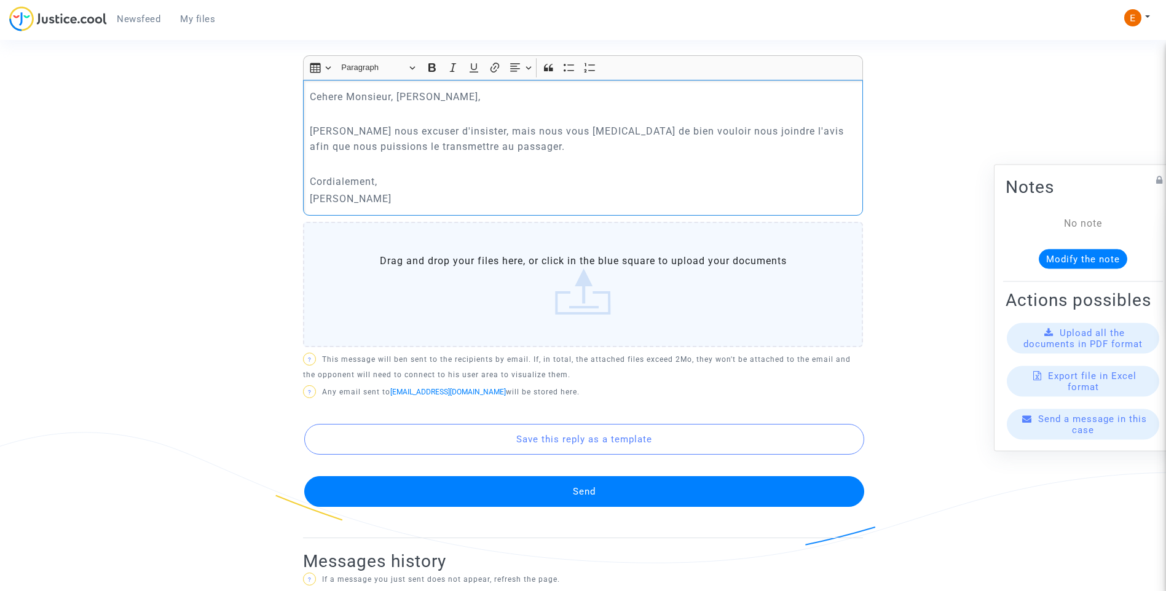
scroll to position [369, 0]
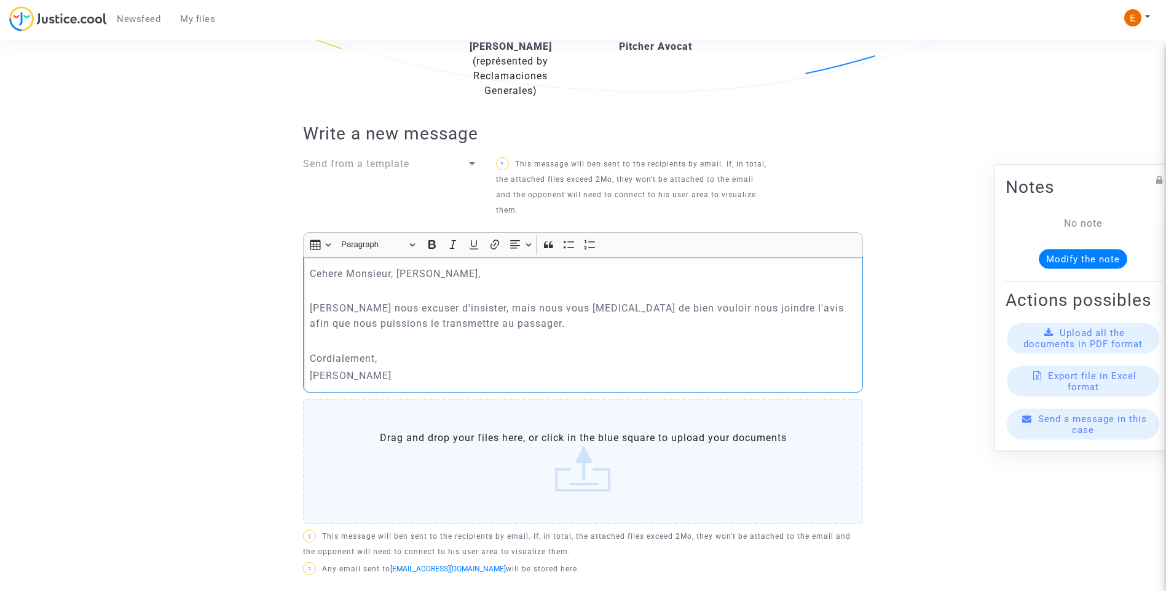
click at [322, 273] on p "Cehere Monsieur, Madame," at bounding box center [583, 273] width 547 height 15
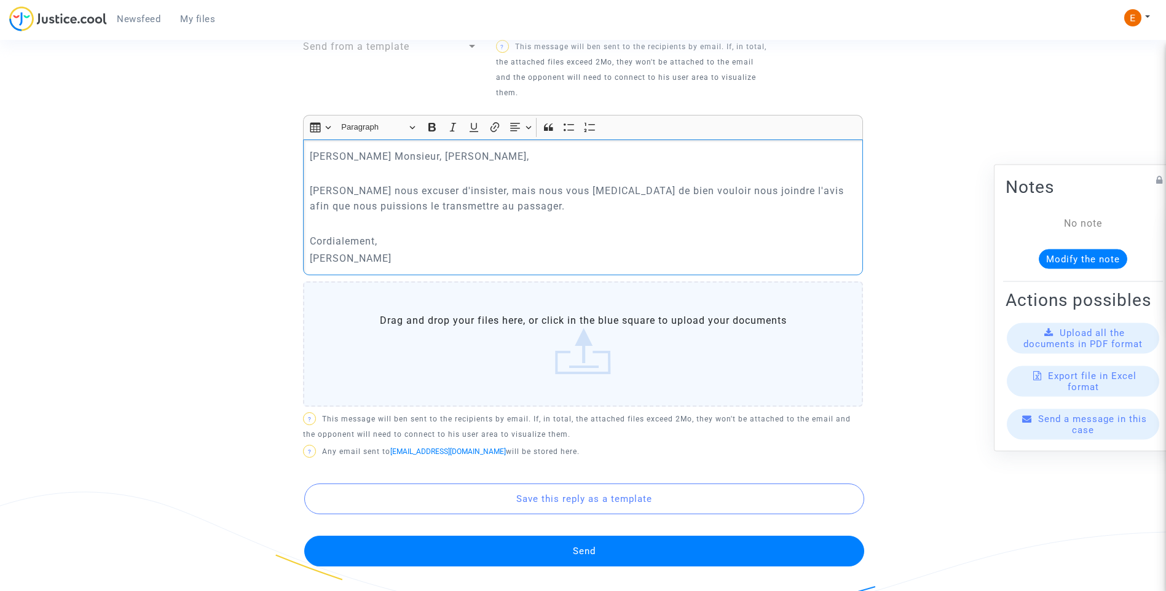
scroll to position [492, 0]
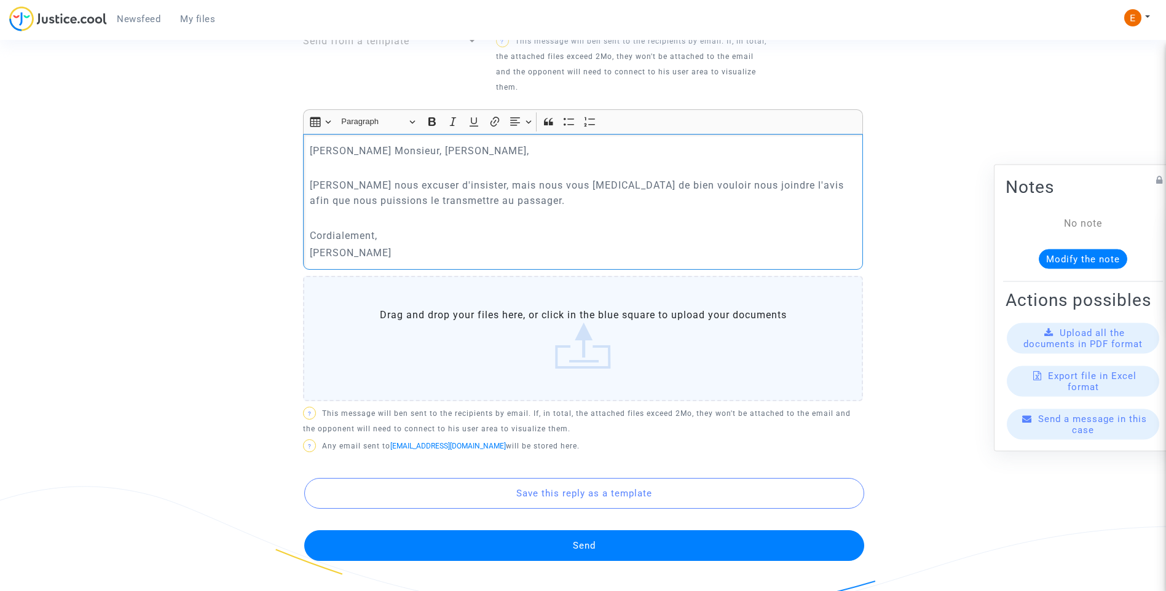
click at [606, 535] on button "Send" at bounding box center [584, 545] width 560 height 31
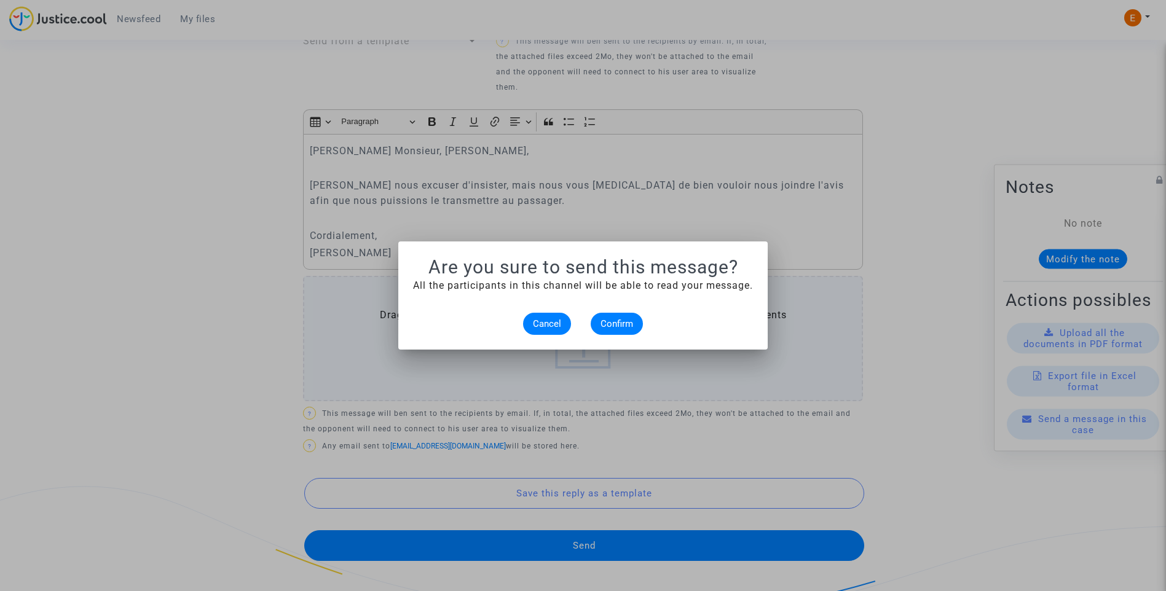
scroll to position [0, 0]
click at [611, 327] on span "Confirm" at bounding box center [616, 323] width 33 height 11
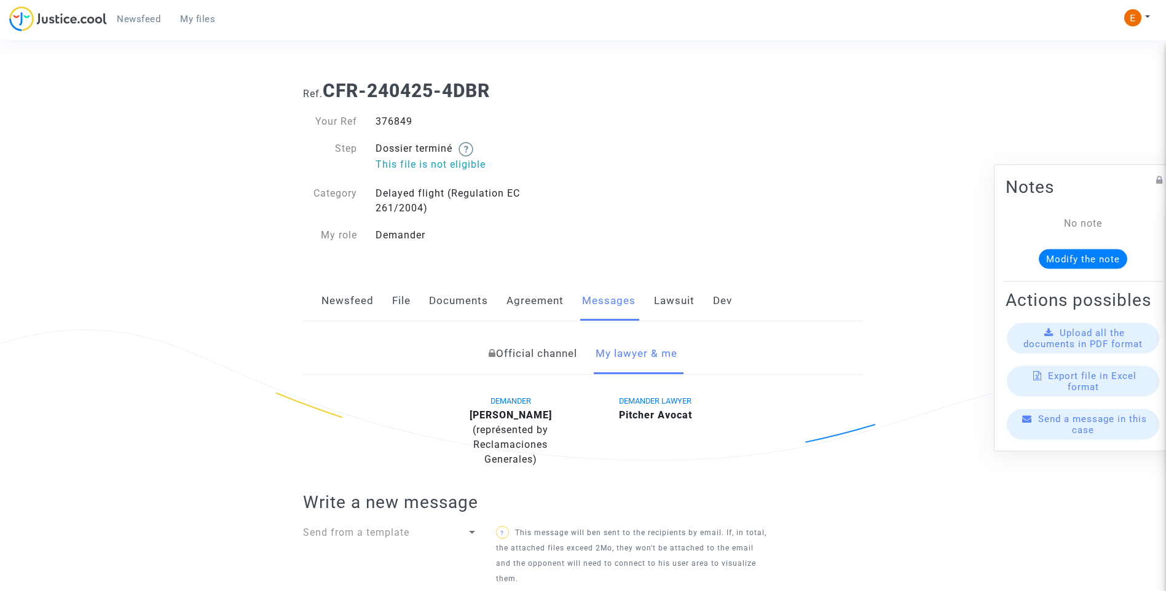
scroll to position [492, 0]
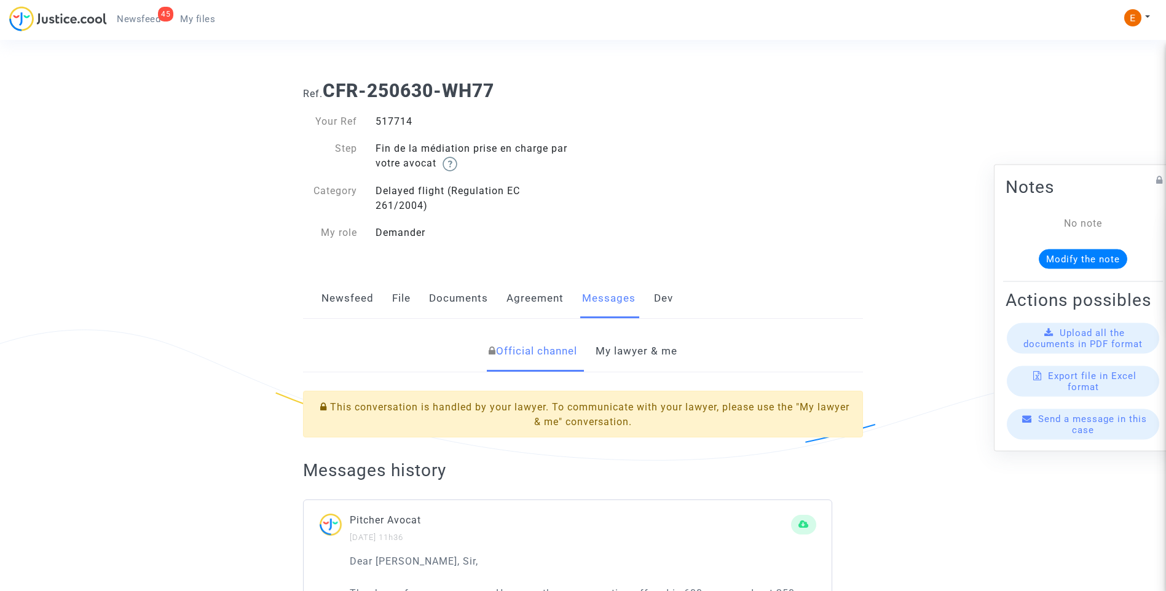
click at [393, 122] on div "517714" at bounding box center [474, 121] width 217 height 15
copy div "517714"
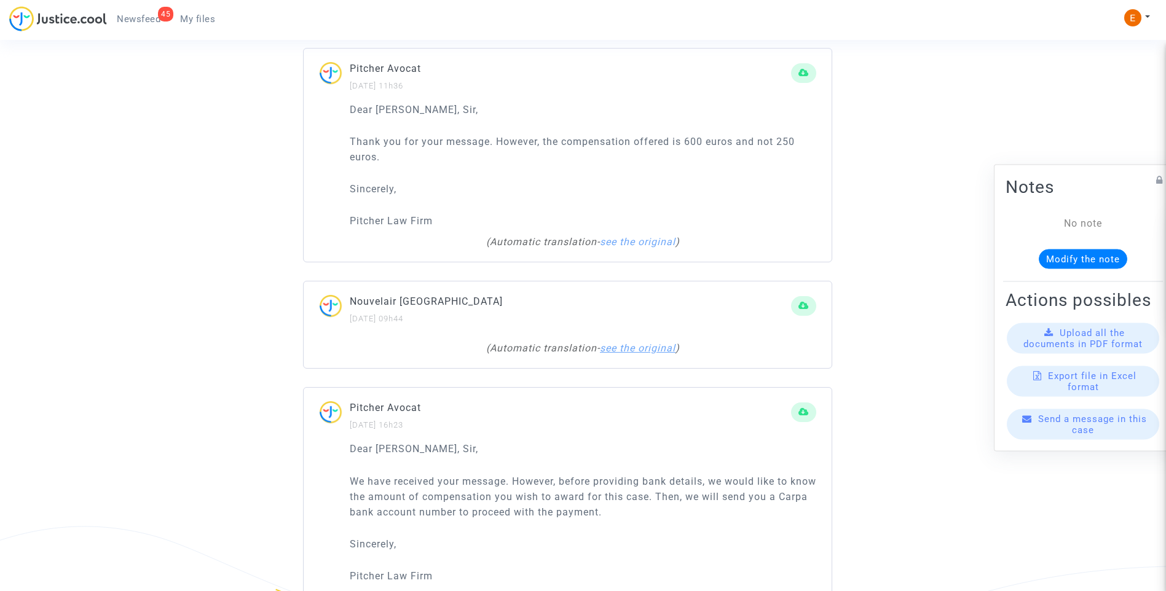
scroll to position [430, 0]
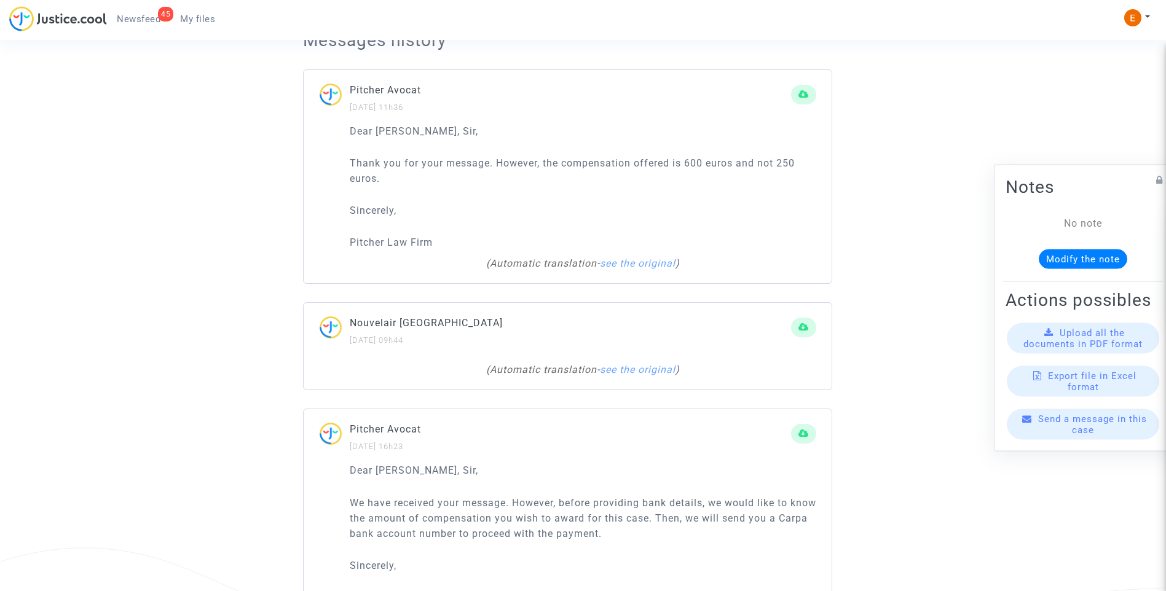
drag, startPoint x: 627, startPoint y: 374, endPoint x: 688, endPoint y: 375, distance: 60.2
click at [627, 374] on link "see the original" at bounding box center [638, 370] width 76 height 12
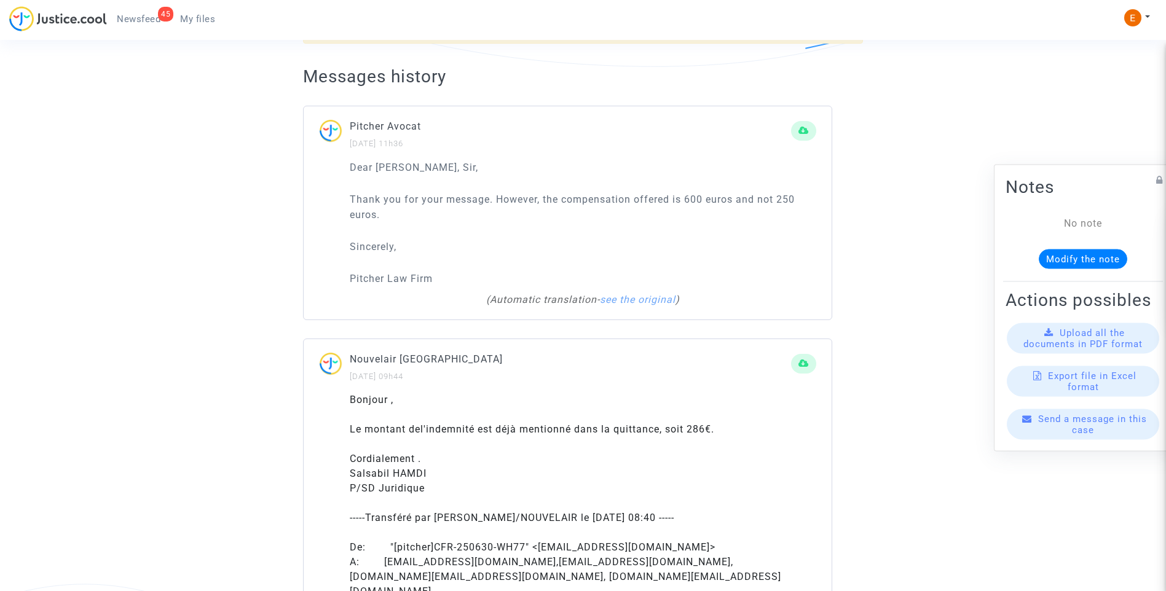
scroll to position [307, 0]
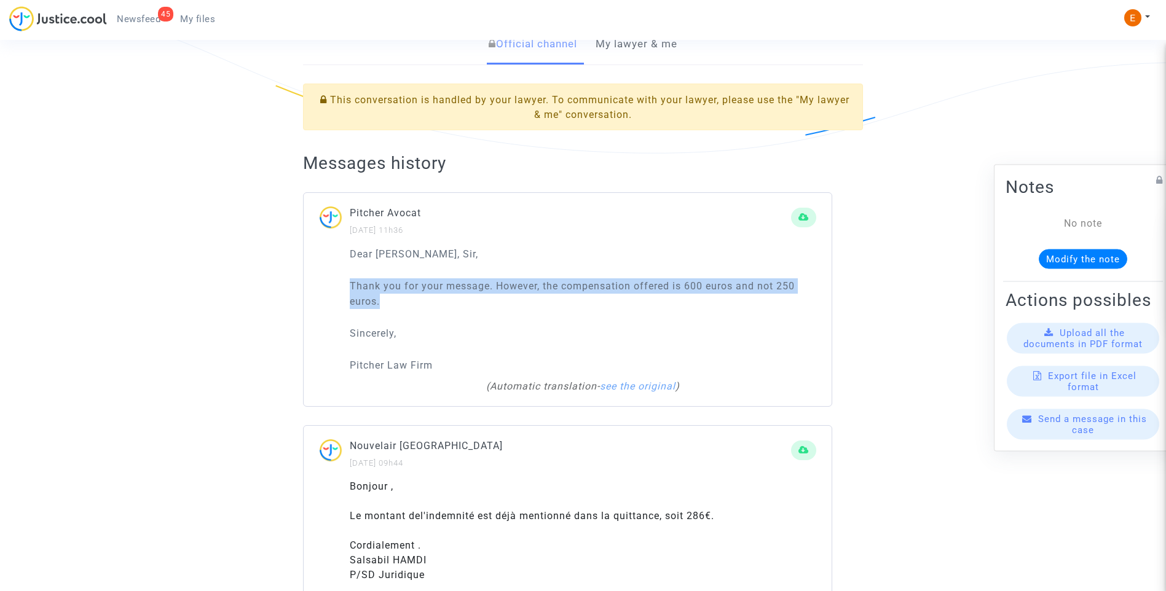
drag, startPoint x: 350, startPoint y: 288, endPoint x: 385, endPoint y: 299, distance: 37.3
click at [385, 299] on p "Thank you for your message. However, the compensation offered is 600 euros and …" at bounding box center [583, 293] width 466 height 31
drag, startPoint x: 385, startPoint y: 299, endPoint x: 371, endPoint y: 298, distance: 14.2
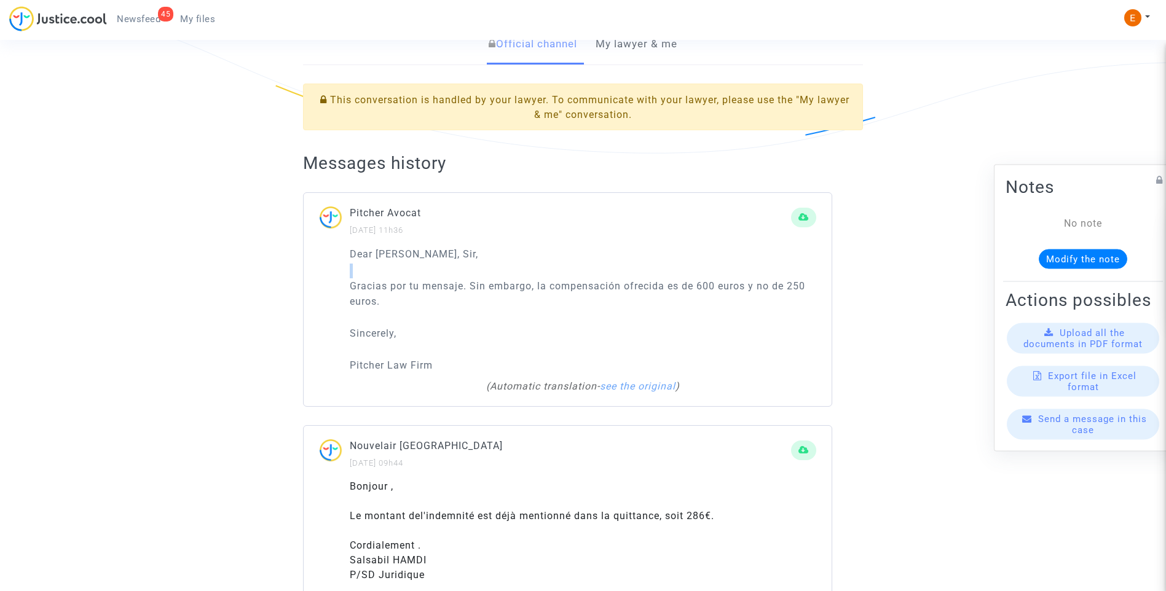
click at [463, 308] on p "Gracias por tu mensaje. Sin embargo, la compensación ofrecida es de 600 euros y…" at bounding box center [583, 293] width 466 height 31
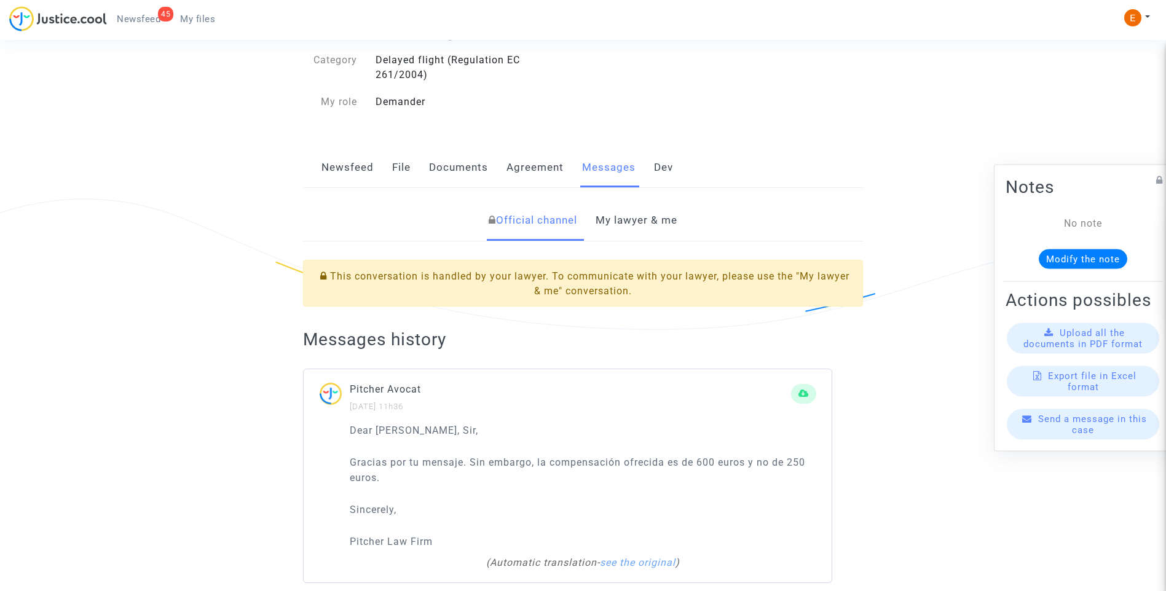
scroll to position [0, 0]
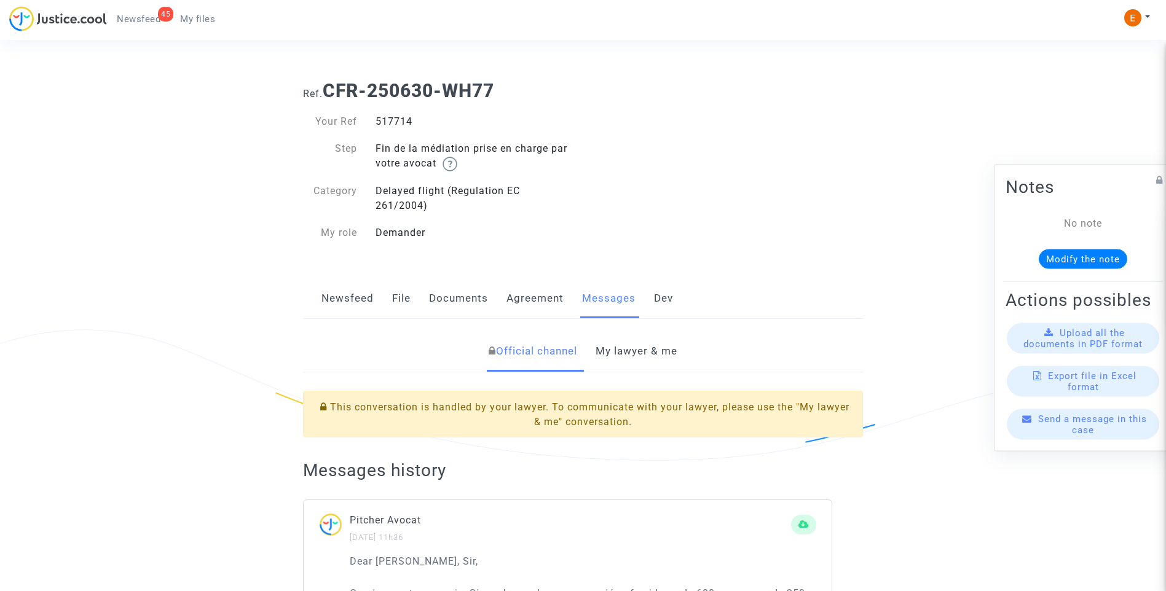
click at [638, 366] on link "My lawyer & me" at bounding box center [636, 351] width 82 height 41
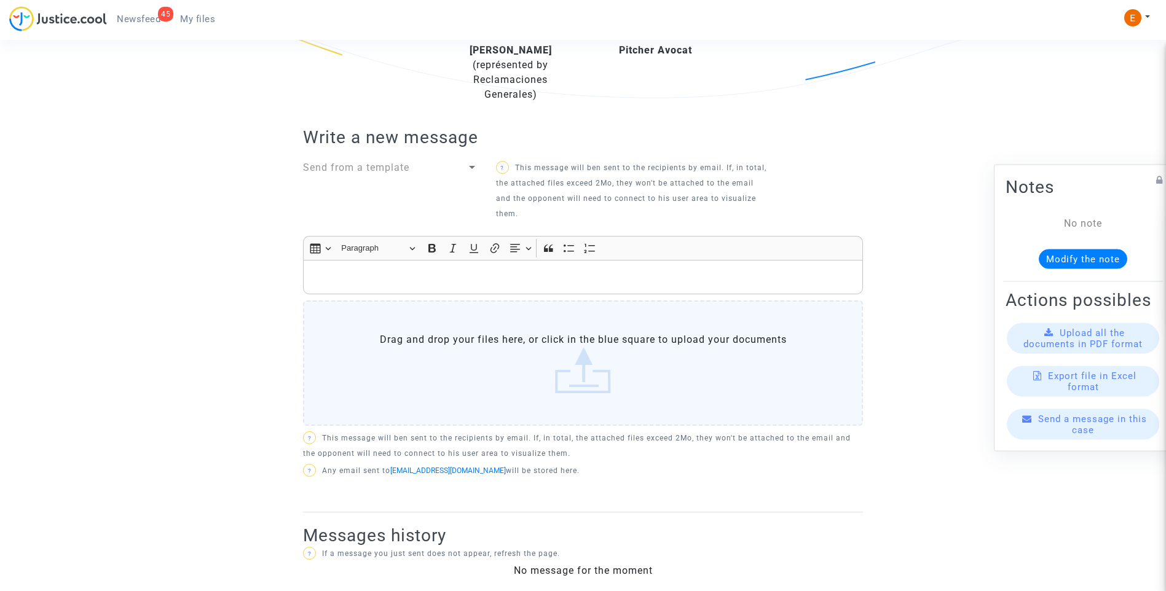
scroll to position [374, 0]
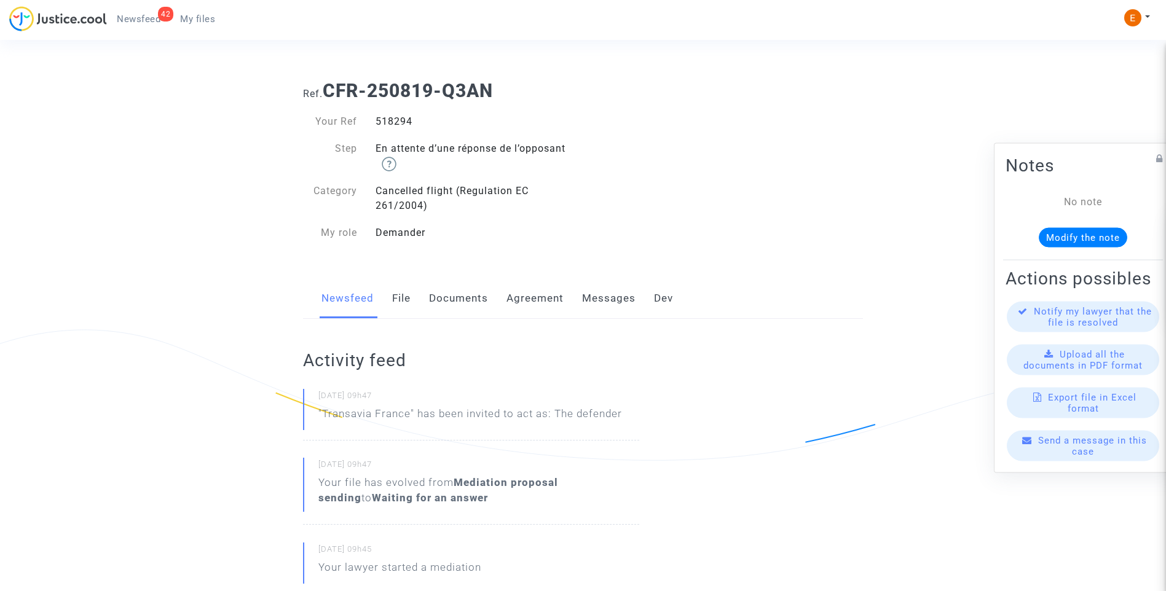
click at [400, 120] on div "518294" at bounding box center [474, 121] width 217 height 15
copy div "518294"
click at [404, 124] on div "516092" at bounding box center [474, 121] width 217 height 15
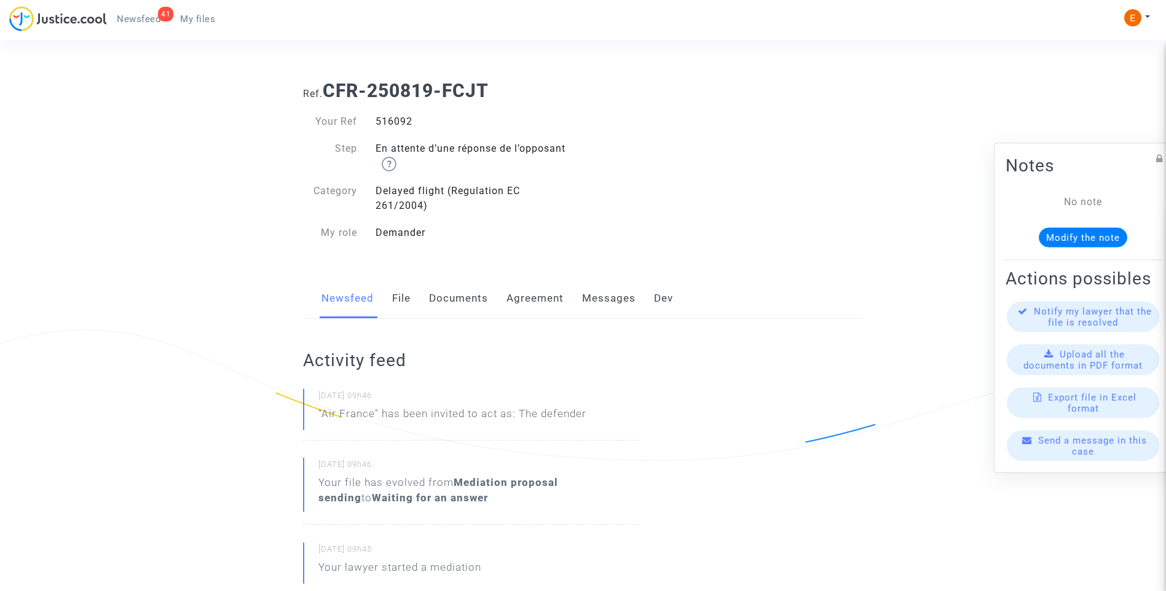
copy div "516092"
click at [401, 122] on div "518732" at bounding box center [474, 121] width 217 height 15
copy div "518732"
click at [405, 123] on div "522107" at bounding box center [474, 121] width 217 height 15
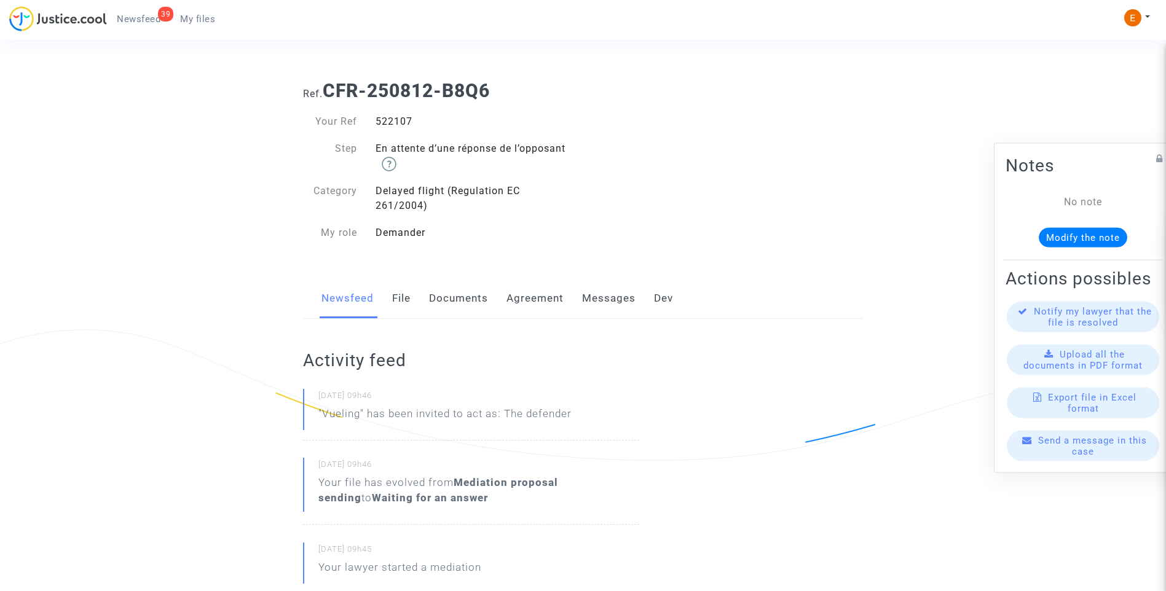
click at [405, 123] on div "522107" at bounding box center [474, 121] width 217 height 15
copy div "522107"
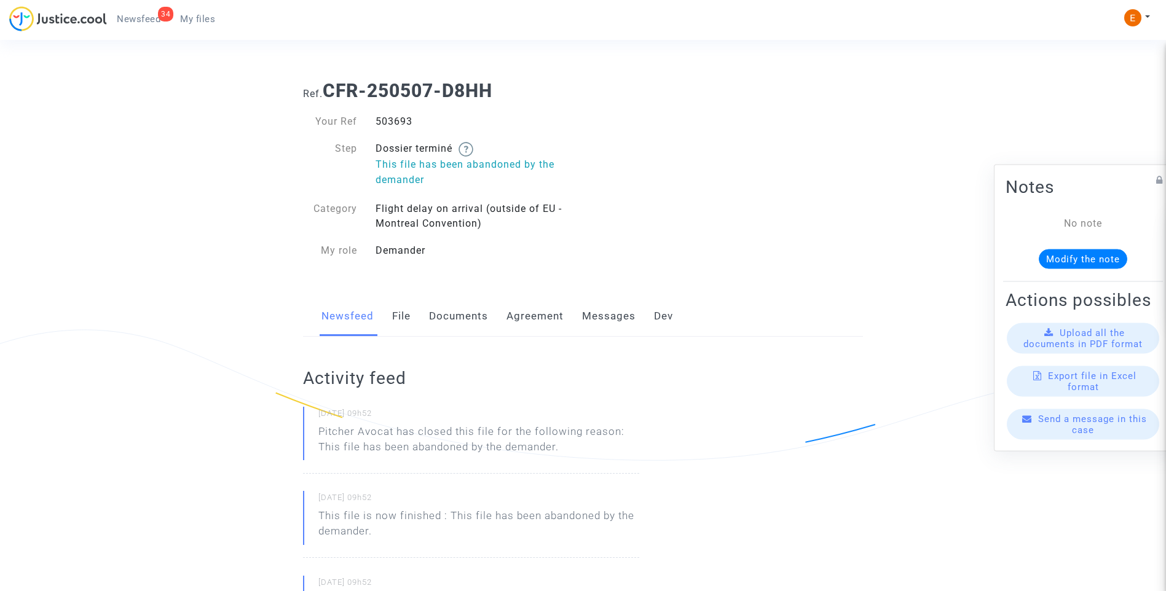
drag, startPoint x: 0, startPoint y: 0, endPoint x: 391, endPoint y: 123, distance: 410.4
click at [391, 123] on div "503693" at bounding box center [474, 121] width 217 height 15
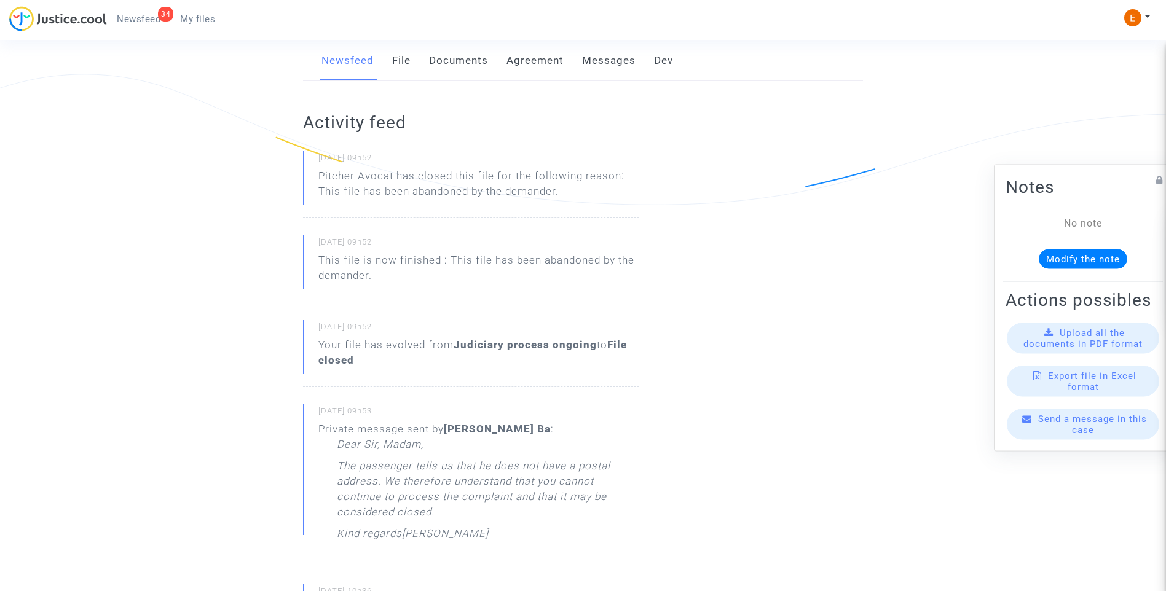
scroll to position [123, 0]
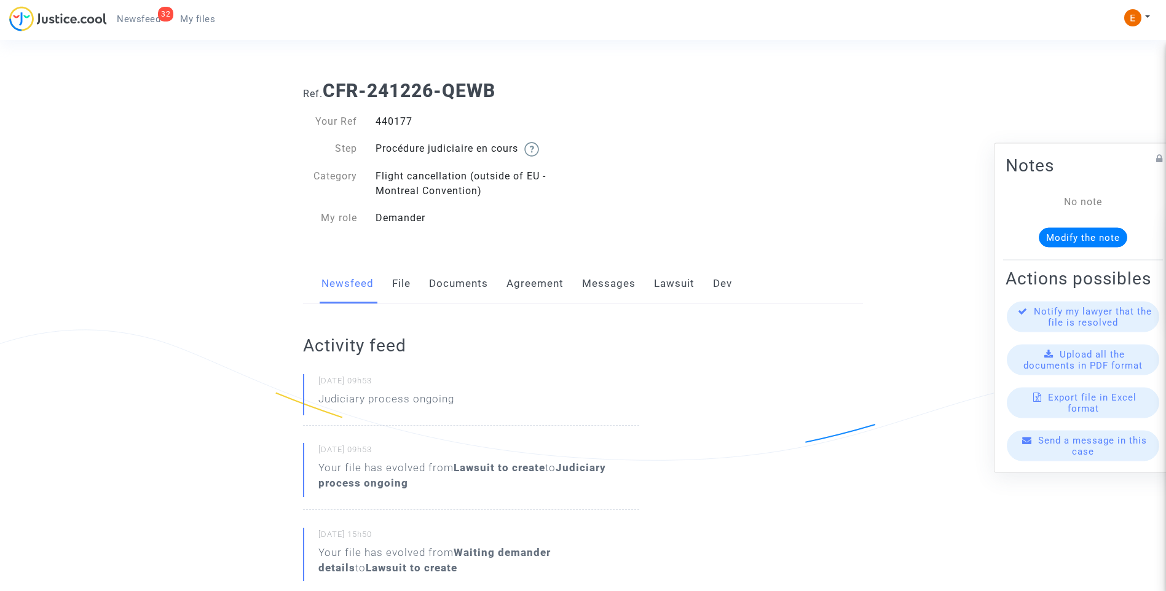
click at [396, 120] on div "440177" at bounding box center [474, 121] width 217 height 15
copy div "440177"
drag, startPoint x: 0, startPoint y: 0, endPoint x: 391, endPoint y: 119, distance: 408.5
click at [391, 119] on div "431311" at bounding box center [474, 121] width 217 height 15
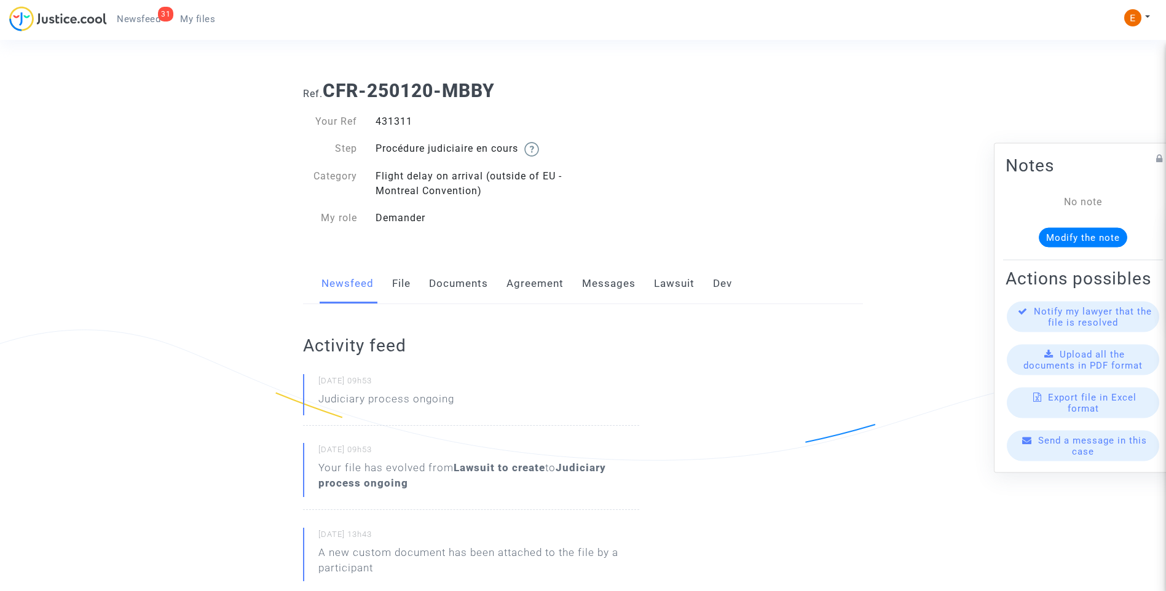
click at [391, 119] on div "431311" at bounding box center [474, 121] width 217 height 15
copy div "431311"
drag, startPoint x: 0, startPoint y: 0, endPoint x: 405, endPoint y: 123, distance: 423.1
click at [401, 120] on div "456578" at bounding box center [474, 121] width 217 height 15
drag, startPoint x: 0, startPoint y: 0, endPoint x: 401, endPoint y: 120, distance: 418.1
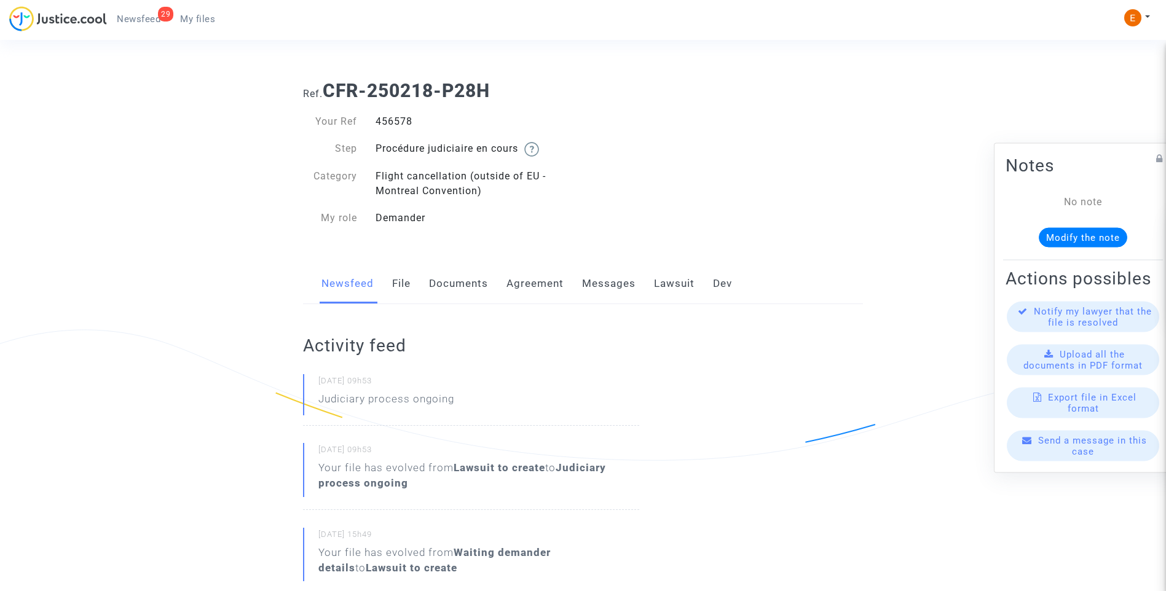
click at [401, 120] on div "456578" at bounding box center [474, 121] width 217 height 15
copy div "456578"
click at [380, 122] on div "486336" at bounding box center [474, 121] width 217 height 15
copy div "486336"
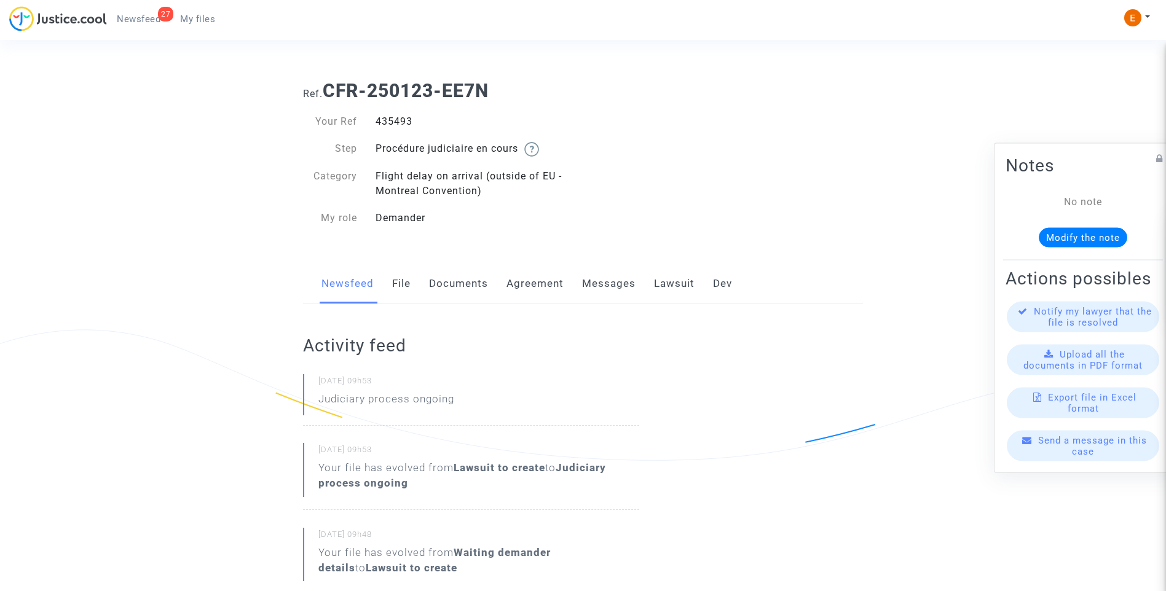
click at [399, 124] on div "435493" at bounding box center [474, 121] width 217 height 15
copy div "435493"
click at [404, 123] on div "501652" at bounding box center [474, 121] width 217 height 15
drag, startPoint x: 0, startPoint y: 0, endPoint x: 404, endPoint y: 123, distance: 422.0
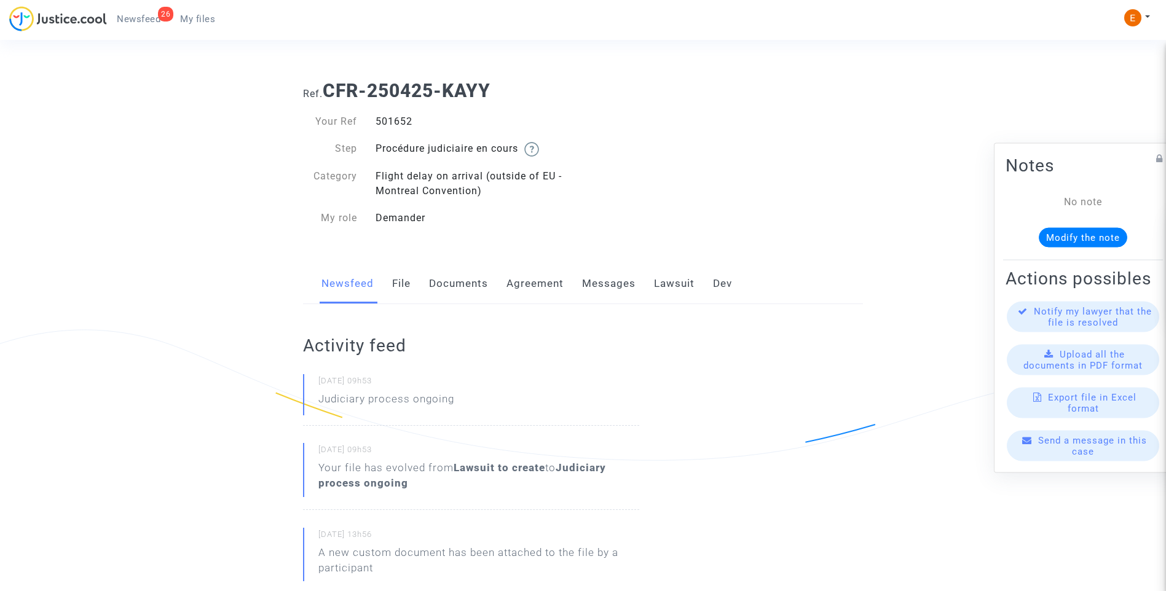
click at [404, 123] on div "501652" at bounding box center [474, 121] width 217 height 15
copy div "501652"
click at [402, 121] on div "336514" at bounding box center [474, 121] width 217 height 15
copy div "336514"
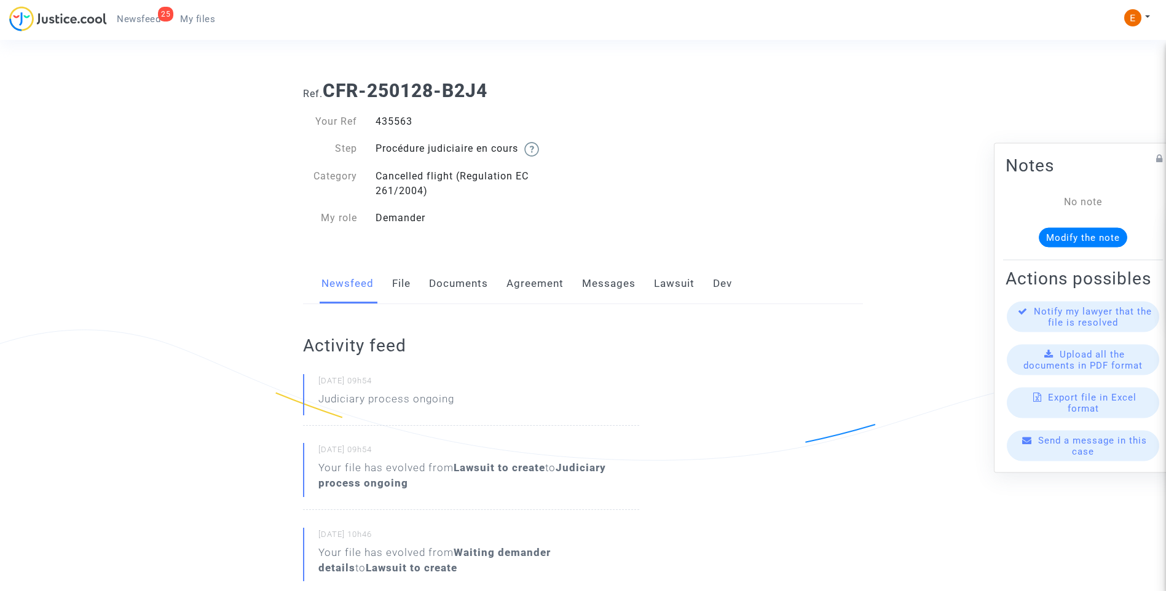
click at [388, 123] on div "435563" at bounding box center [474, 121] width 217 height 15
drag, startPoint x: 0, startPoint y: 0, endPoint x: 388, endPoint y: 123, distance: 407.3
click at [388, 123] on div "435563" at bounding box center [474, 121] width 217 height 15
copy div "435563"
drag, startPoint x: 0, startPoint y: 0, endPoint x: 398, endPoint y: 122, distance: 415.7
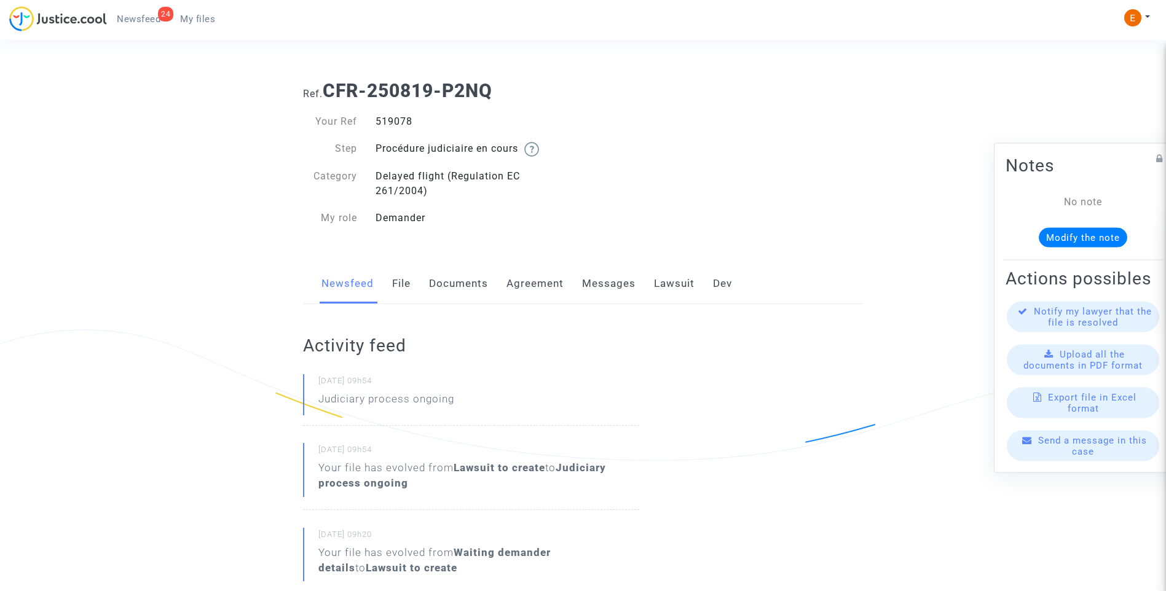
click at [397, 115] on div "519078" at bounding box center [474, 121] width 217 height 15
copy div "519078"
click at [399, 123] on div "517376" at bounding box center [474, 121] width 217 height 15
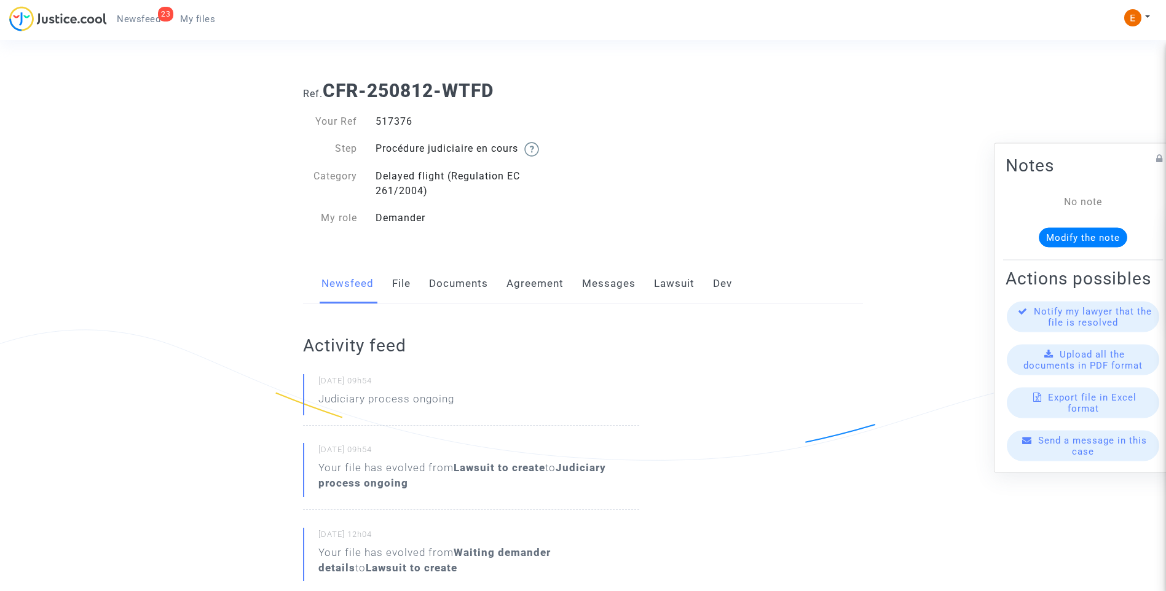
copy div "517376"
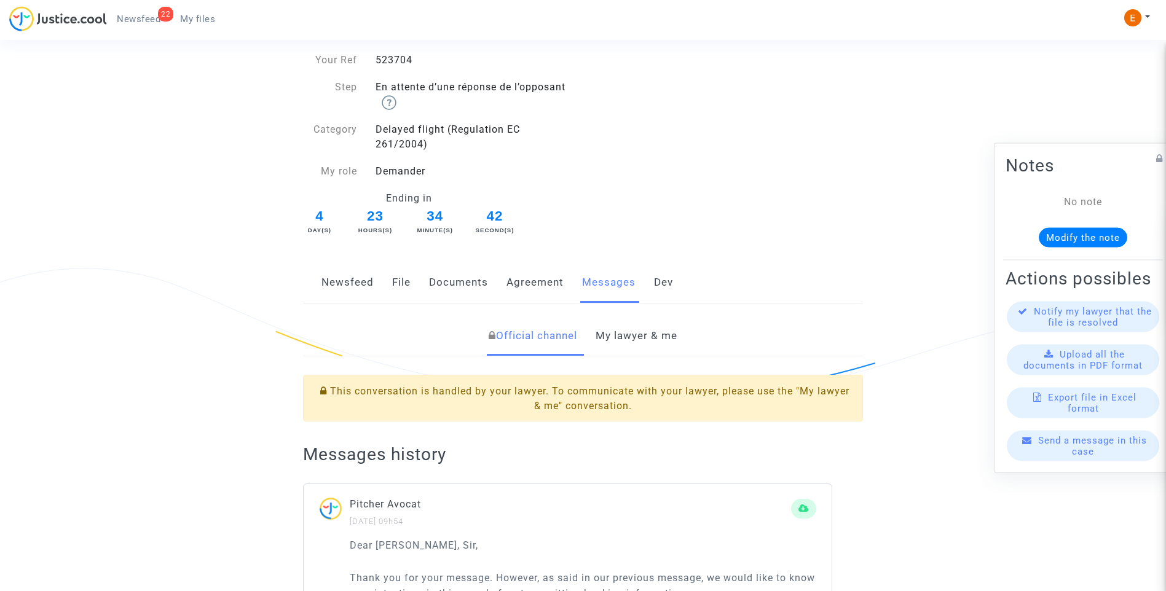
click at [645, 345] on link "My lawyer & me" at bounding box center [636, 336] width 82 height 41
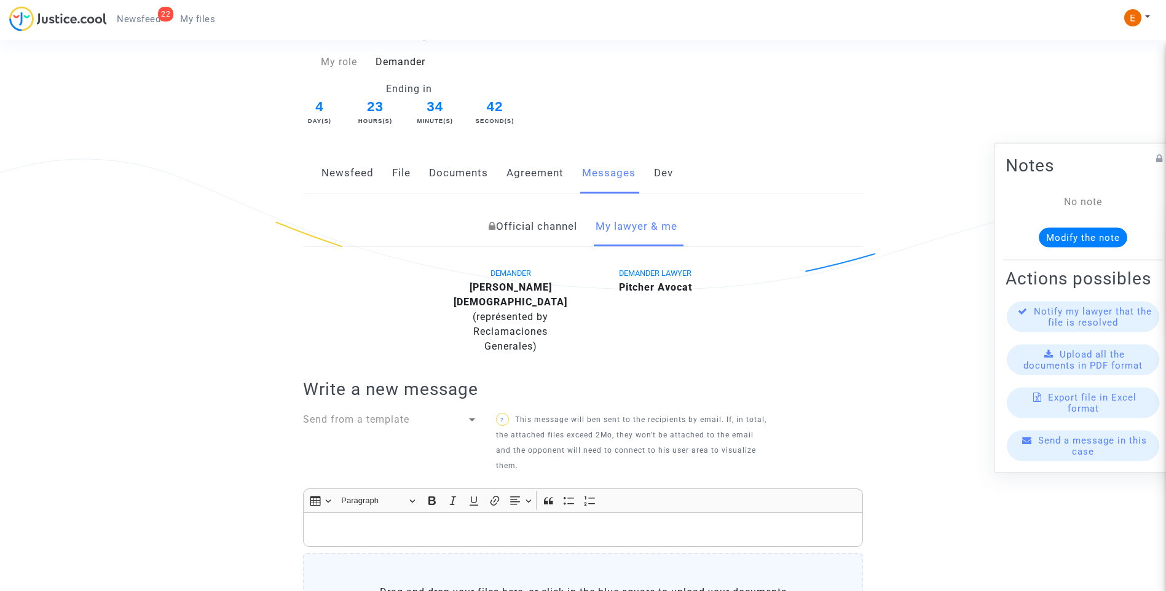
scroll to position [405, 0]
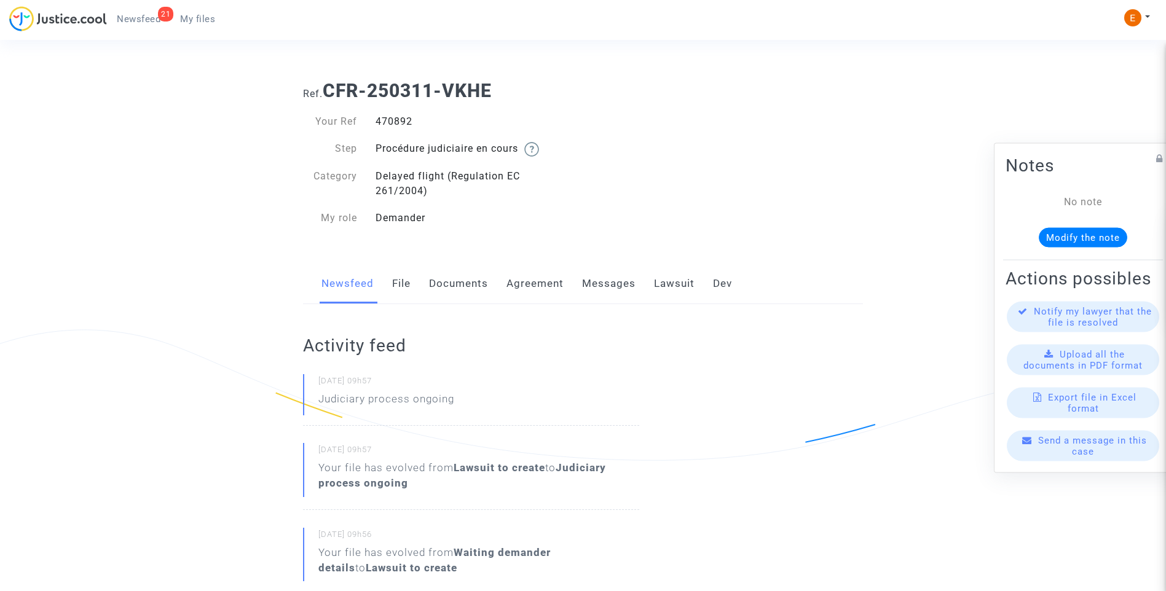
click at [399, 119] on div "470892" at bounding box center [474, 121] width 217 height 15
copy div "470892"
drag, startPoint x: 0, startPoint y: 0, endPoint x: 396, endPoint y: 123, distance: 414.3
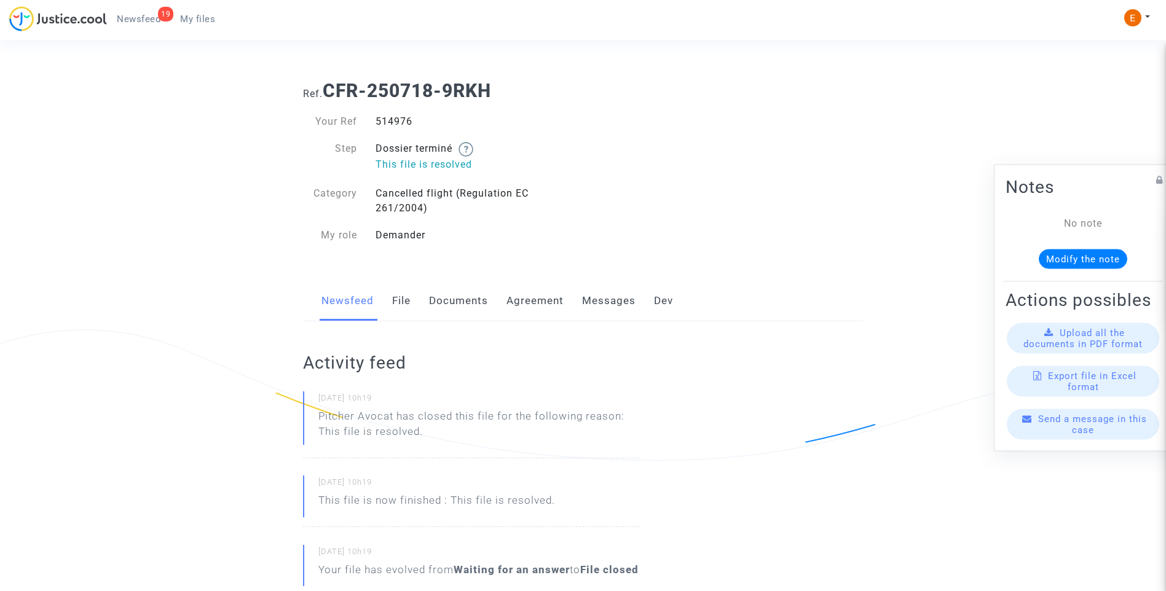
click at [398, 123] on div "514976" at bounding box center [474, 121] width 217 height 15
copy div "514976"
drag, startPoint x: 0, startPoint y: 0, endPoint x: 401, endPoint y: 120, distance: 418.7
click at [401, 120] on div "516916" at bounding box center [474, 121] width 217 height 15
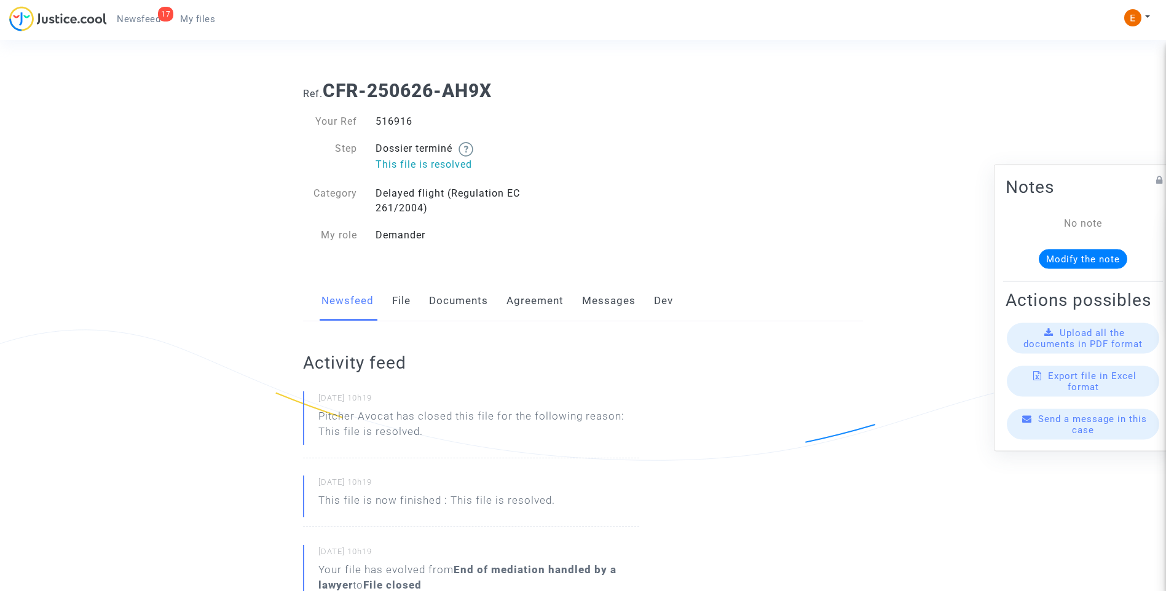
click at [401, 120] on div "516916" at bounding box center [474, 121] width 217 height 15
copy div "516916"
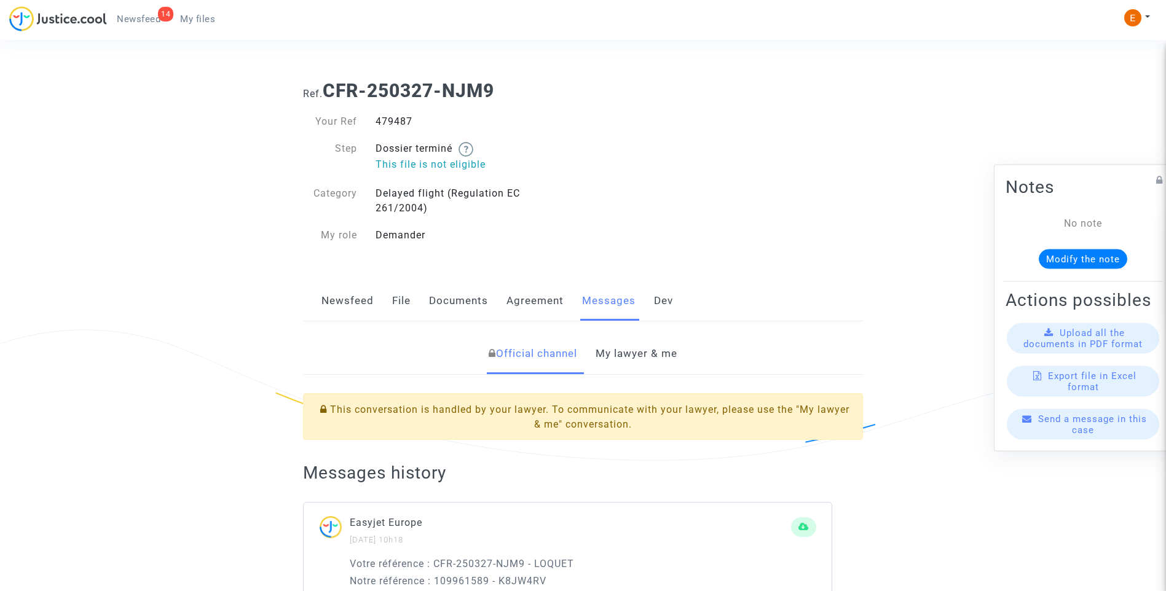
click at [395, 117] on div "479487" at bounding box center [474, 121] width 217 height 15
copy div "479487"
click at [651, 355] on link "My lawyer & me" at bounding box center [636, 354] width 82 height 41
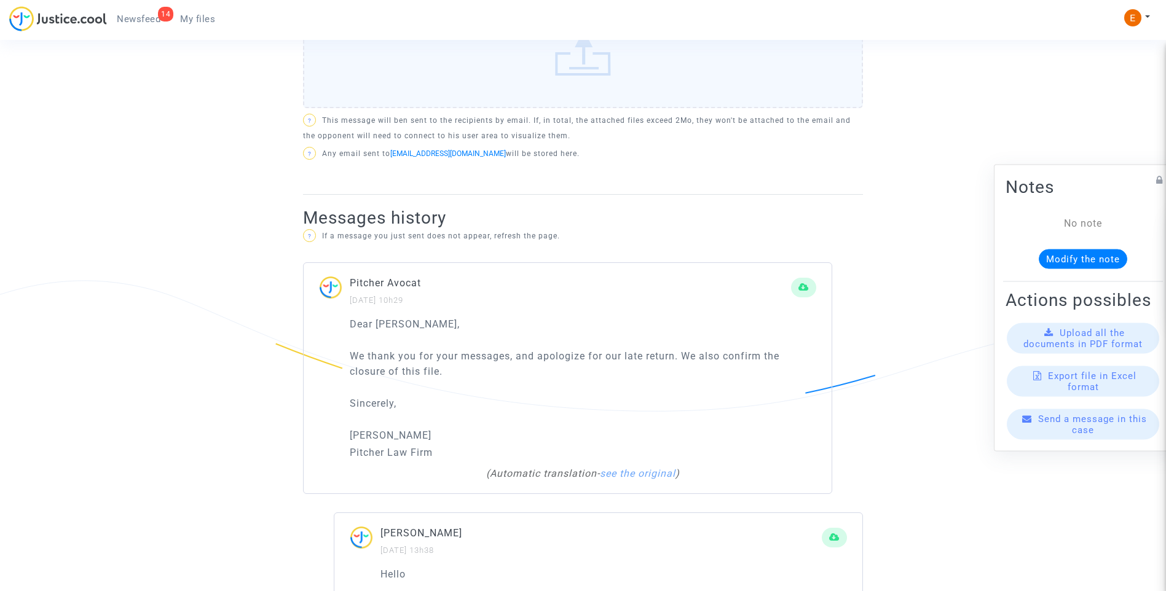
scroll to position [676, 0]
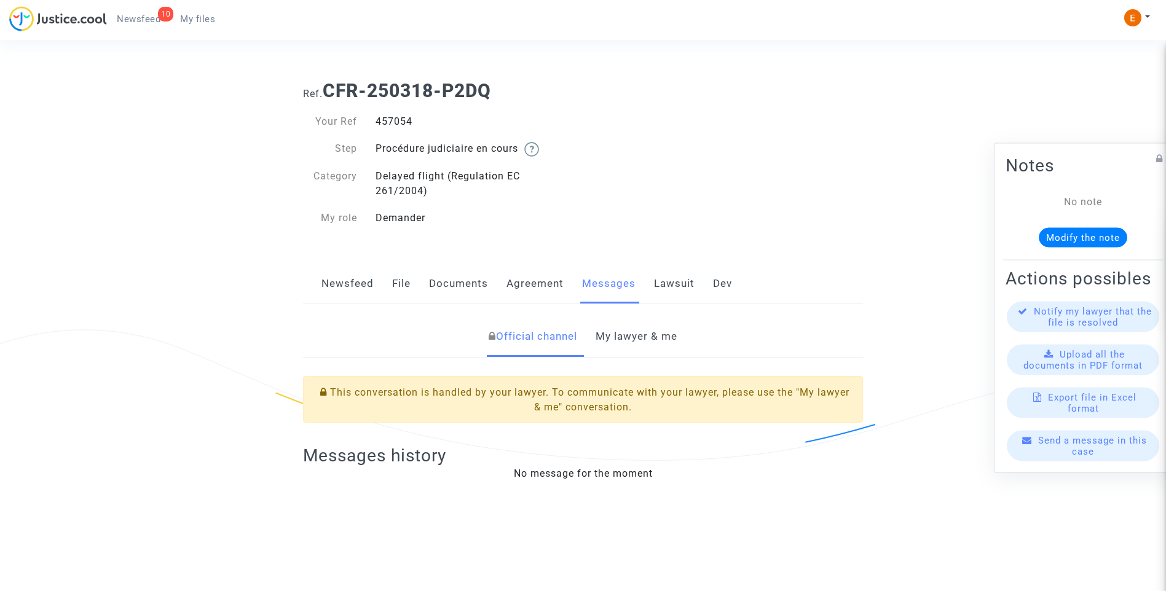
click at [389, 123] on div "457054" at bounding box center [474, 121] width 217 height 15
click at [663, 323] on link "My lawyer & me" at bounding box center [636, 336] width 82 height 41
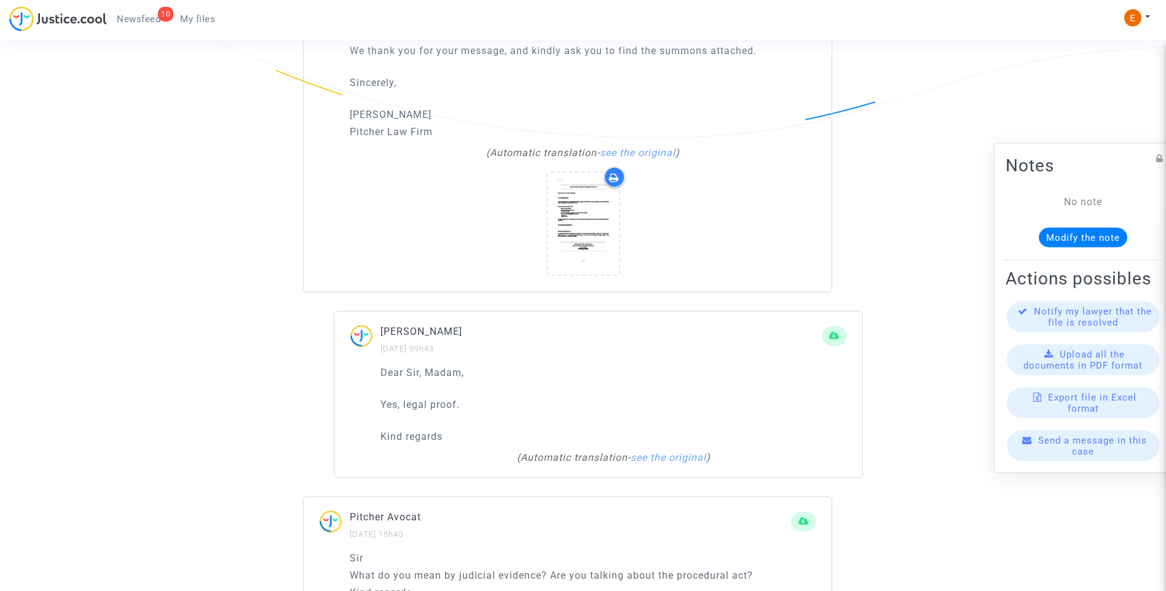
scroll to position [737, 0]
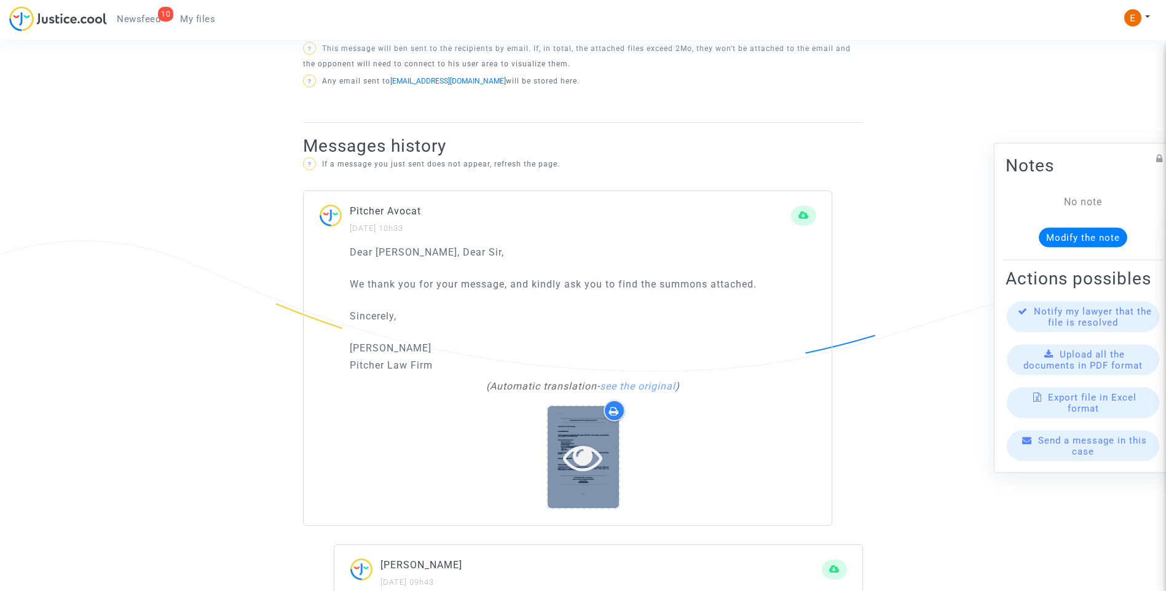
click at [593, 444] on icon at bounding box center [583, 456] width 40 height 39
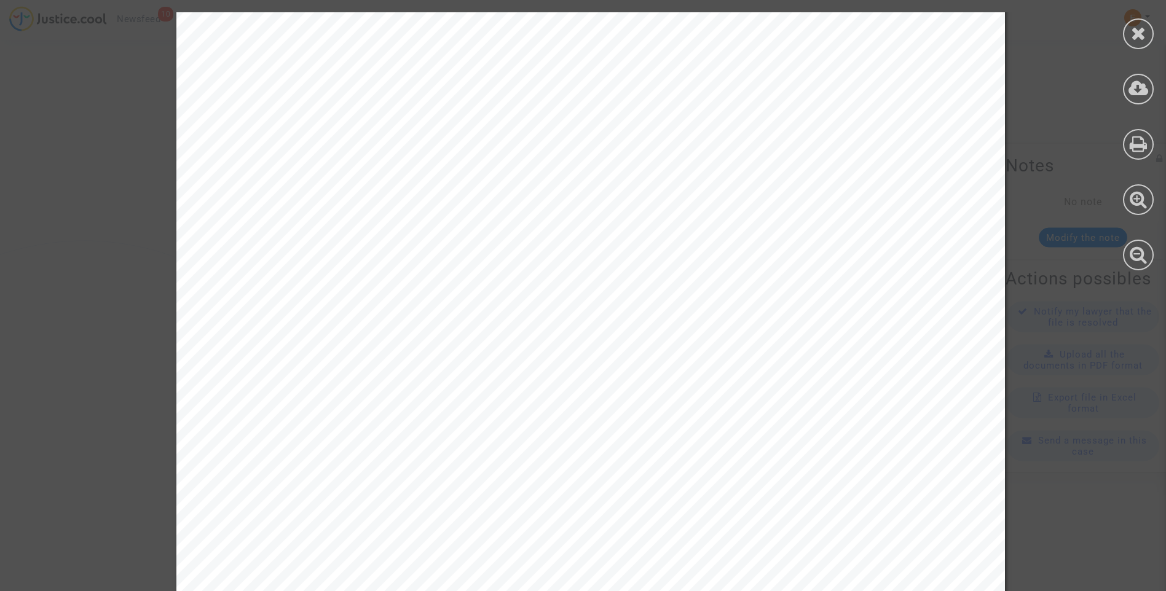
scroll to position [8909, 0]
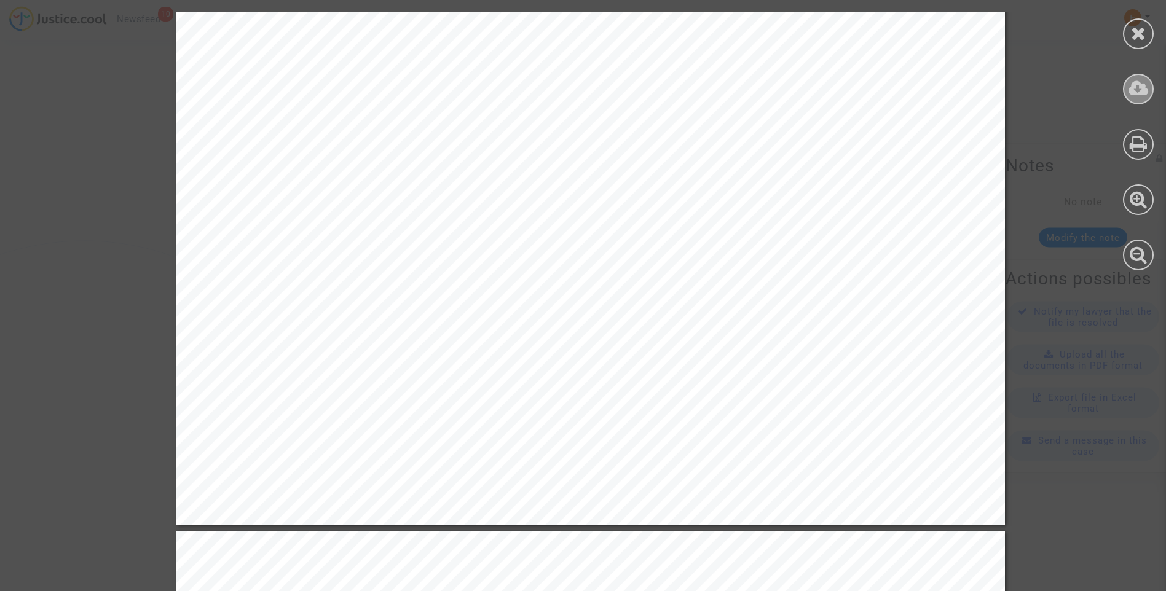
click at [1138, 92] on icon at bounding box center [1138, 88] width 20 height 18
click at [1148, 33] on div at bounding box center [1138, 33] width 31 height 31
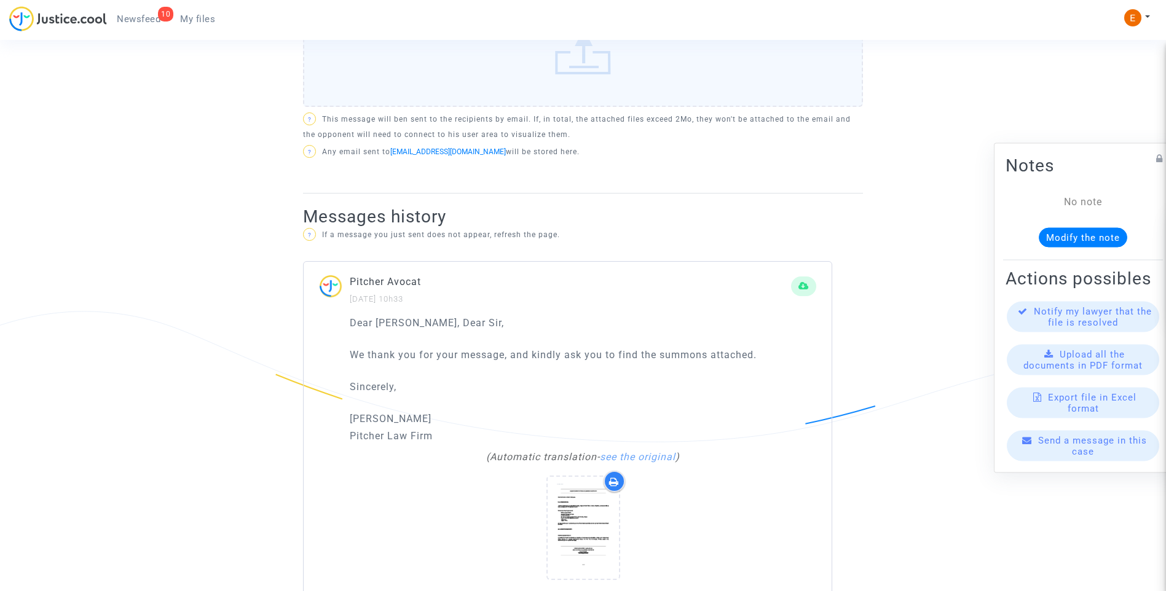
scroll to position [430, 0]
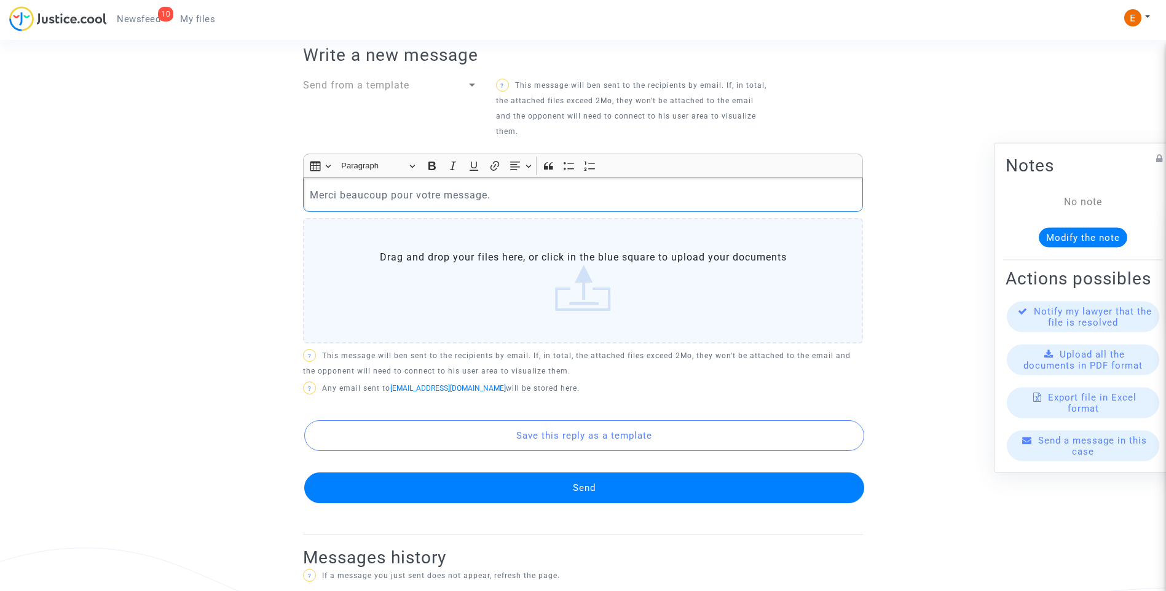
click at [613, 496] on button "Send" at bounding box center [584, 487] width 560 height 31
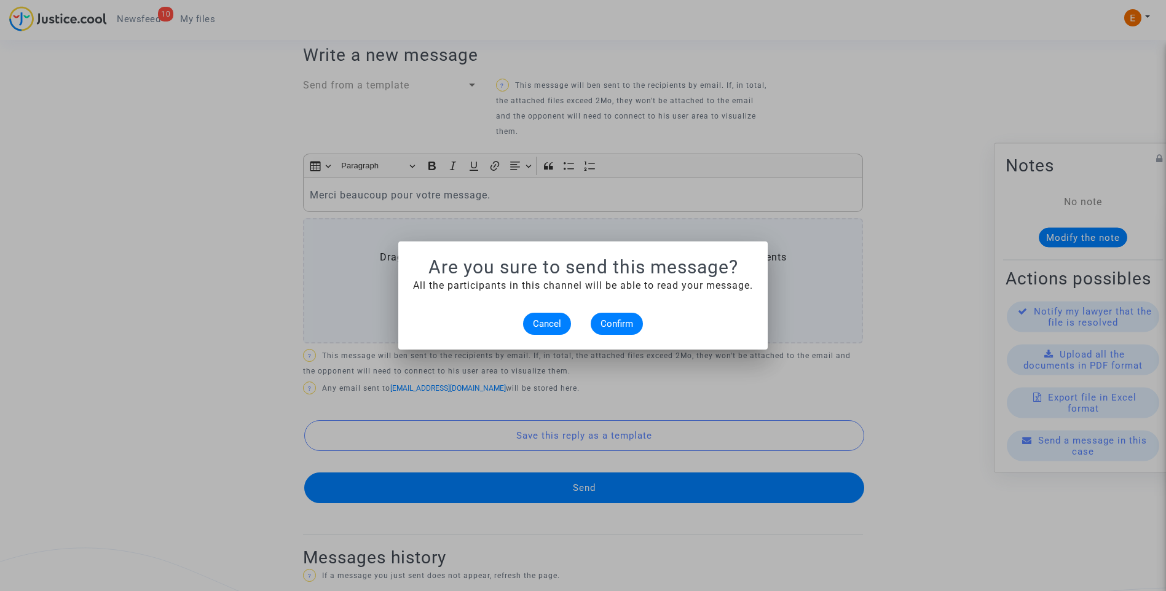
scroll to position [0, 0]
click at [628, 319] on span "Confirm" at bounding box center [616, 323] width 33 height 11
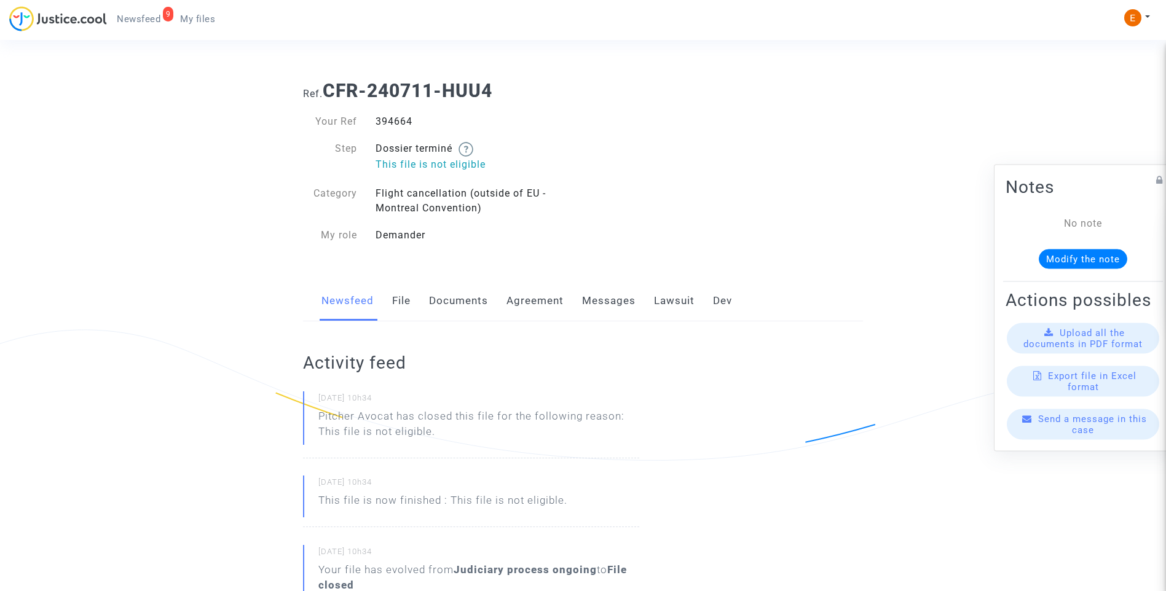
click at [404, 122] on div "394664" at bounding box center [474, 121] width 217 height 15
copy div "394664"
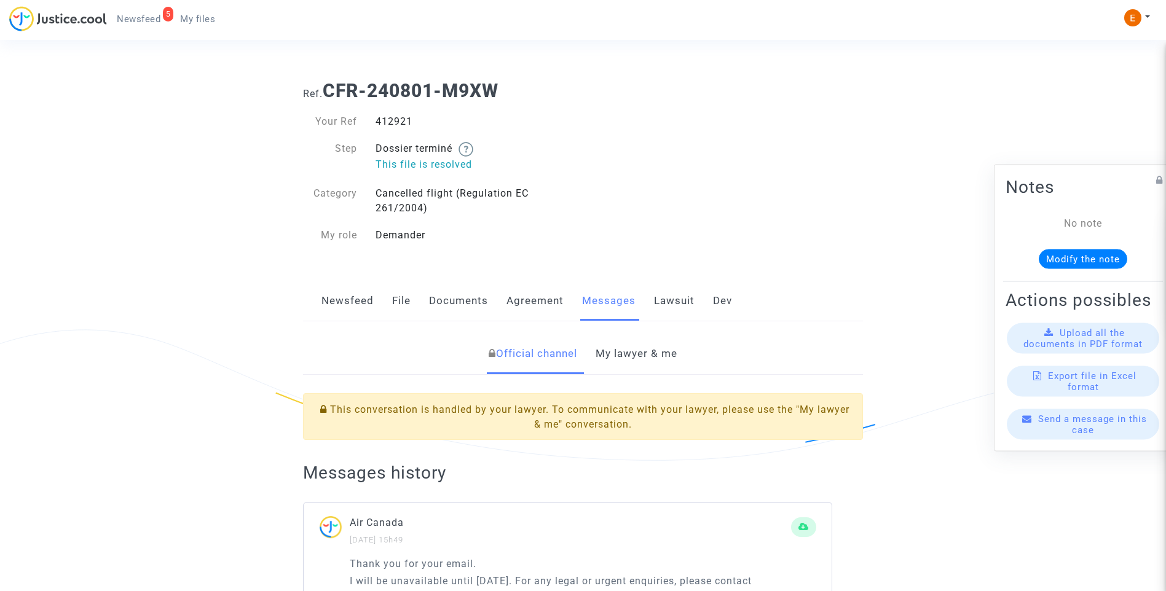
click at [386, 122] on div "412921" at bounding box center [474, 121] width 217 height 15
copy div "412921"
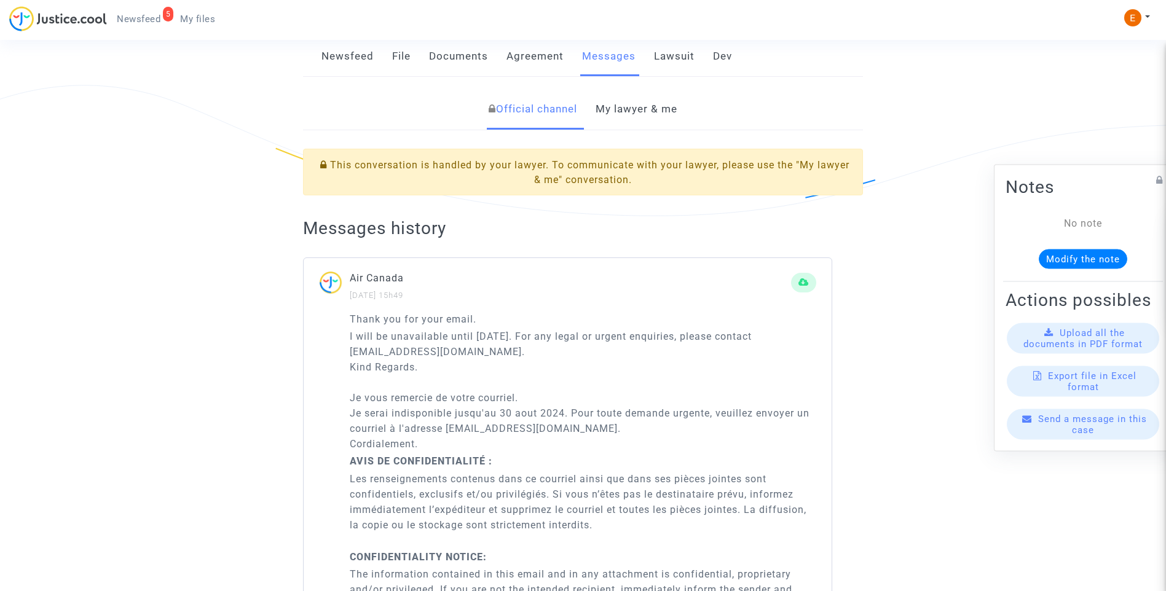
scroll to position [246, 0]
click at [625, 117] on link "My lawyer & me" at bounding box center [636, 108] width 82 height 41
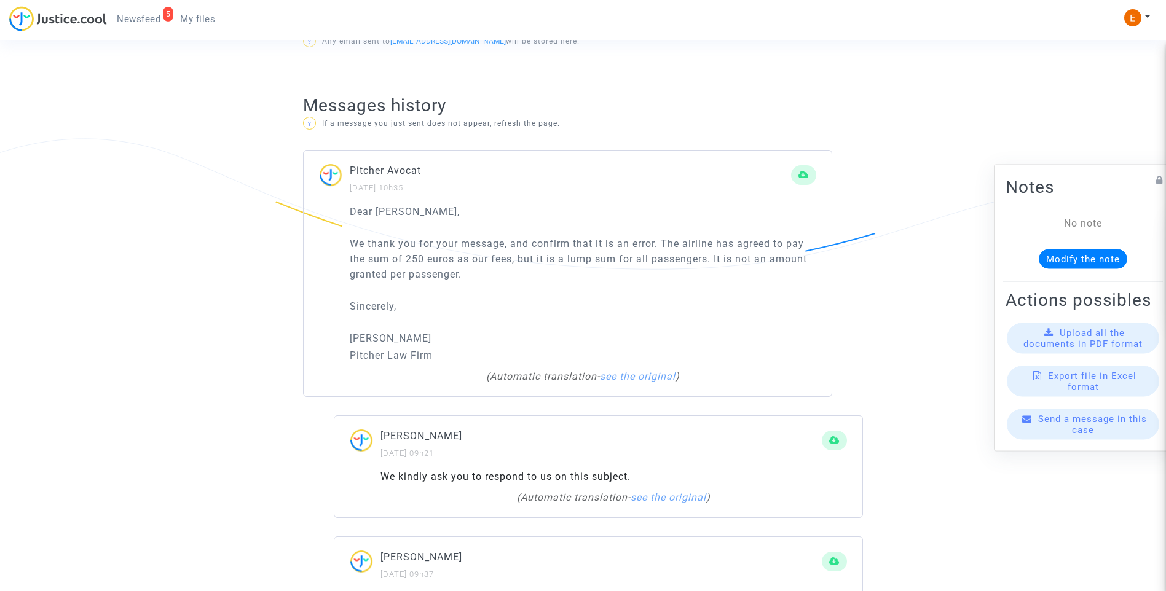
scroll to position [860, 0]
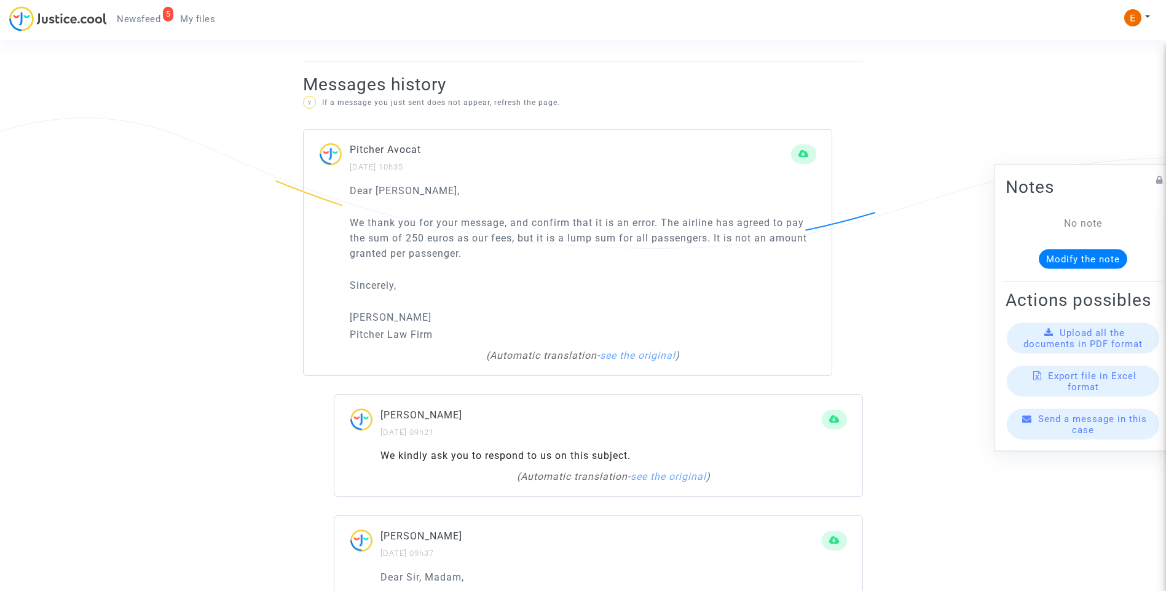
drag, startPoint x: 569, startPoint y: 253, endPoint x: 335, endPoint y: 208, distance: 237.6
click at [335, 208] on div "Dear Erik, We thank you for your message, and confirm that it is an error. The …" at bounding box center [568, 279] width 528 height 193
drag, startPoint x: 335, startPoint y: 208, endPoint x: 421, endPoint y: 215, distance: 86.3
click at [505, 251] on div "Dear Erik, Le agradecemos su mensaje y confirmamos que es un error. La aerolíne…" at bounding box center [583, 263] width 466 height 160
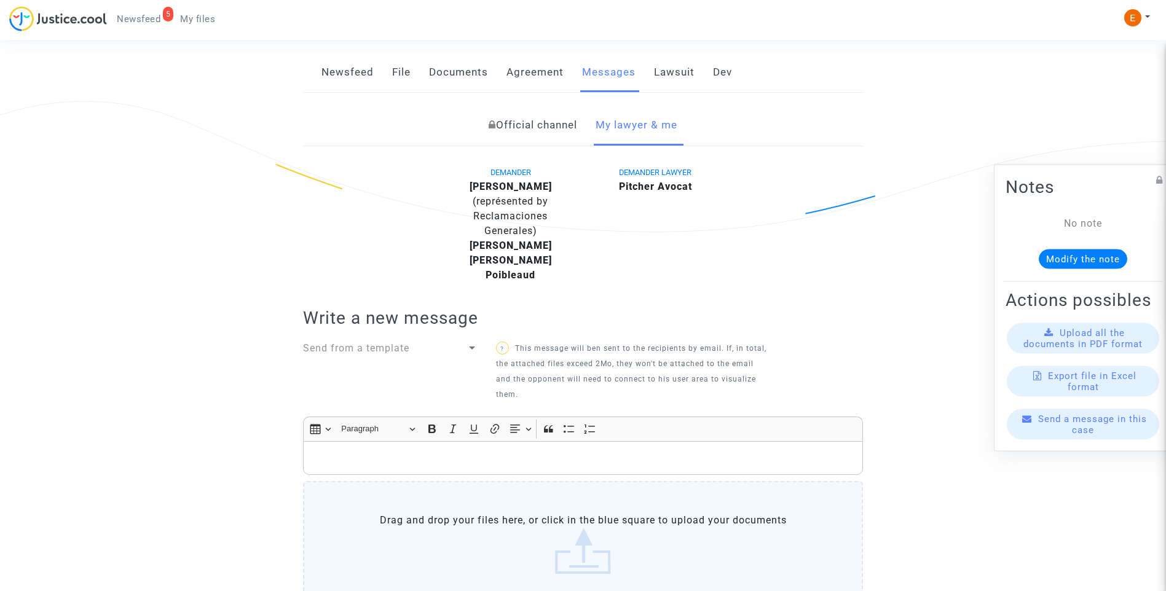
scroll to position [123, 0]
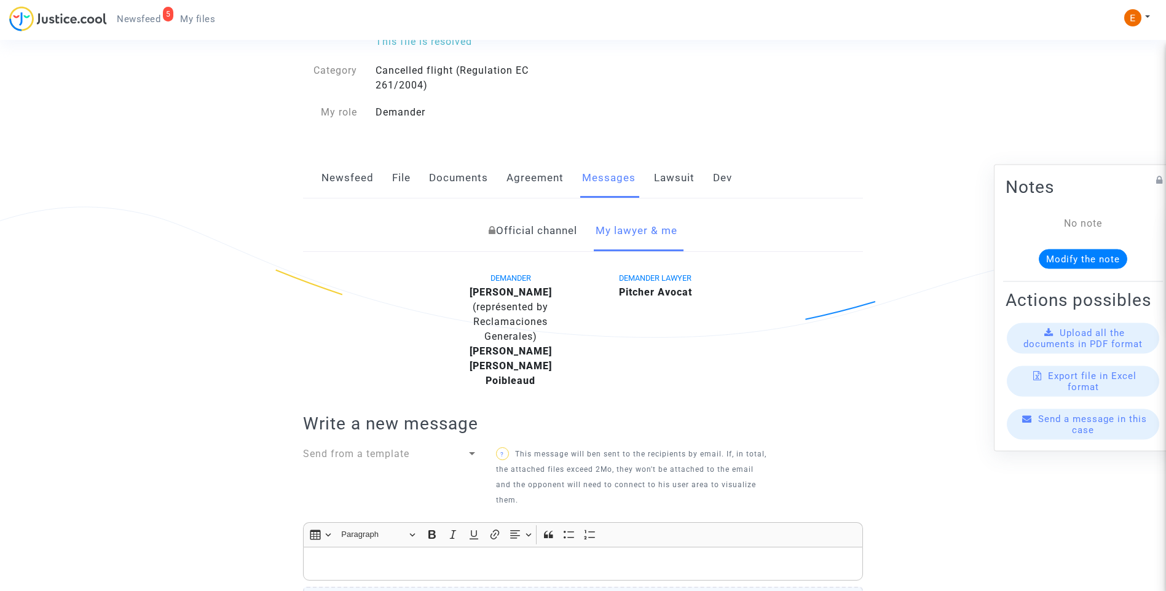
click at [683, 172] on link "Lawsuit" at bounding box center [674, 178] width 41 height 41
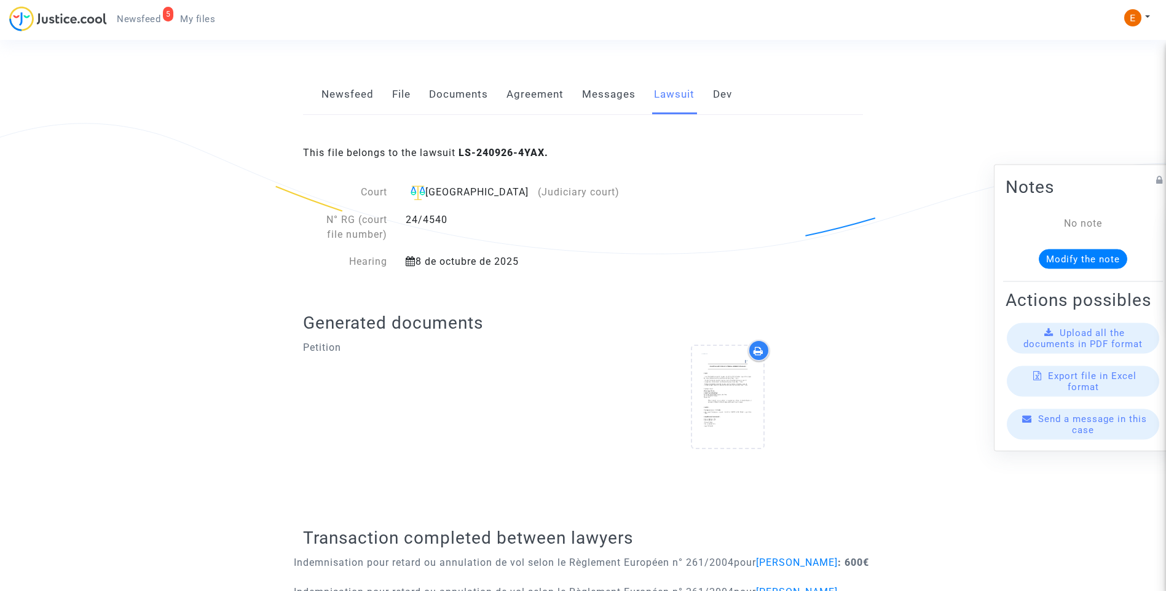
scroll to position [141, 0]
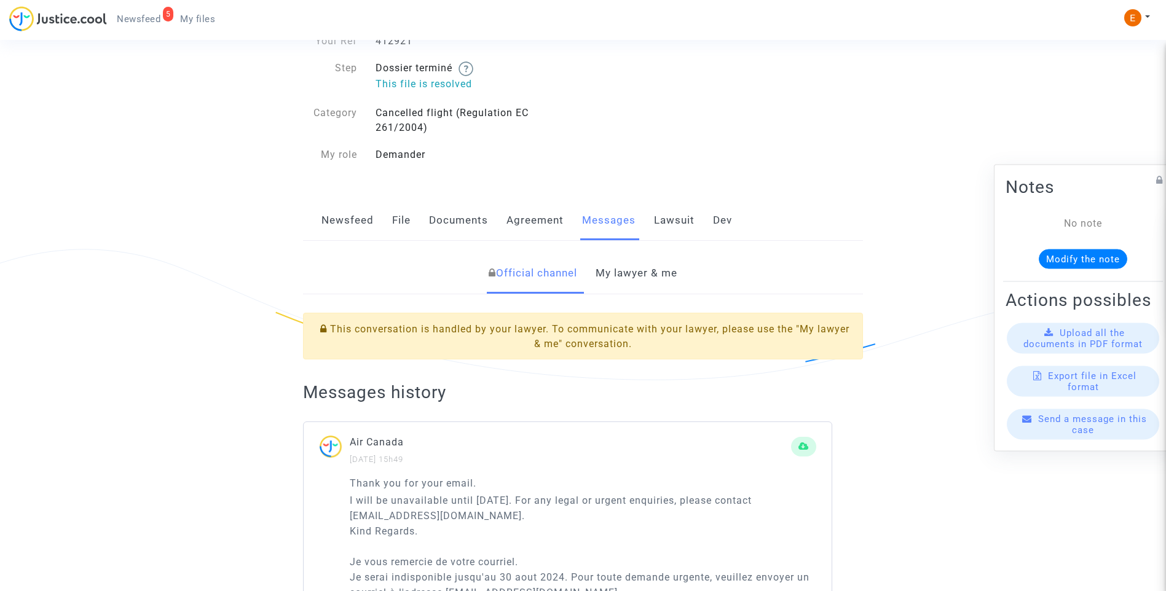
scroll to position [184, 0]
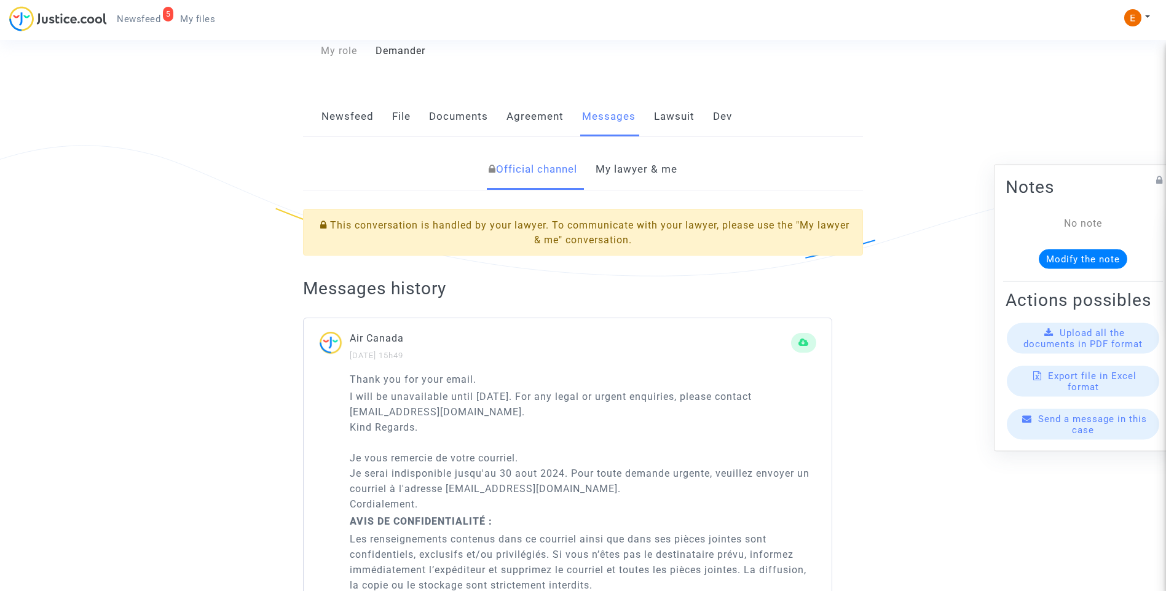
click at [652, 172] on link "My lawyer & me" at bounding box center [636, 169] width 82 height 41
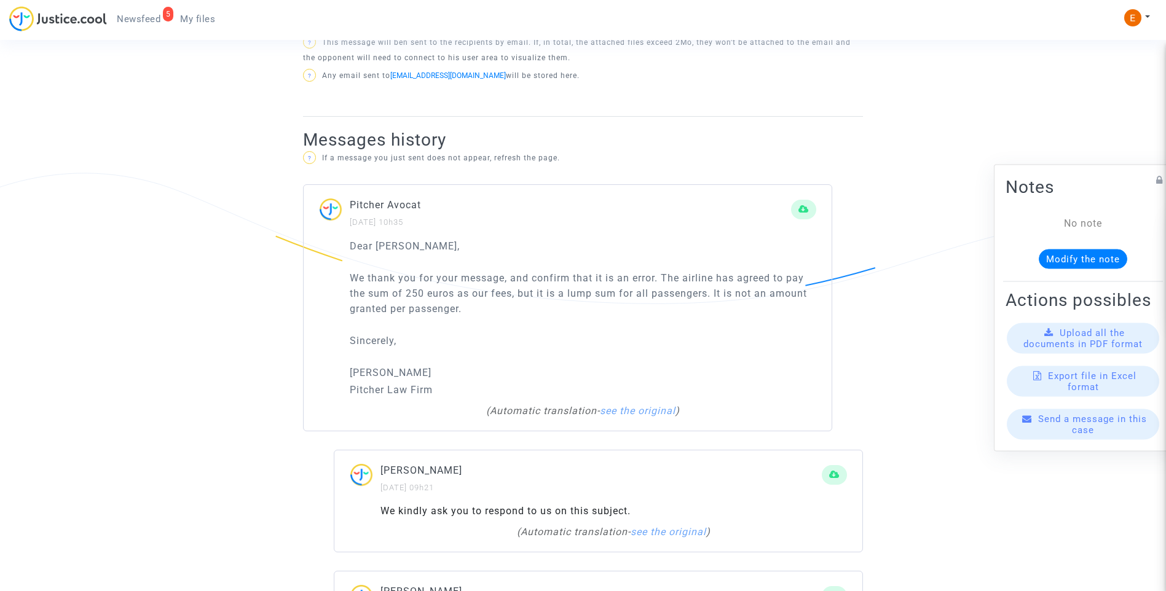
scroll to position [737, 0]
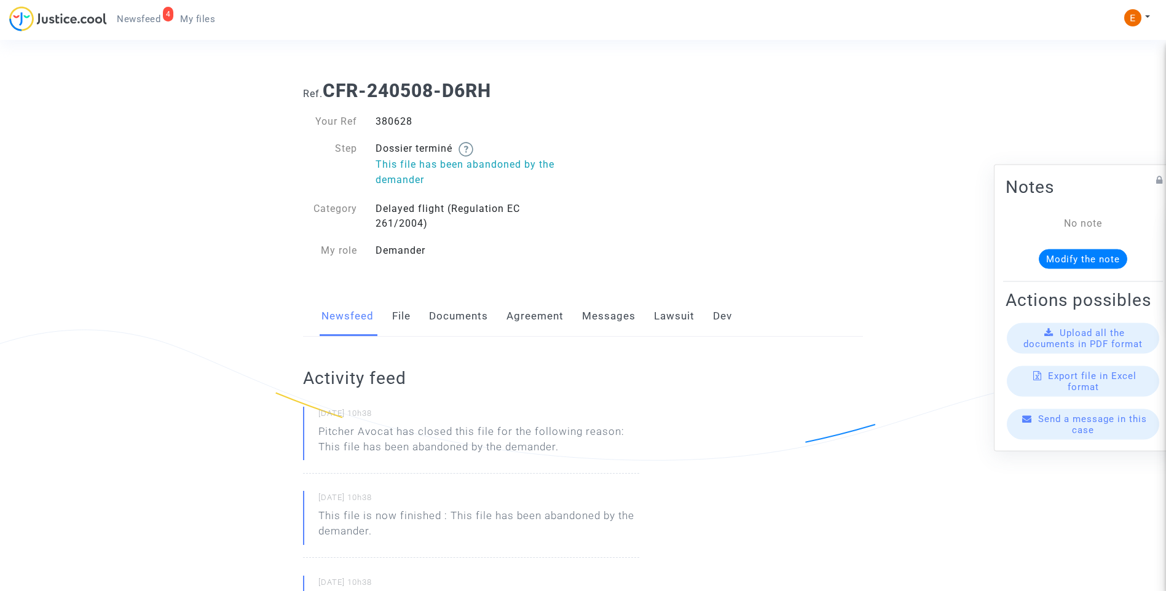
click at [396, 125] on div "380628" at bounding box center [474, 121] width 217 height 15
copy div "380628"
drag, startPoint x: 0, startPoint y: 0, endPoint x: 400, endPoint y: 126, distance: 419.4
click at [400, 126] on div "445885" at bounding box center [474, 121] width 217 height 15
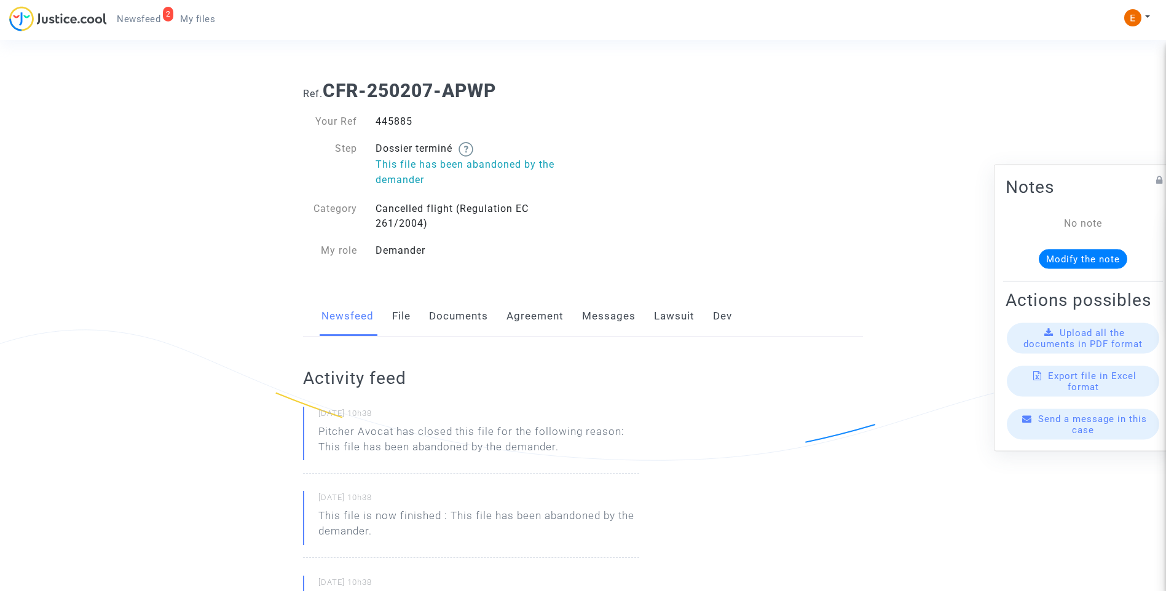
click at [400, 126] on div "445885" at bounding box center [474, 121] width 217 height 15
copy div "445885"
